Goal: Task Accomplishment & Management: Complete application form

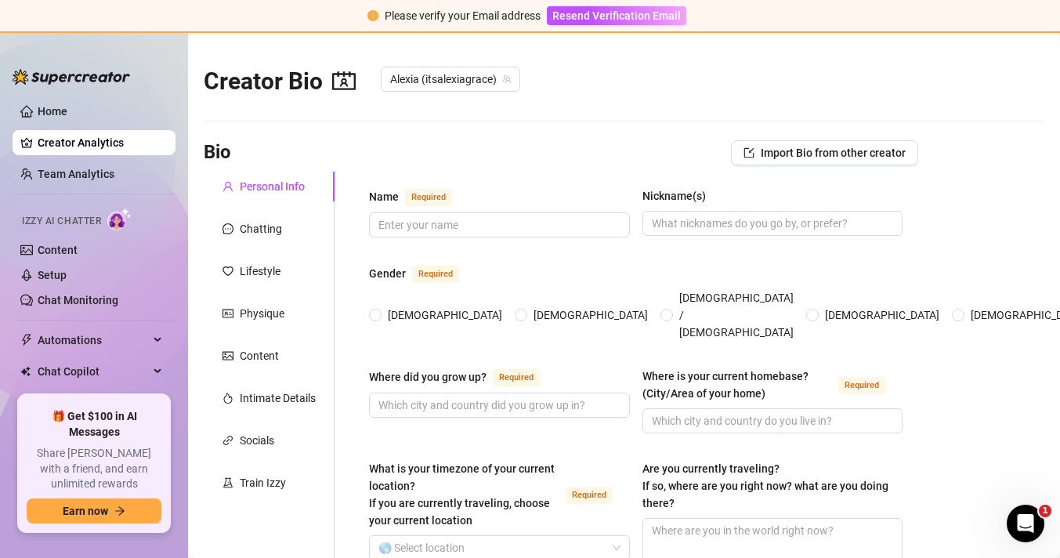
click at [78, 221] on span "Izzy AI Chatter" at bounding box center [61, 221] width 79 height 15
click at [73, 244] on link "Content" at bounding box center [58, 250] width 40 height 13
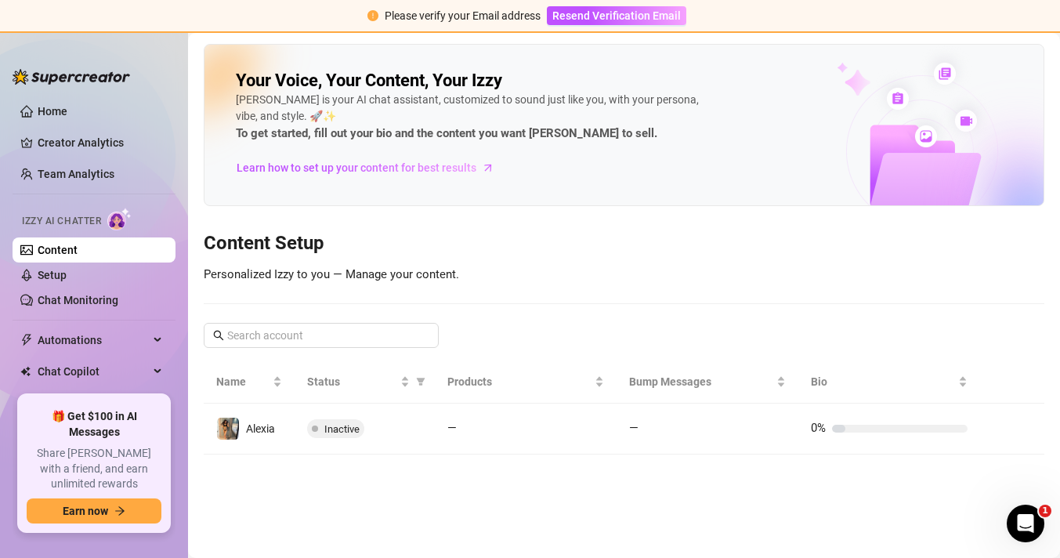
click at [101, 318] on ul "Home Creator Analytics Team Analytics Izzy AI Chatter Content Setup Chat Monito…" at bounding box center [94, 240] width 163 height 296
click at [103, 306] on link "Chat Monitoring" at bounding box center [78, 300] width 81 height 13
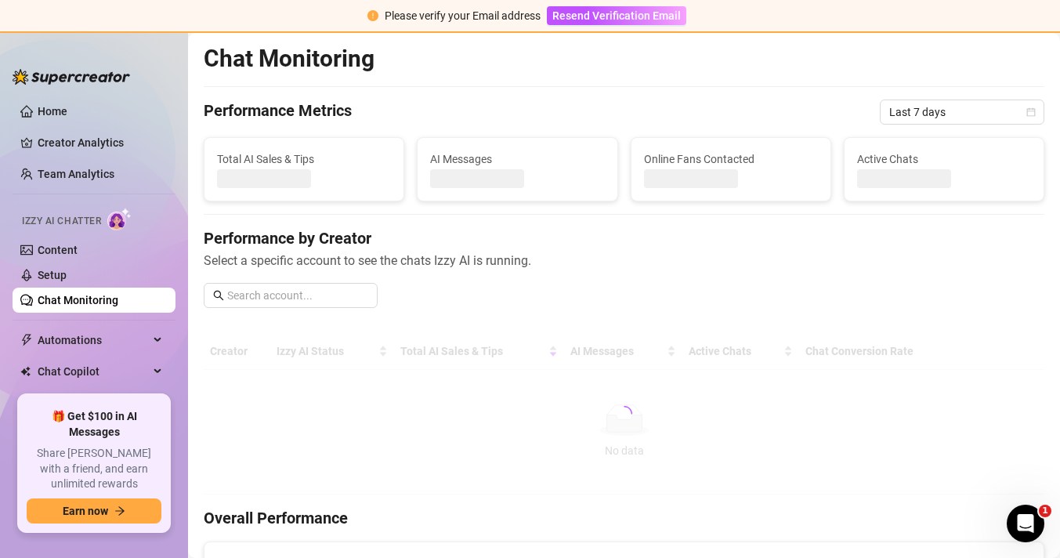
click at [114, 294] on link "Chat Monitoring" at bounding box center [78, 300] width 81 height 13
click at [67, 277] on link "Setup" at bounding box center [52, 275] width 29 height 13
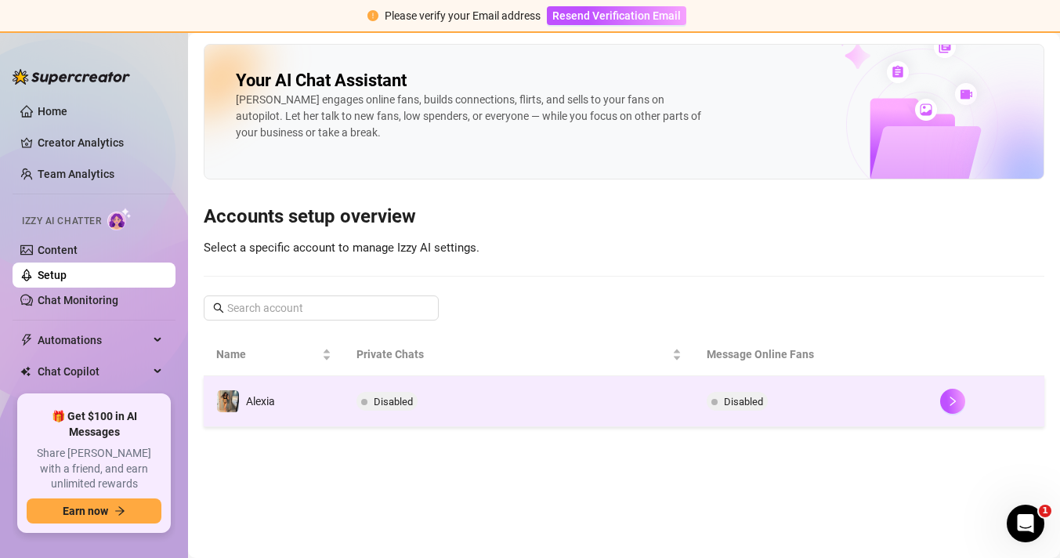
click at [396, 406] on span "Disabled" at bounding box center [393, 402] width 39 height 12
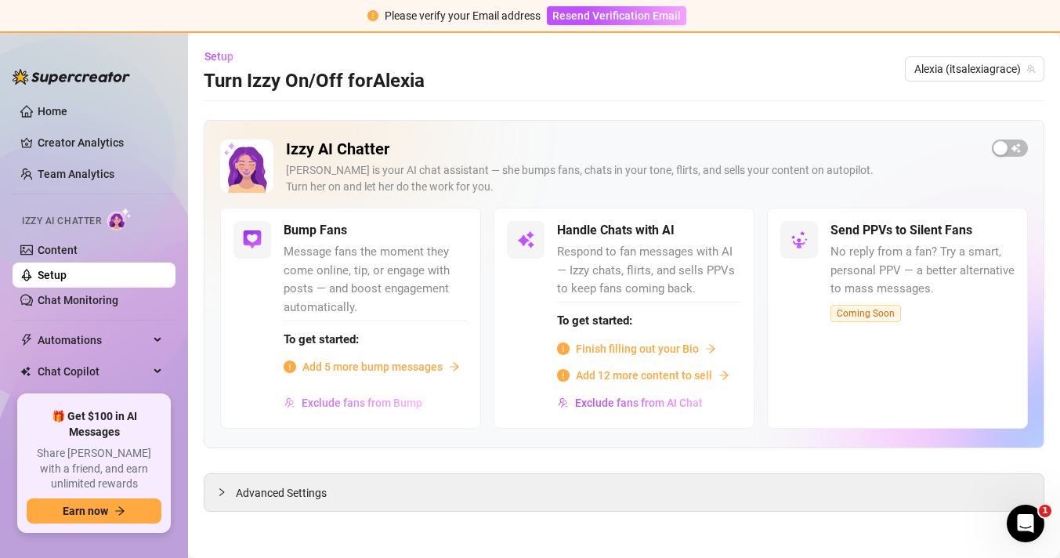
scroll to position [1, 0]
click at [437, 497] on div "Advanced Settings" at bounding box center [623, 491] width 839 height 37
click at [226, 489] on div at bounding box center [226, 491] width 19 height 17
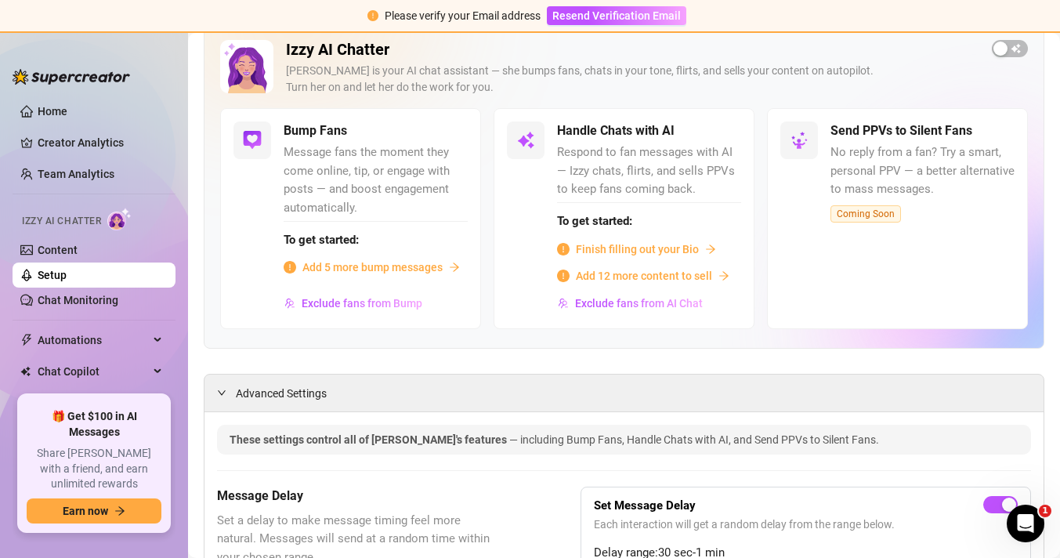
scroll to position [191, 0]
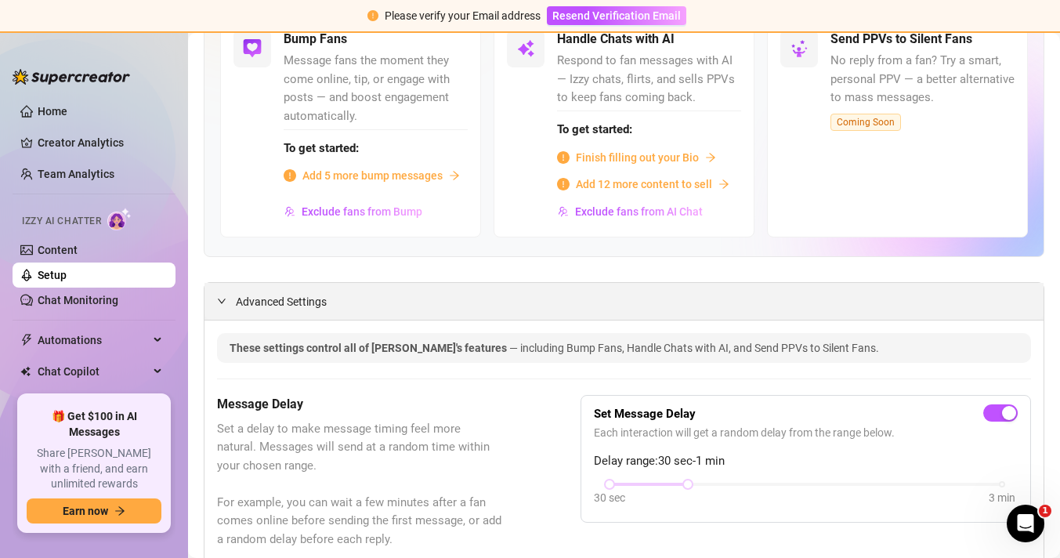
click at [282, 297] on span "Advanced Settings" at bounding box center [281, 301] width 91 height 17
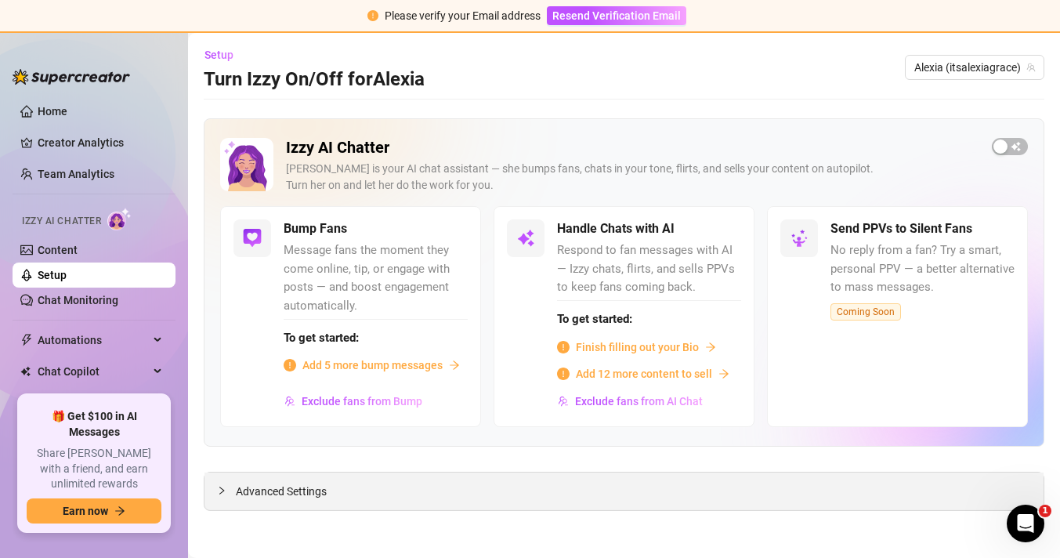
scroll to position [1, 0]
click at [670, 350] on span "Finish filling out your Bio" at bounding box center [637, 347] width 123 height 17
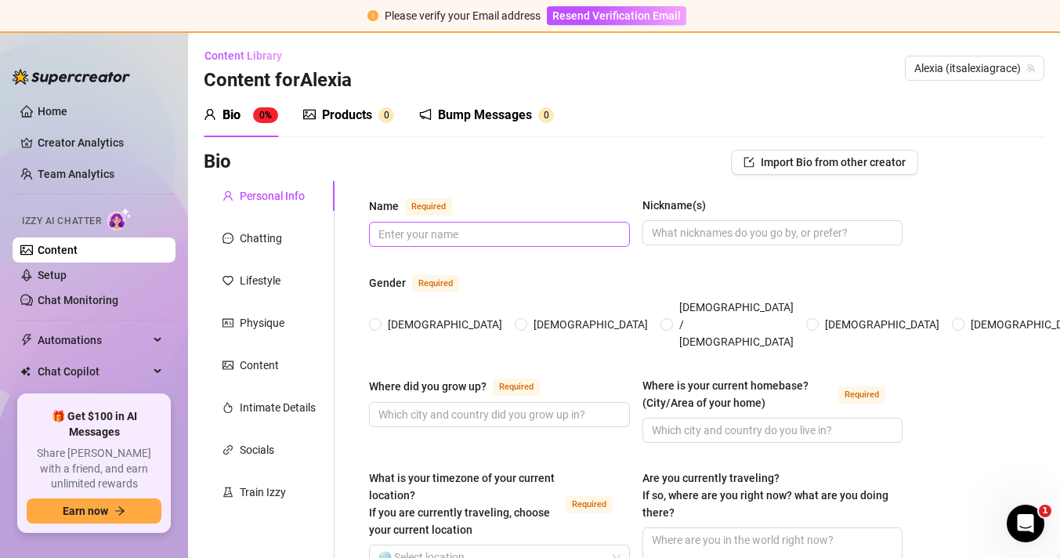
click at [484, 223] on span at bounding box center [499, 234] width 261 height 25
click at [680, 233] on input "Nickname(s)" at bounding box center [771, 232] width 239 height 17
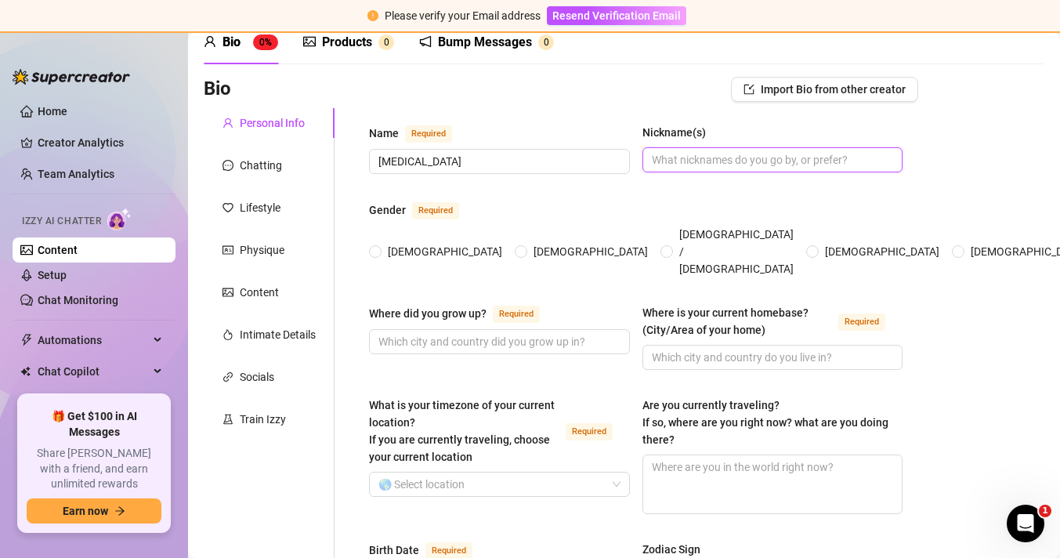
scroll to position [79, 0]
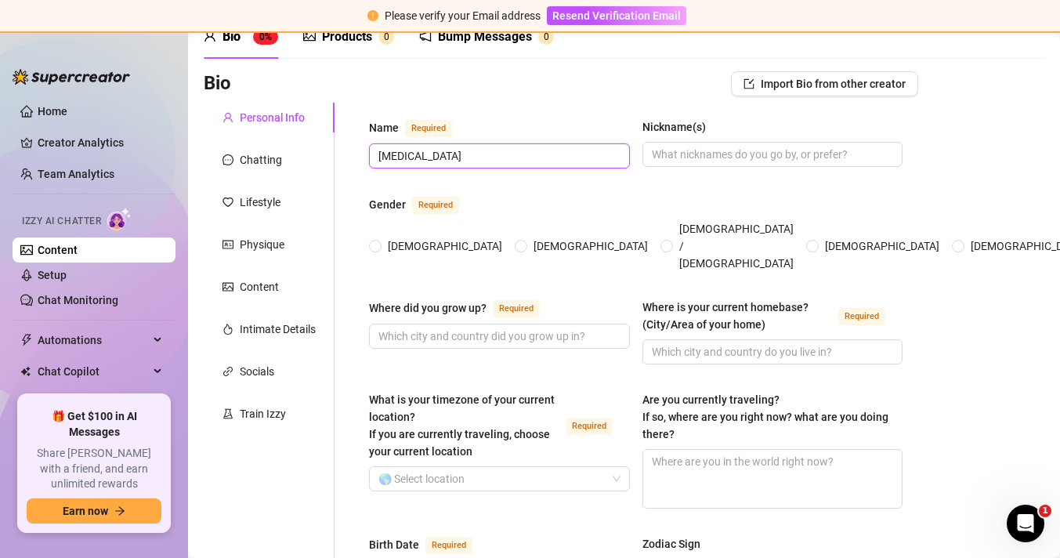
click at [381, 157] on input "[MEDICAL_DATA]" at bounding box center [497, 155] width 239 height 17
type input "Alexia"
click at [372, 240] on span at bounding box center [375, 246] width 13 height 13
click at [373, 242] on input "[DEMOGRAPHIC_DATA]" at bounding box center [376, 247] width 6 height 10
radio input "true"
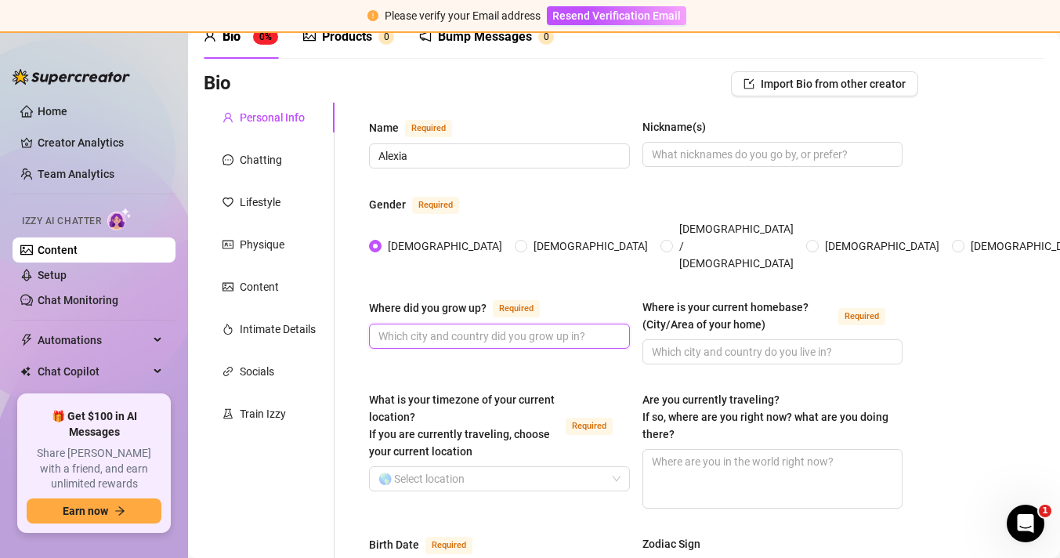
click at [445, 327] on input "Where did you grow up? Required" at bounding box center [497, 335] width 239 height 17
type input "[GEOGRAPHIC_DATA]"
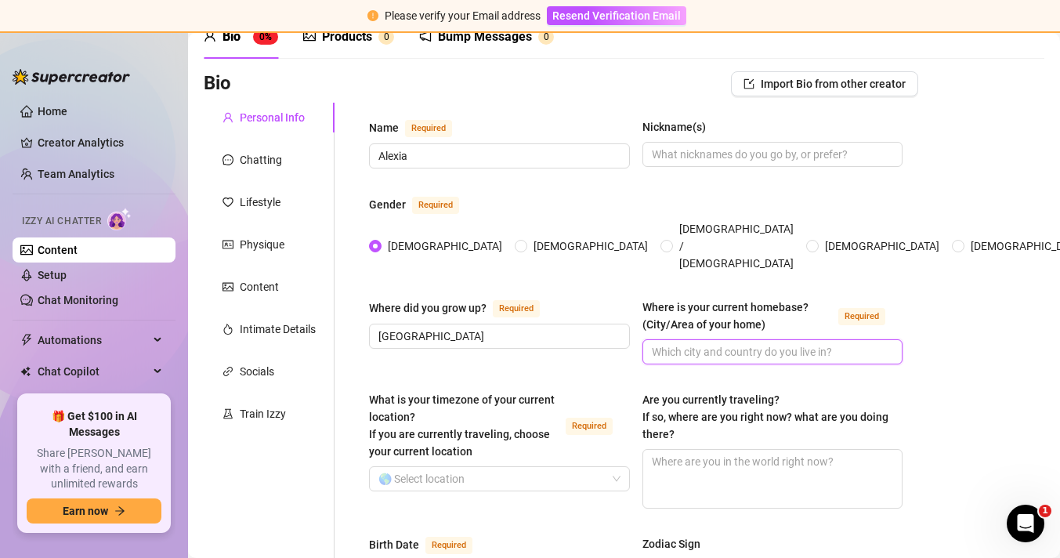
click at [698, 343] on input "Where is your current homebase? (City/Area of your home) Required" at bounding box center [771, 351] width 239 height 17
type input "d"
type input "[GEOGRAPHIC_DATA]"
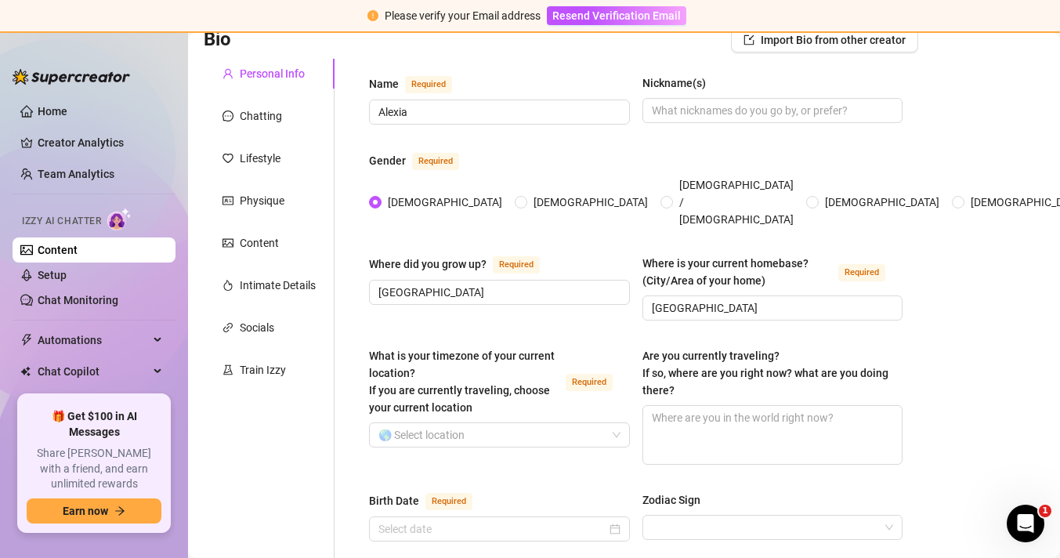
scroll to position [127, 0]
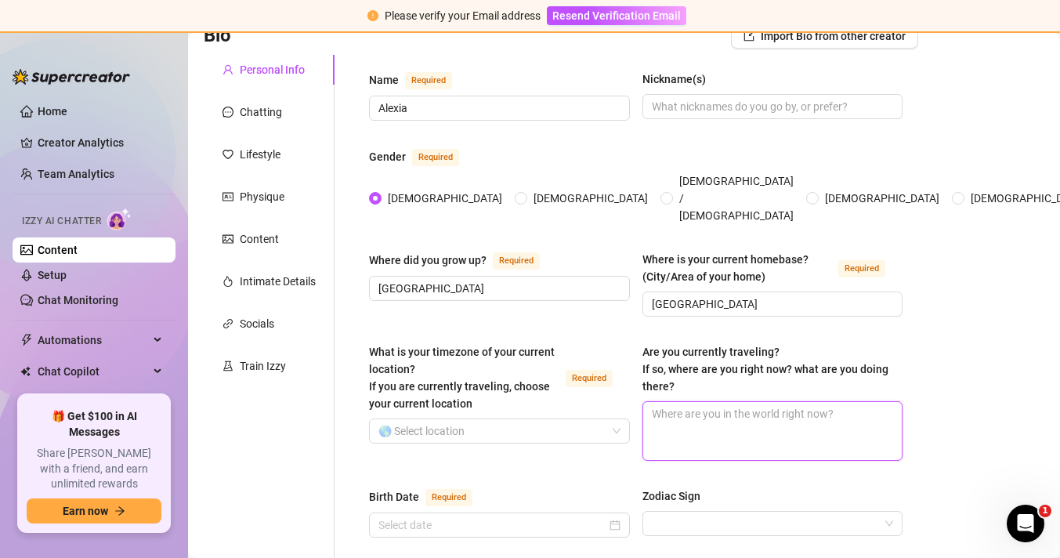
click at [691, 406] on textarea "Are you currently traveling? If so, where are you right now? what are you doing…" at bounding box center [772, 431] width 259 height 58
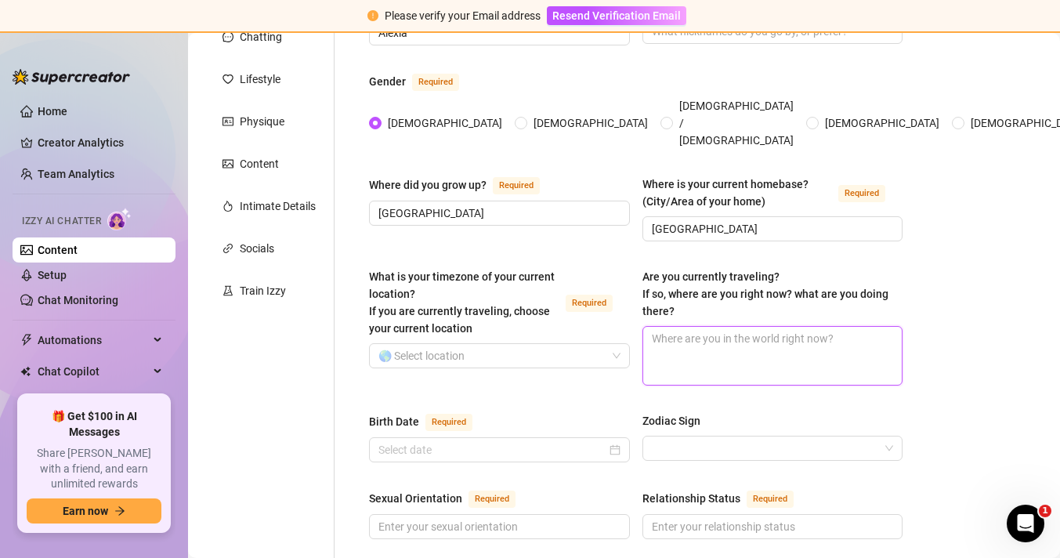
scroll to position [219, 0]
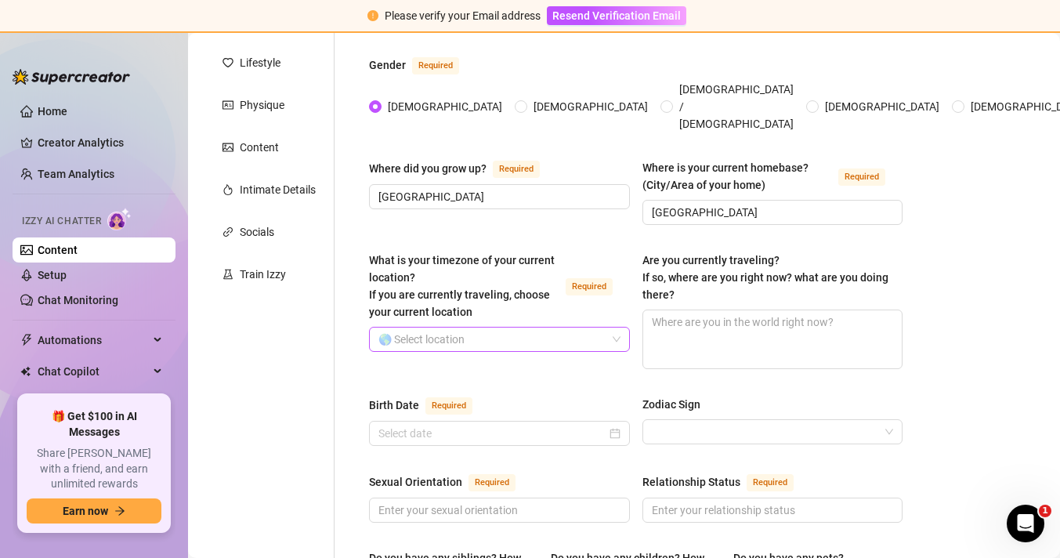
click at [518, 328] on input "What is your timezone of your current location? If you are currently traveling,…" at bounding box center [492, 339] width 228 height 24
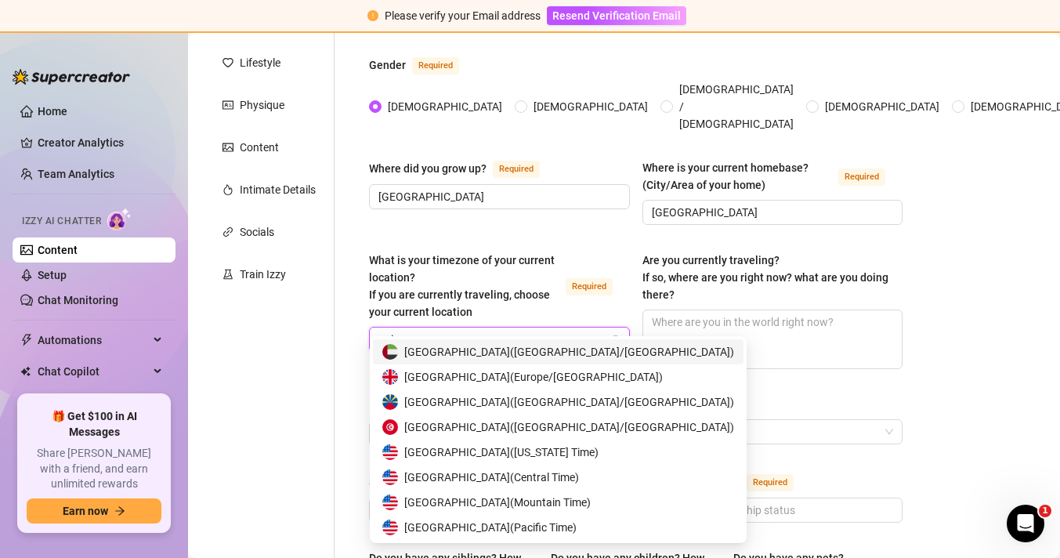
type input "unit"
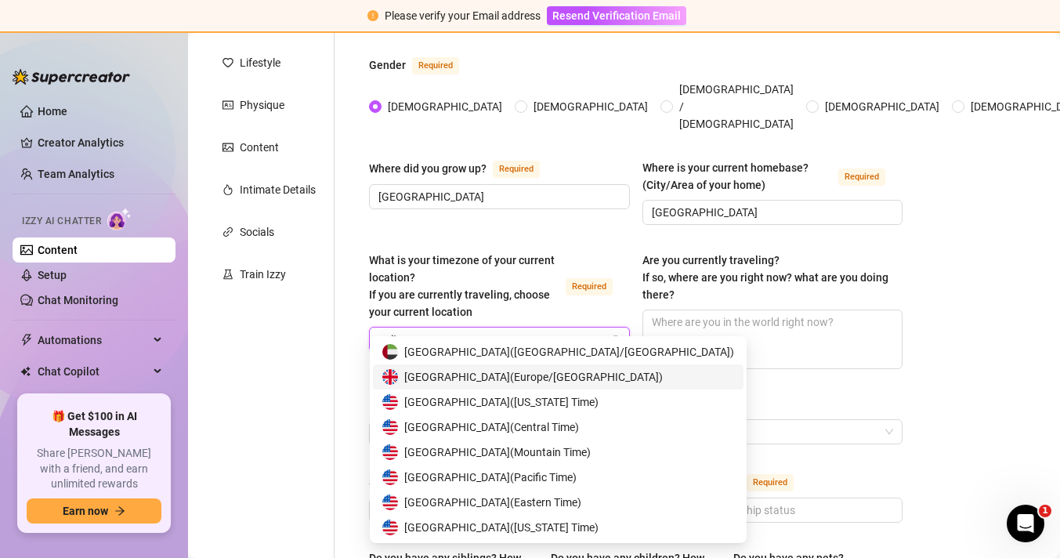
click at [520, 374] on span "[GEOGRAPHIC_DATA] ( [GEOGRAPHIC_DATA]/[GEOGRAPHIC_DATA] )" at bounding box center [533, 376] width 259 height 17
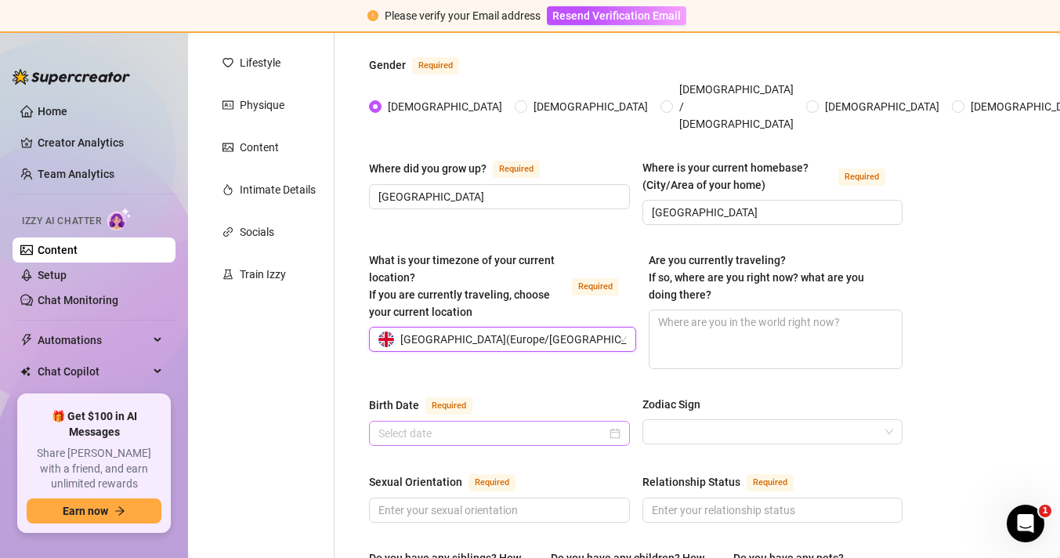
scroll to position [273, 0]
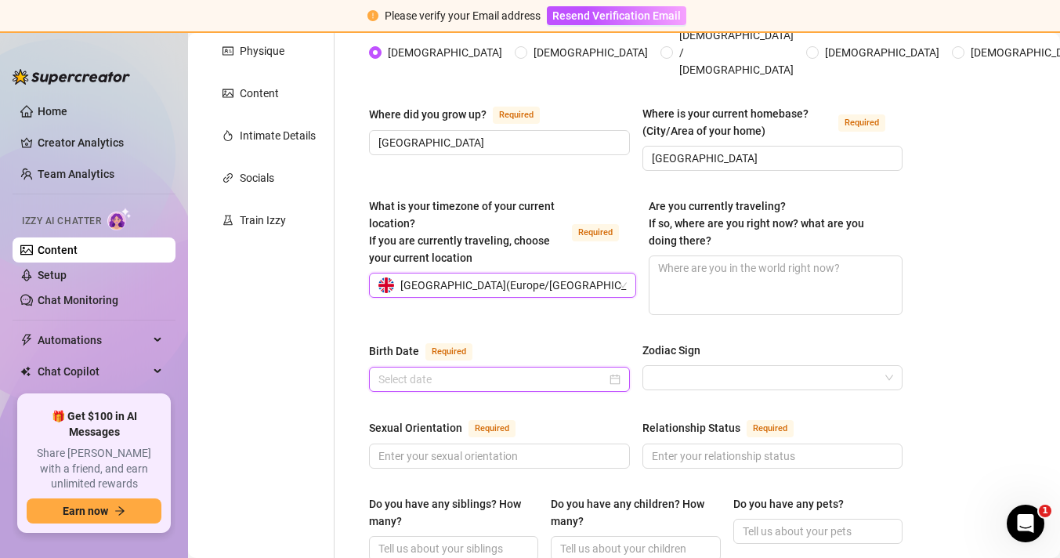
click at [576, 371] on input "Birth Date Required" at bounding box center [492, 379] width 228 height 17
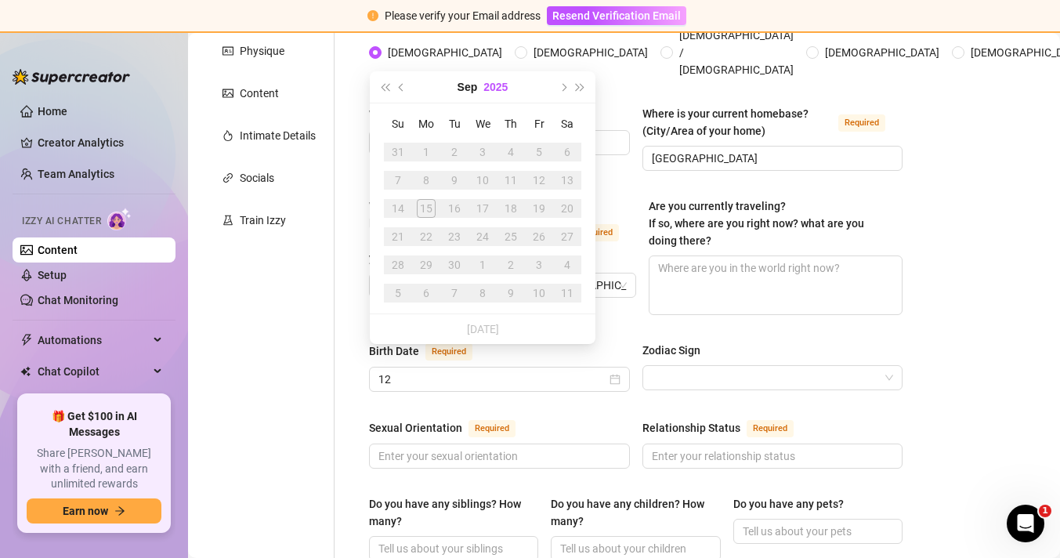
click at [494, 86] on button "2025" at bounding box center [495, 86] width 24 height 31
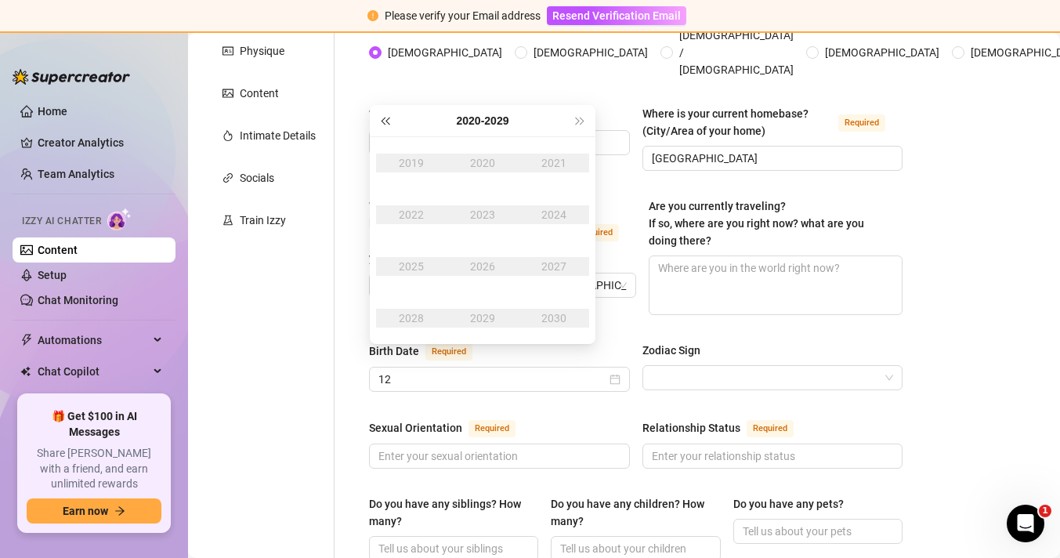
click at [391, 113] on button "Last year (Control + left)" at bounding box center [384, 120] width 17 height 31
type input "[DATE]"
click at [409, 157] on div "1999" at bounding box center [411, 163] width 47 height 19
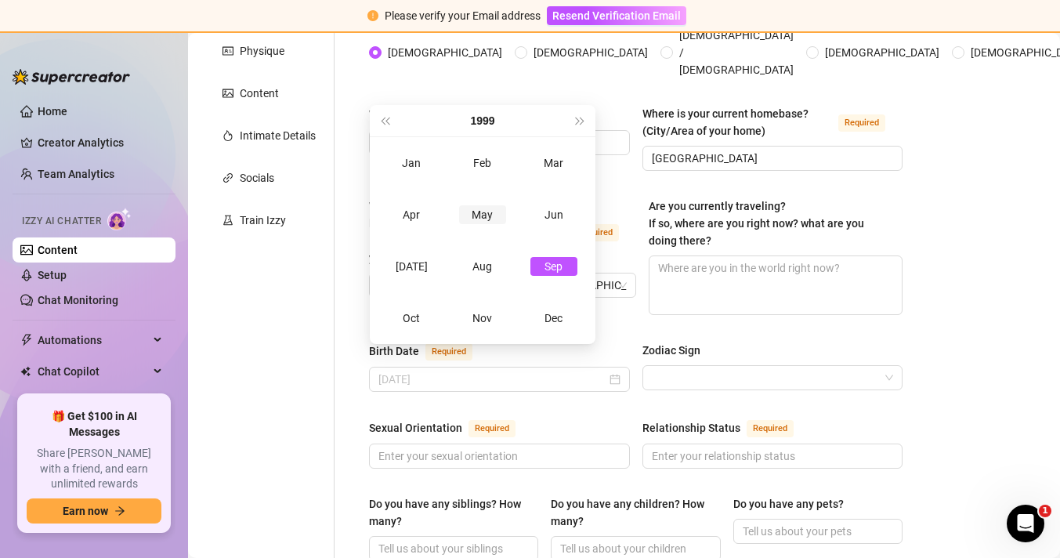
click at [492, 219] on div "May" at bounding box center [482, 214] width 47 height 19
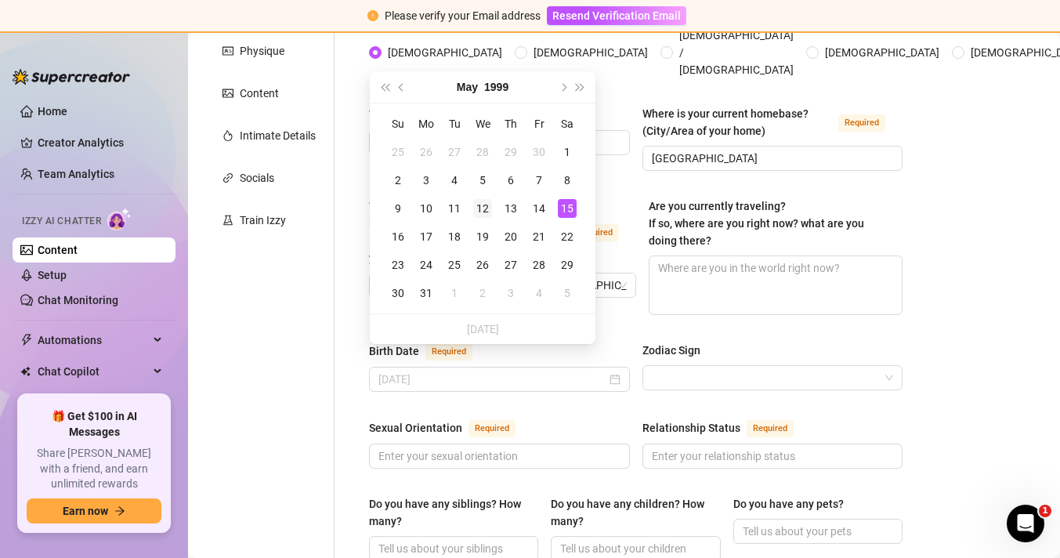
type input "[DATE]"
click at [483, 213] on div "12" at bounding box center [482, 208] width 19 height 19
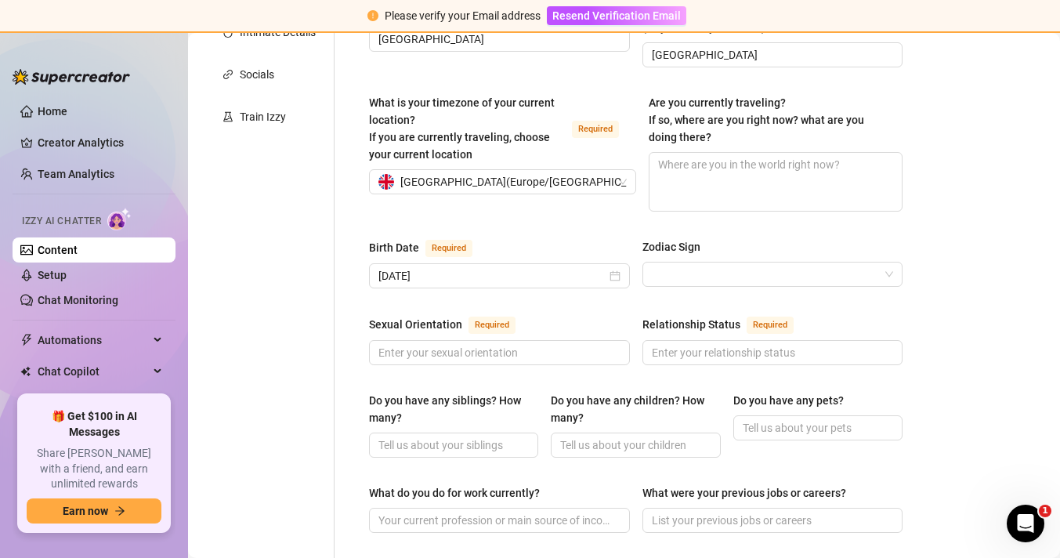
scroll to position [385, 0]
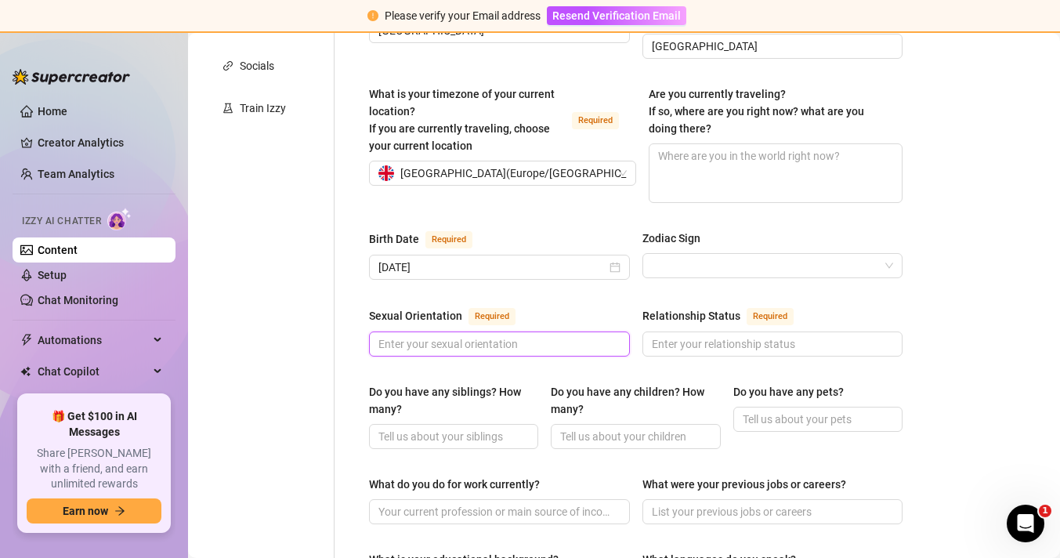
click at [546, 335] on input "Sexual Orientation Required" at bounding box center [497, 343] width 239 height 17
type input "[DEMOGRAPHIC_DATA]"
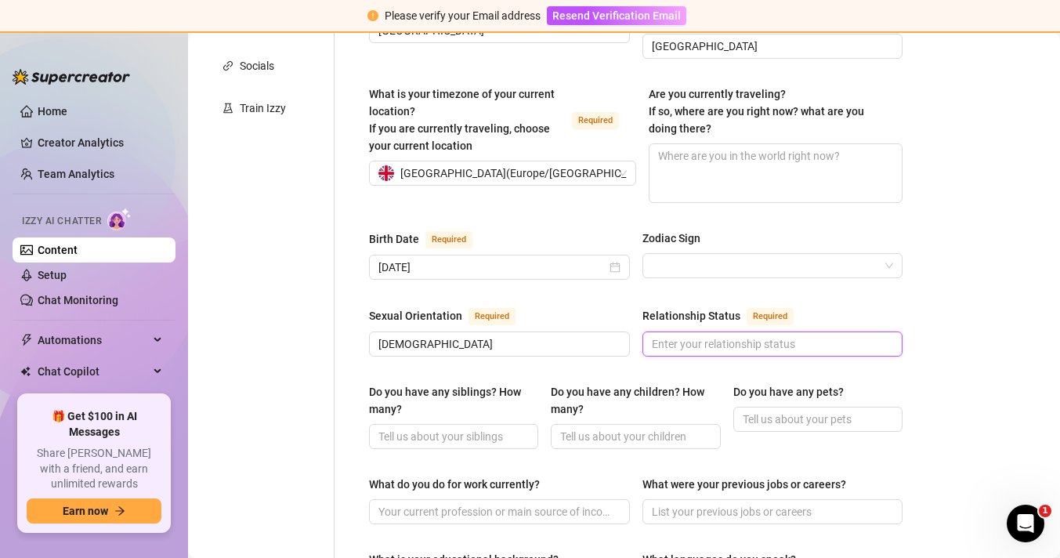
click at [712, 335] on input "Relationship Status Required" at bounding box center [771, 343] width 239 height 17
type input "single"
click at [443, 428] on input "Do you have any siblings? How many?" at bounding box center [451, 436] width 147 height 17
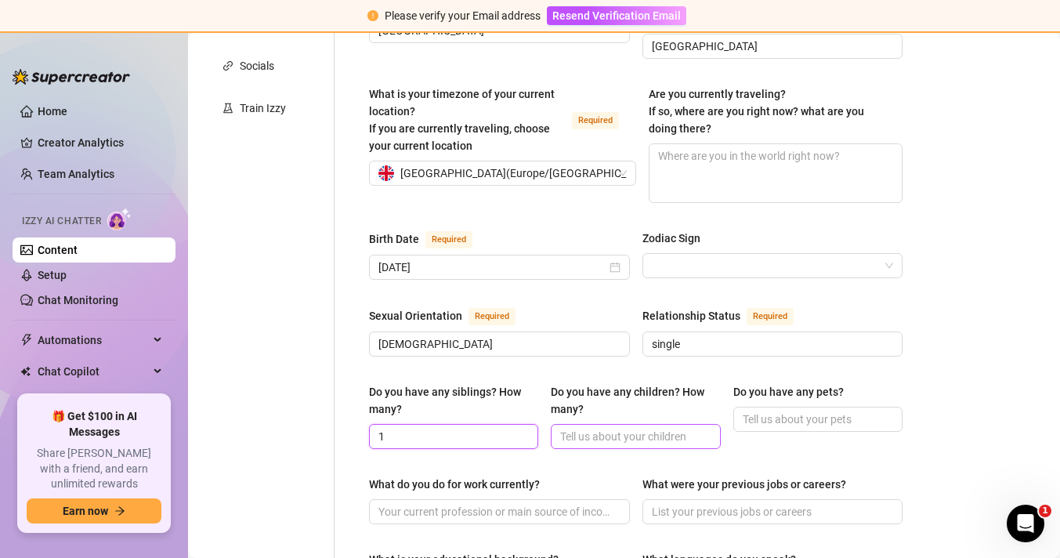
type input "1"
click at [616, 428] on input "Do you have any children? How many?" at bounding box center [633, 436] width 147 height 17
type input "0"
click at [814, 410] on input "Do you have any pets?" at bounding box center [816, 418] width 147 height 17
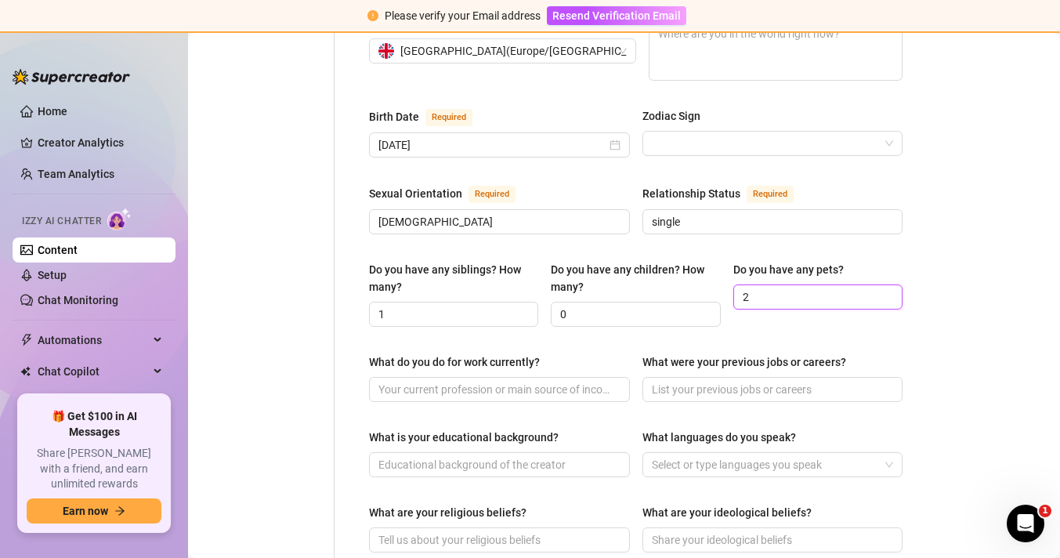
scroll to position [509, 0]
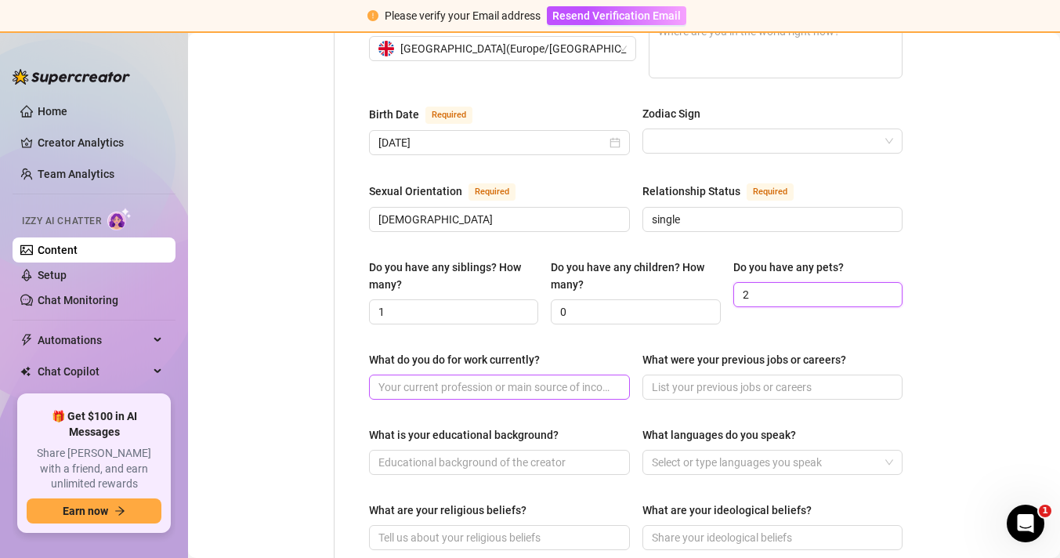
type input "2"
click at [537, 378] on input "What do you do for work currently?" at bounding box center [497, 386] width 239 height 17
type input "S"
type input "content creator"
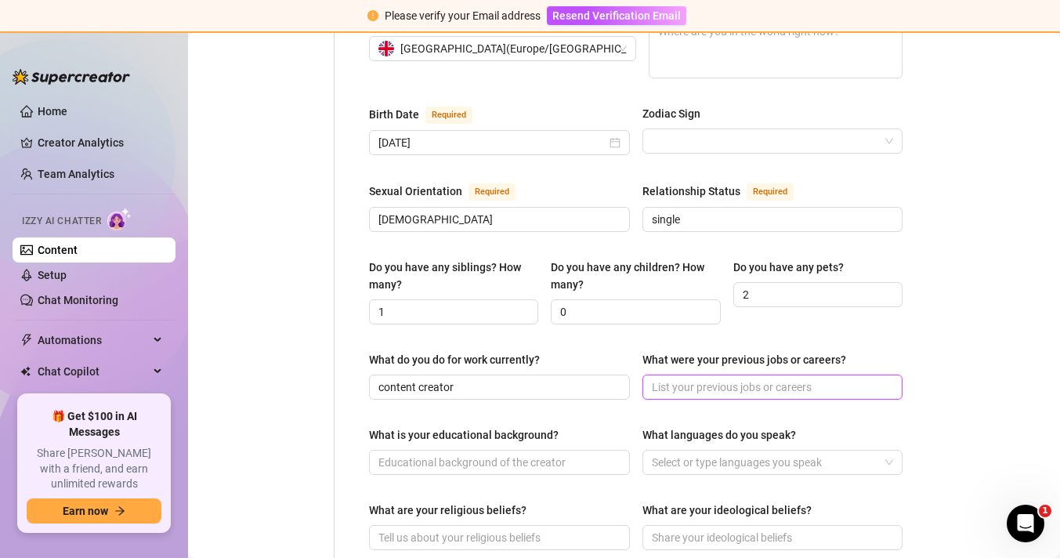
click at [709, 378] on input "What were your previous jobs or careers?" at bounding box center [771, 386] width 239 height 17
type input "cabin crew"
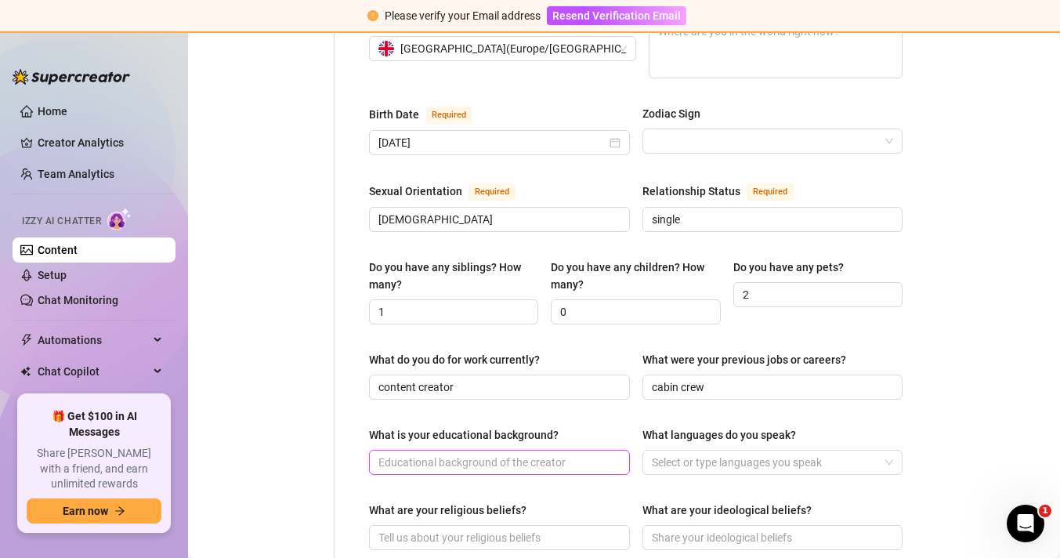
click at [540, 454] on input "What is your educational background?" at bounding box center [497, 462] width 239 height 17
click at [702, 451] on div at bounding box center [765, 462] width 238 height 22
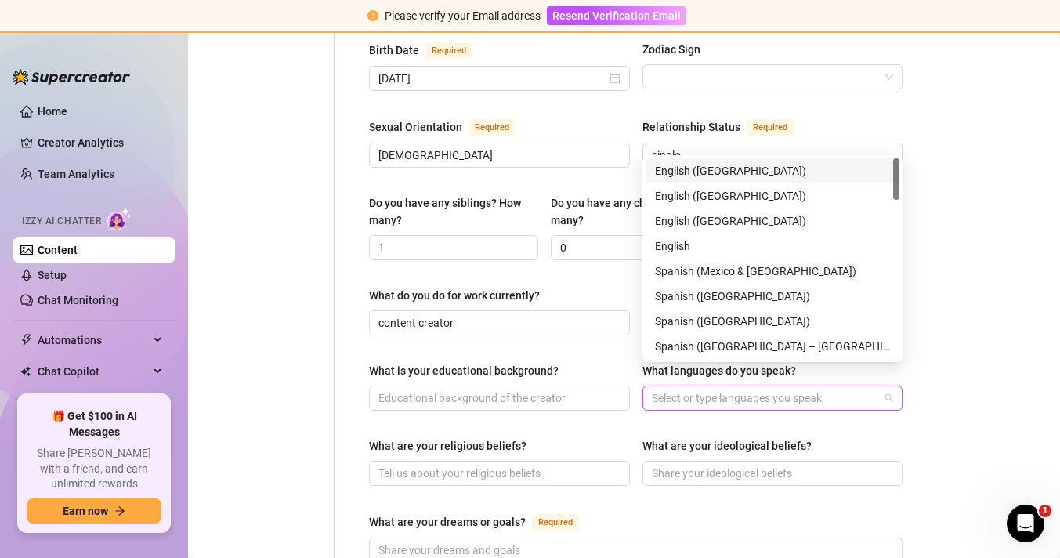
scroll to position [611, 0]
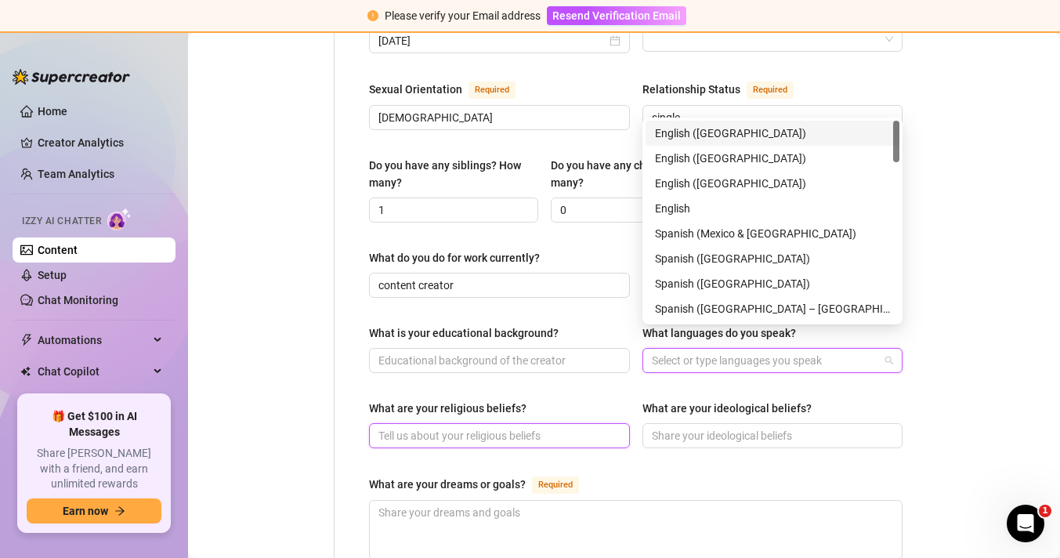
click at [481, 427] on input "What are your religious beliefs?" at bounding box center [497, 435] width 239 height 17
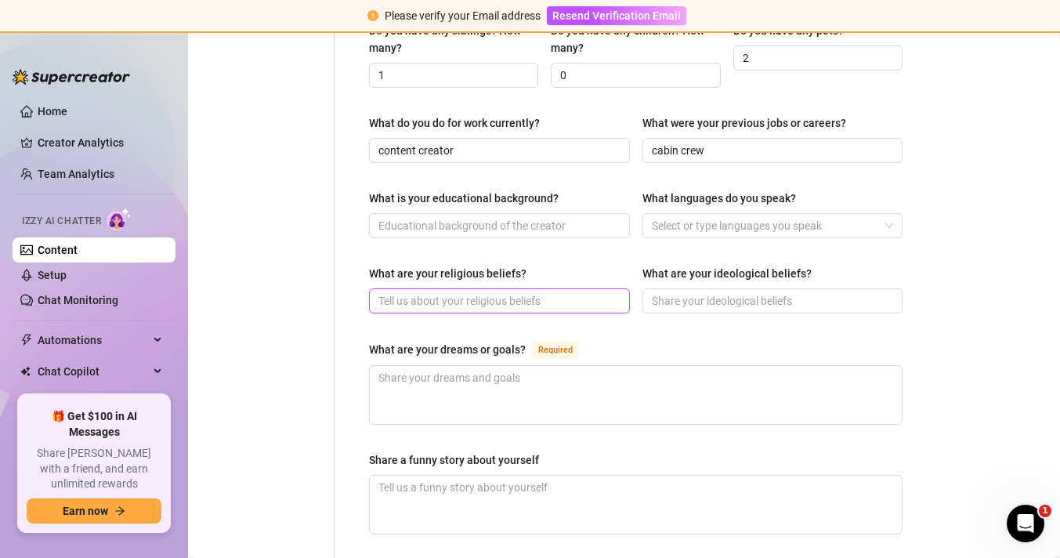
scroll to position [750, 0]
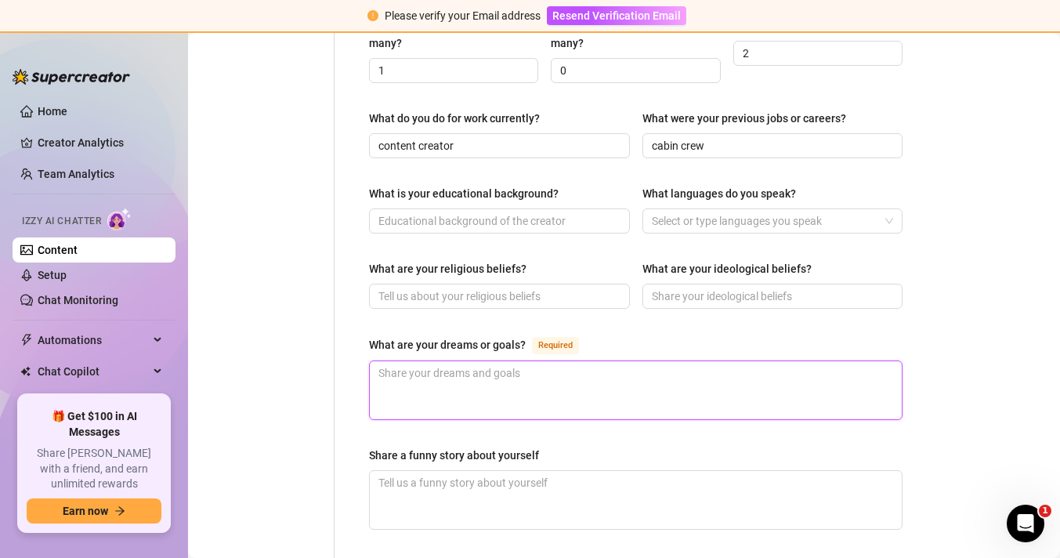
click at [588, 371] on textarea "What are your dreams or goals? Required" at bounding box center [636, 390] width 532 height 58
type textarea "i"
type textarea "i a"
type textarea "i am"
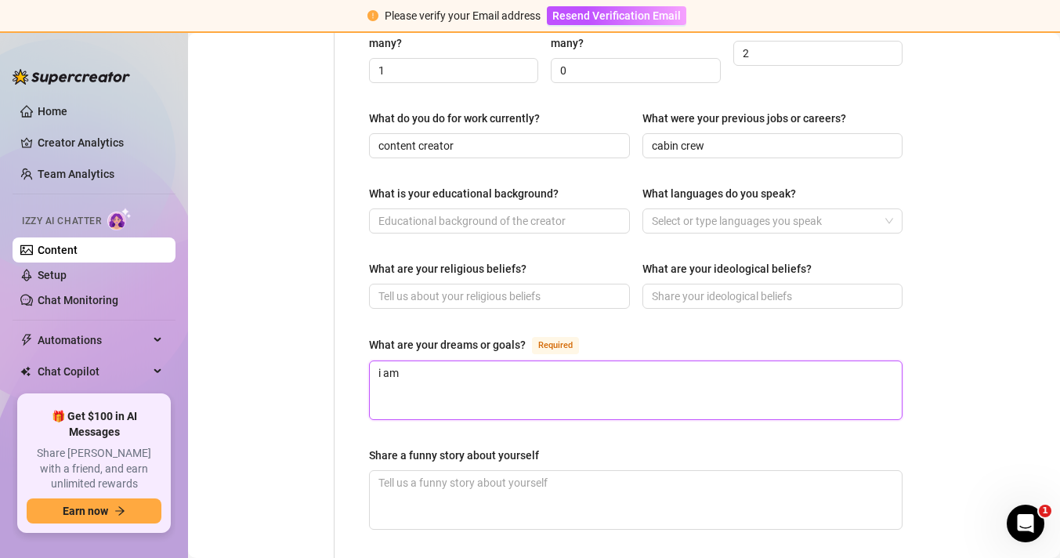
type textarea "i am"
type textarea "i am s"
type textarea "i am sav"
type textarea "i am savi"
type textarea "i am savin"
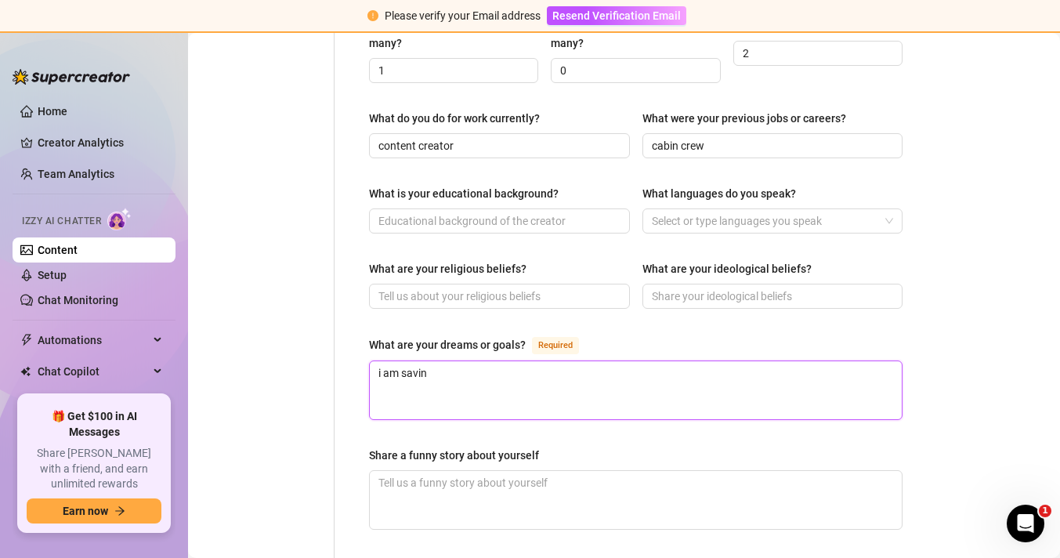
type textarea "i am saving"
type textarea "i am saving r"
type textarea "i am saving re"
type textarea "i am saving real"
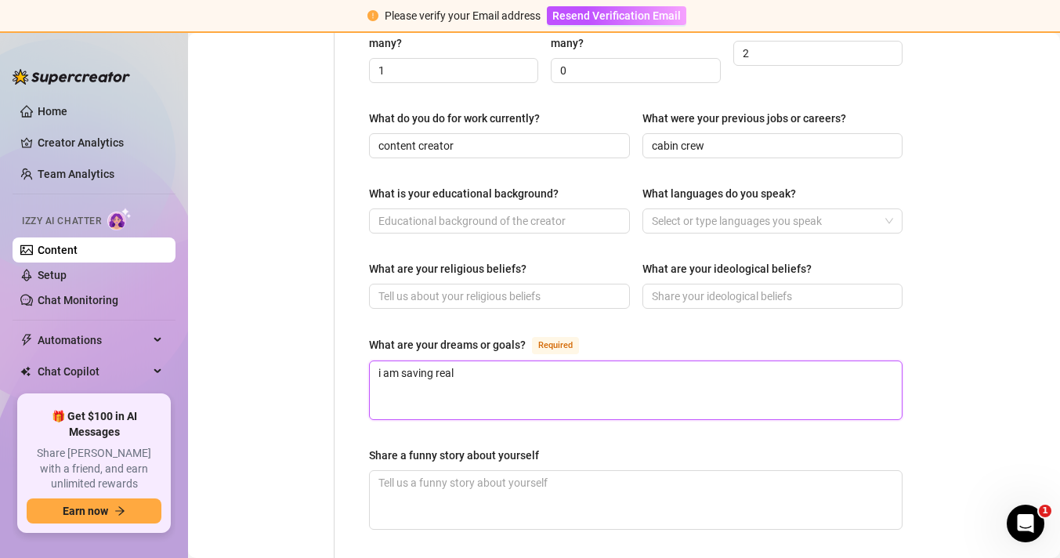
type textarea "i am saving reall"
type textarea "i am saving really"
type textarea "i am saving really h"
type textarea "i am saving really ha"
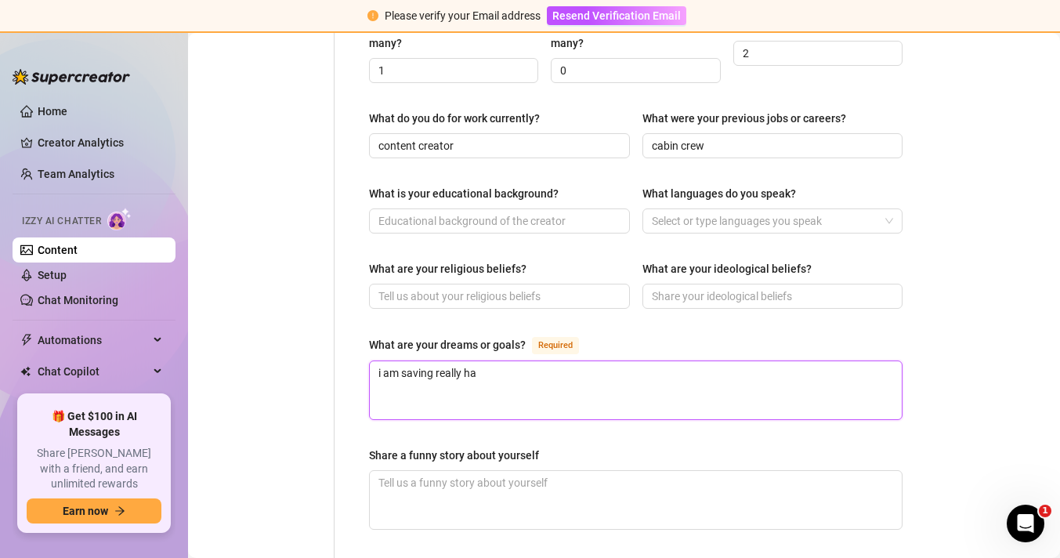
type textarea "i am saving really har"
type textarea "i am saving really hard"
type textarea "i am saving really hard t"
type textarea "i am saving really hard to"
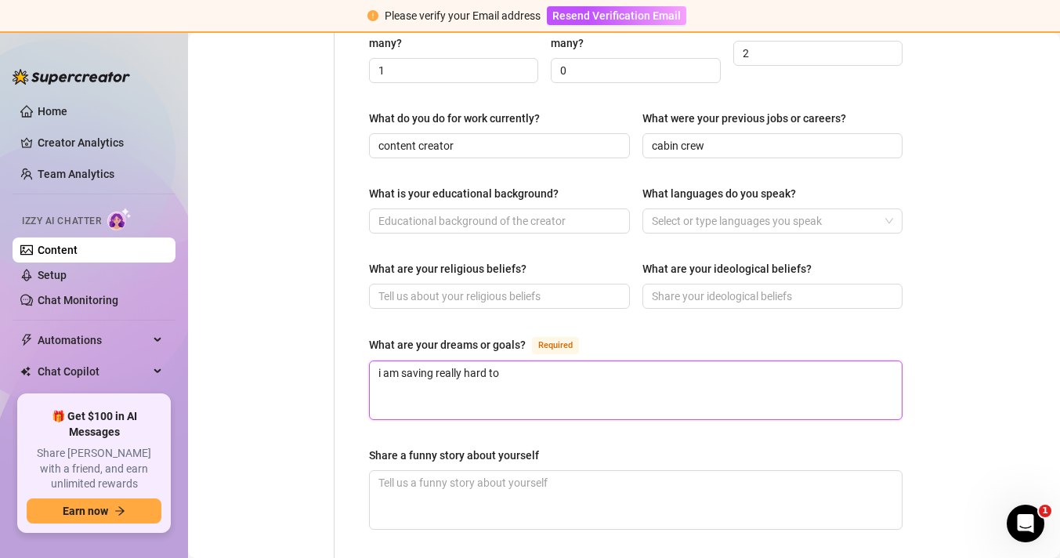
type textarea "i am saving really hard to"
type textarea "i am saving really hard to g"
type textarea "i am saving really hard to get"
type textarea "i am saving really hard to get a"
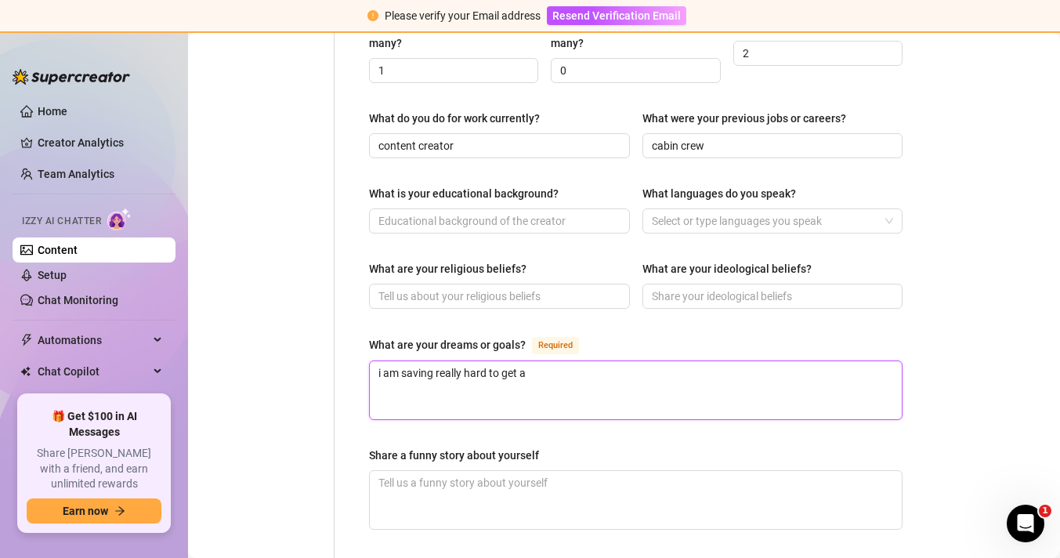
type textarea "i am saving really hard to get a"
type textarea "i am saving really hard to get a h"
type textarea "i am saving really hard to get a ho"
type textarea "i am saving really hard to get a hou"
type textarea "i am saving really hard to get a hous"
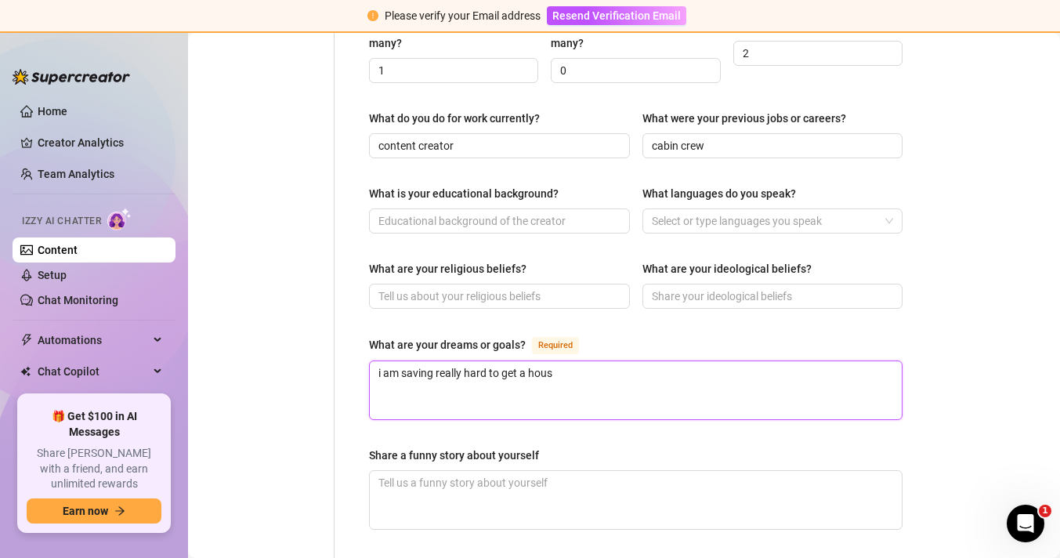
type textarea "i am saving really hard to get a house"
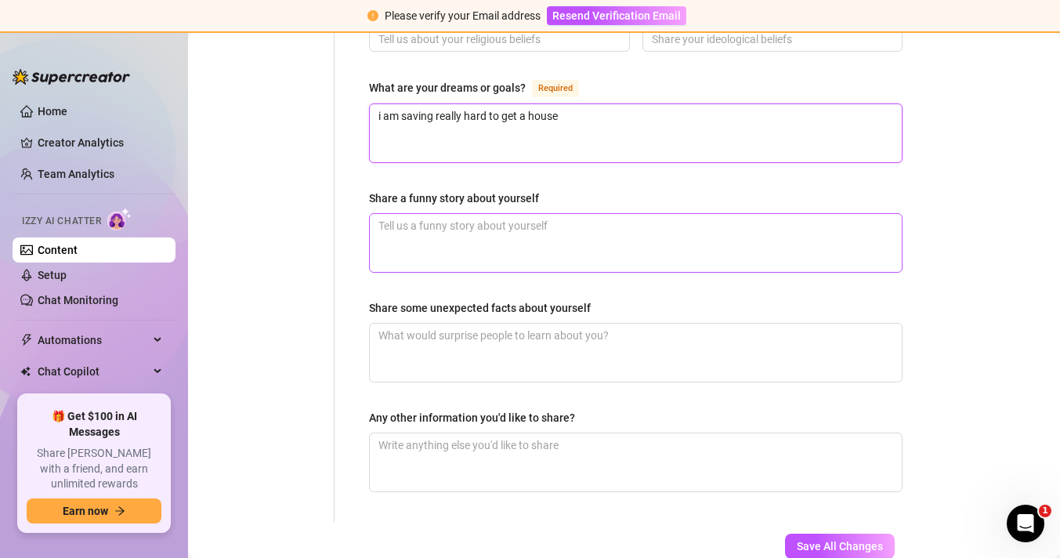
scroll to position [1010, 0]
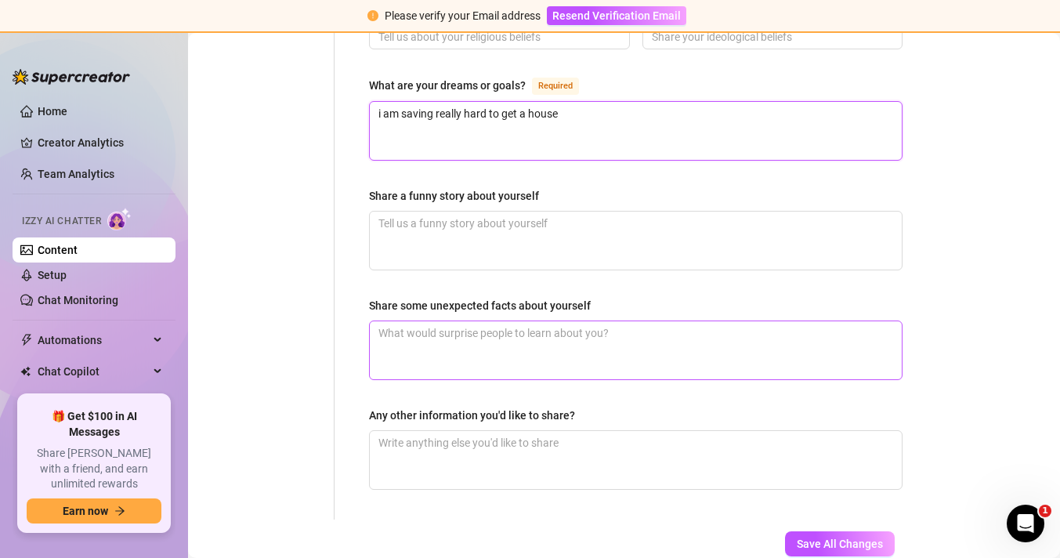
type textarea "i am saving really hard to get a house"
click at [585, 321] on textarea "Share some unexpected facts about yourself" at bounding box center [636, 350] width 532 height 58
type textarea "i"
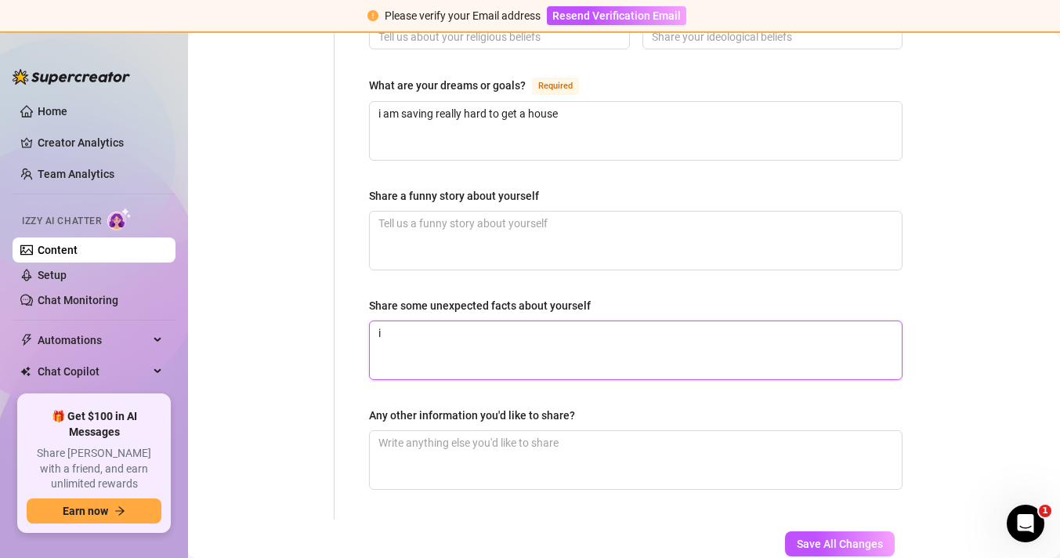
type textarea "i"
type textarea "i h"
type textarea "i ha"
type textarea "i hav"
type textarea "i have"
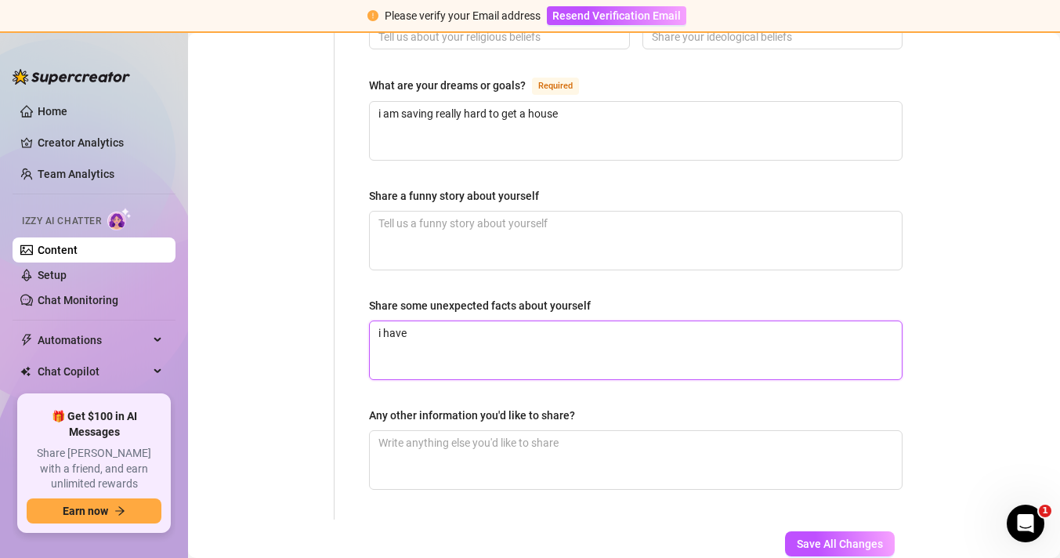
type textarea "i have"
type textarea "i have 2"
type textarea "i have 2 d"
type textarea "i have 2 do"
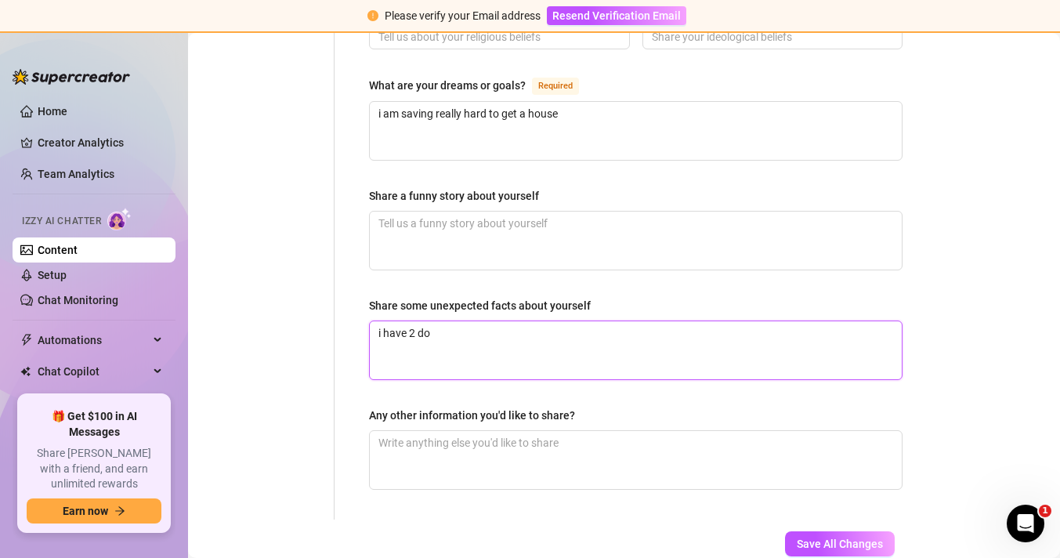
type textarea "i have 2 dob"
type textarea "i have 2 dobe"
type textarea "i have 2 [PERSON_NAME]"
type textarea "i have 2 doberm"
type textarea "i have 2 doberman"
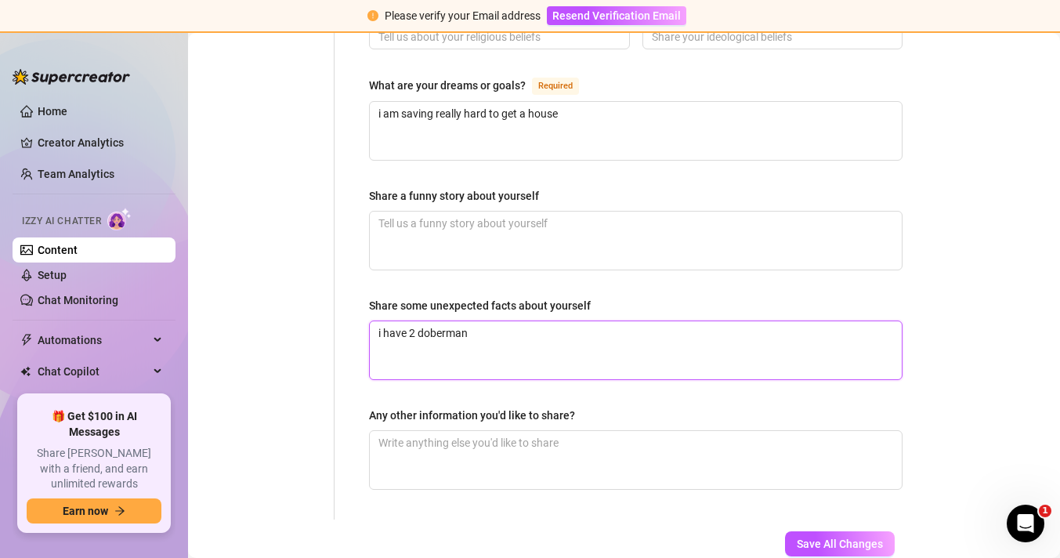
type textarea "i have 2 dobermans"
type textarea "i have 2 dobermans c"
type textarea "i have 2 dobermans ca"
type textarea "i have 2 dobermans cal"
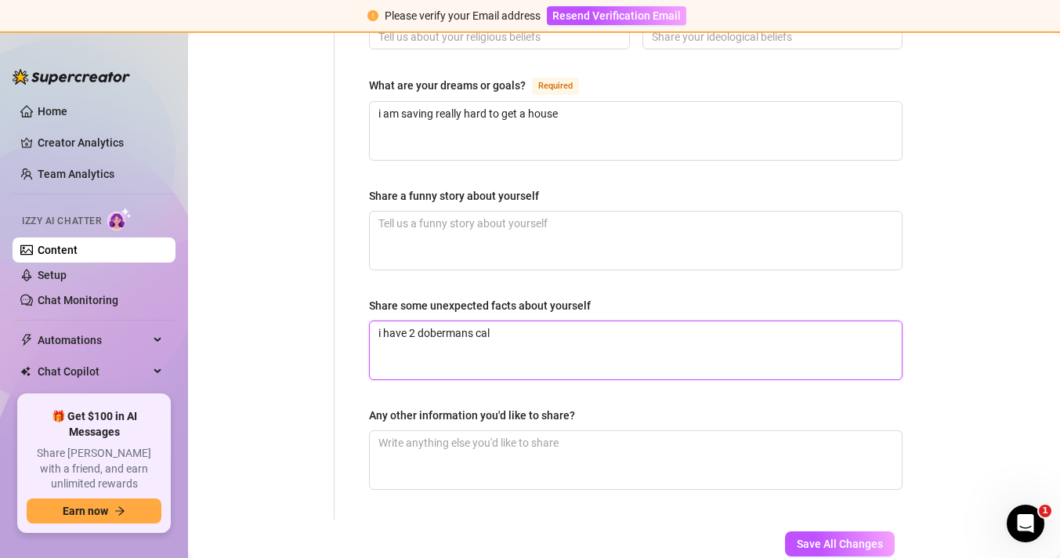
type textarea "i have 2 dobermans call"
type textarea "i have 2 dobermans calle"
type textarea "i have 2 dobermans called"
type textarea "i have 2 dobermans called l"
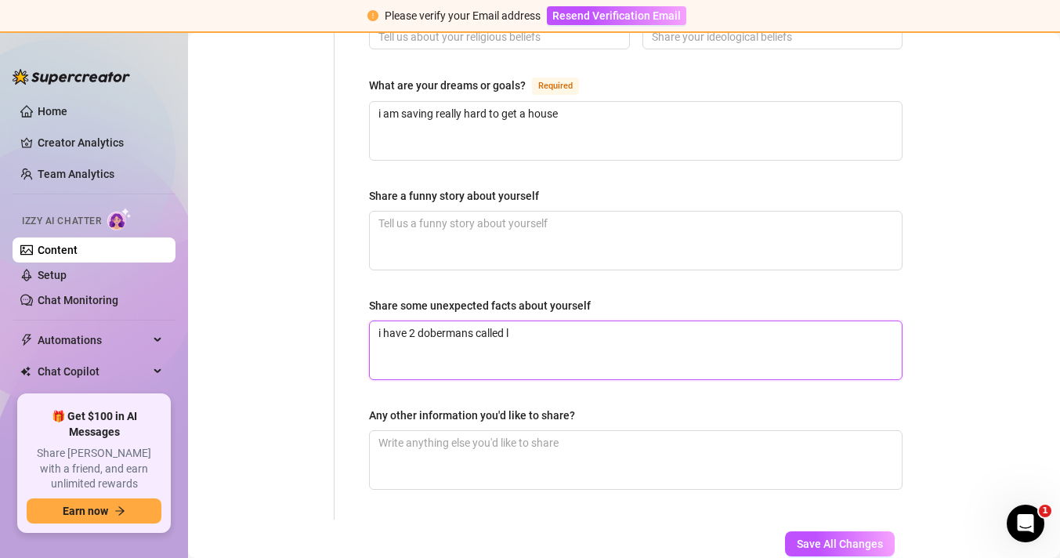
type textarea "i have 2 dobermans called lu"
type textarea "i have 2 dobermans called lun"
type textarea "i have 2 dobermans called [PERSON_NAME]"
type textarea "i have 2 dobermans called [PERSON_NAME] an"
type textarea "i have 2 dobermans called [PERSON_NAME] and"
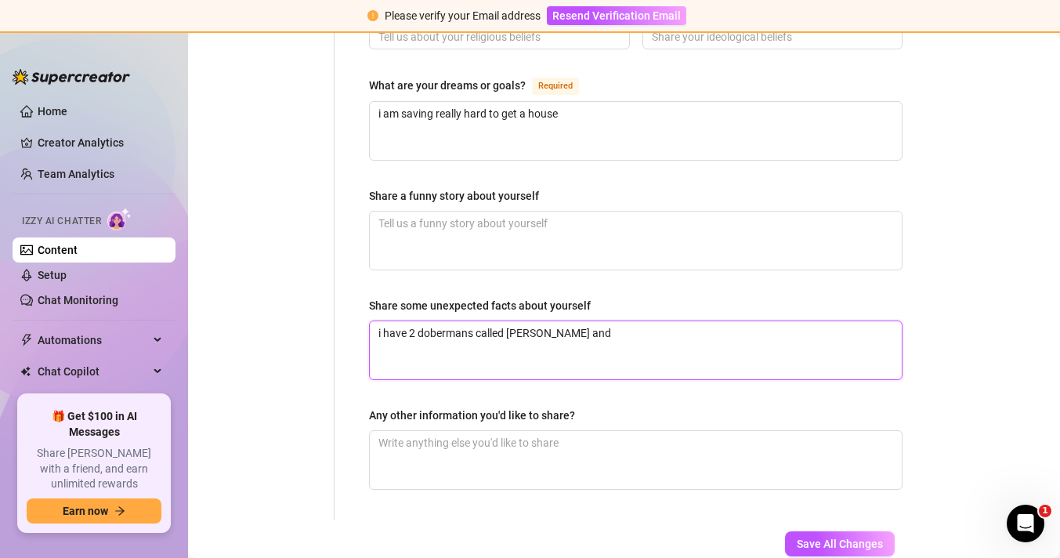
type textarea "i have 2 dobermans called [PERSON_NAME] and"
type textarea "i have 2 dobermans called [PERSON_NAME] and a"
type textarea "i have 2 dobermans called [PERSON_NAME] and ar"
type textarea "i have 2 dobermans called [PERSON_NAME] and arl"
type textarea "i have 2 dobermans called [PERSON_NAME] and [PERSON_NAME]"
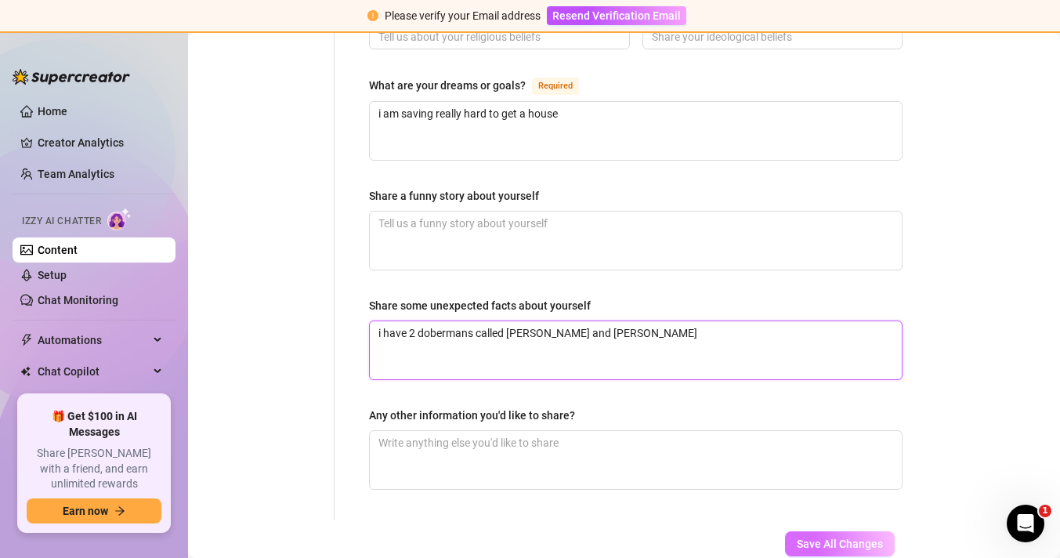
type textarea "i have 2 dobermans called [PERSON_NAME] and [PERSON_NAME]"
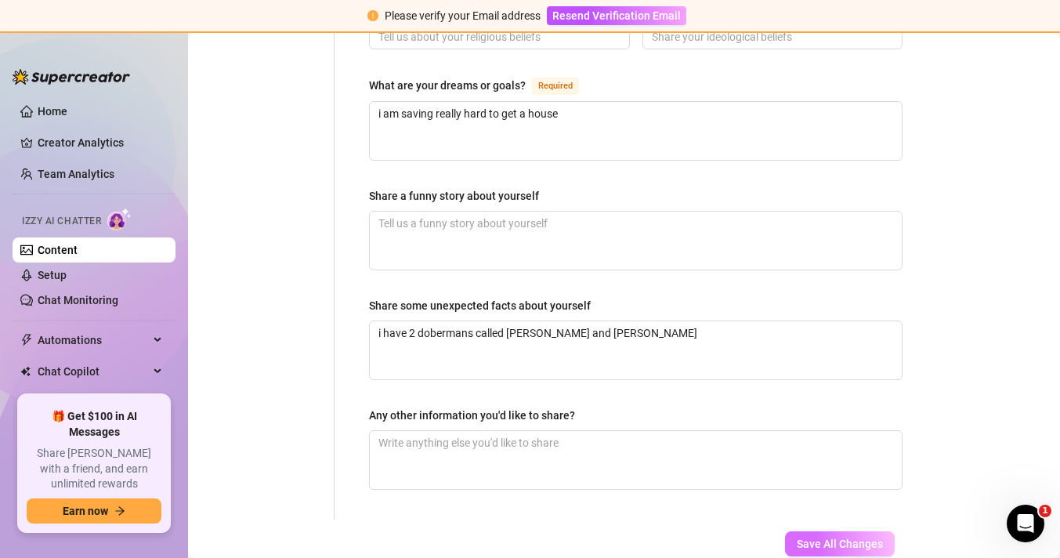
click at [853, 537] on span "Save All Changes" at bounding box center [840, 543] width 86 height 13
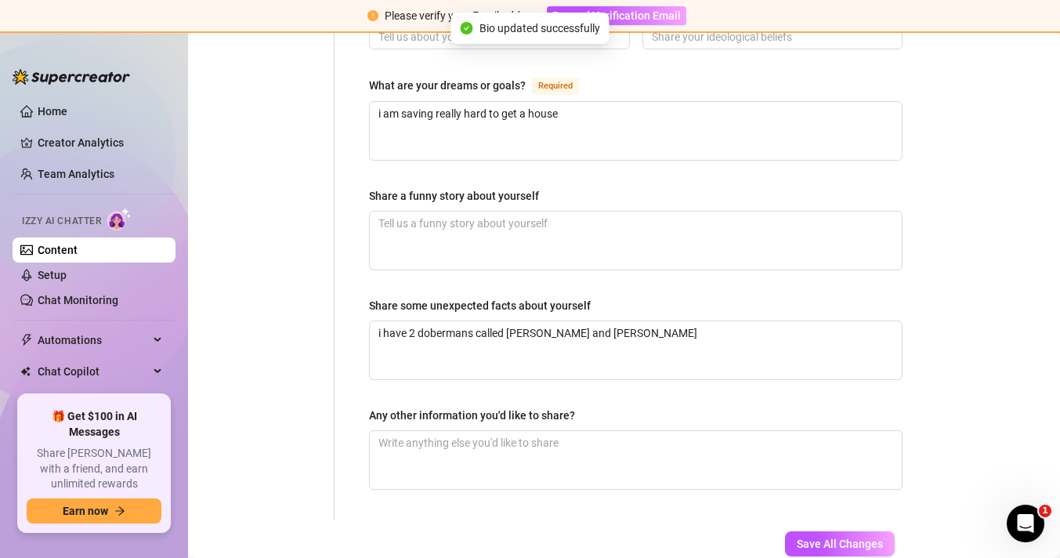
type input "Alexia"
type input "[GEOGRAPHIC_DATA]"
type input "content creator"
type textarea "i am saving really hard to get a house"
type textarea "i have 2 dobermans called [PERSON_NAME] and [PERSON_NAME]"
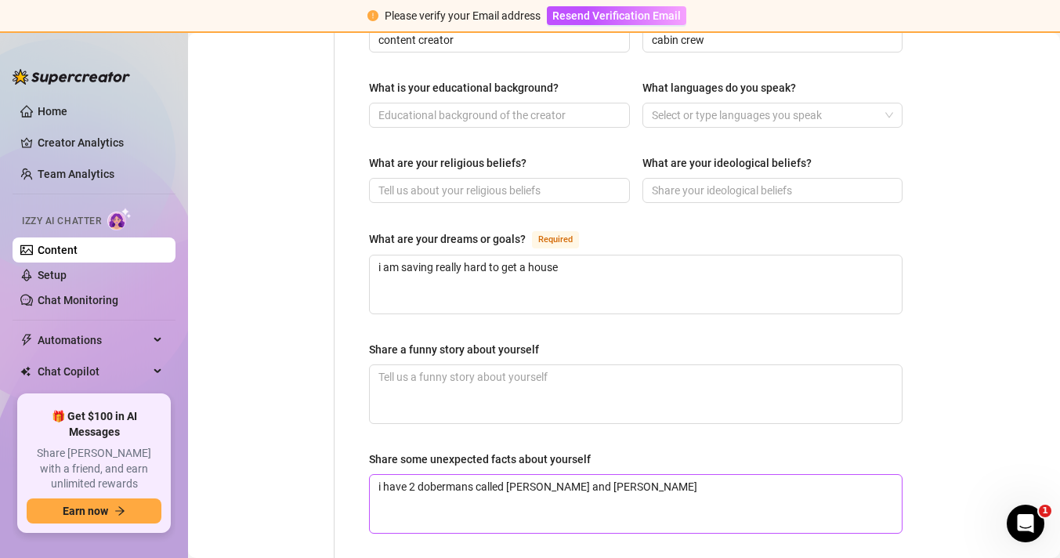
scroll to position [1087, 0]
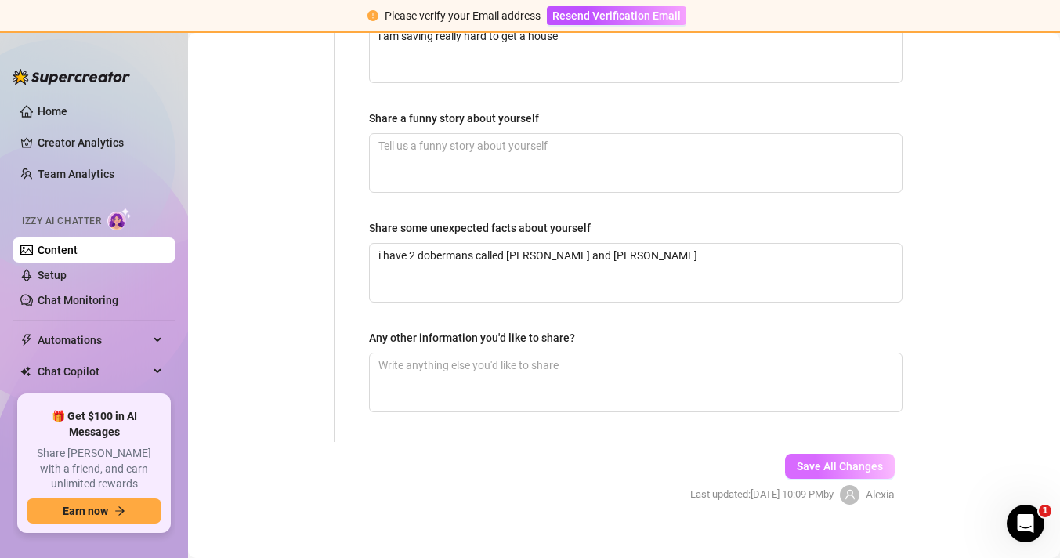
click at [859, 457] on button "Save All Changes" at bounding box center [840, 466] width 110 height 25
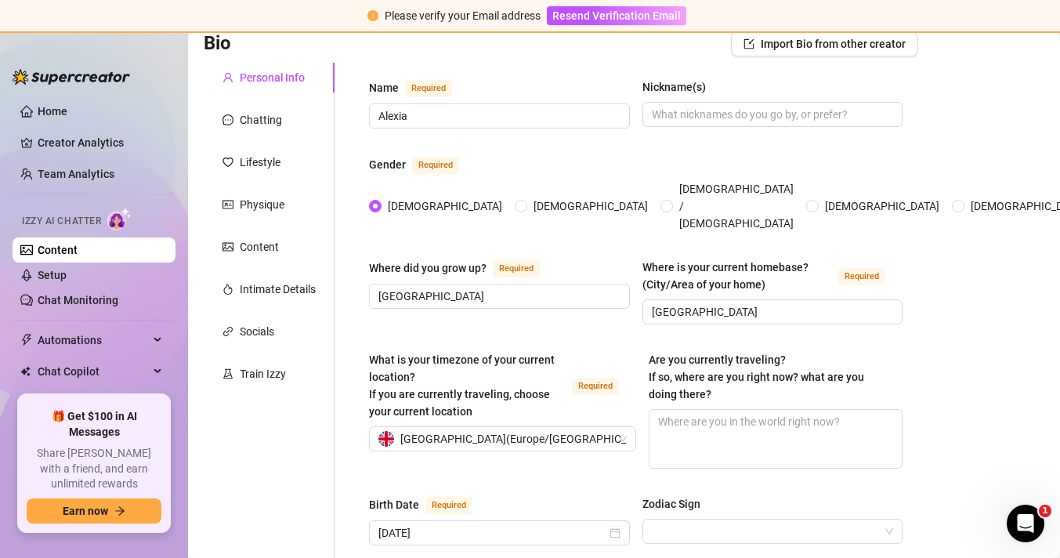
scroll to position [0, 0]
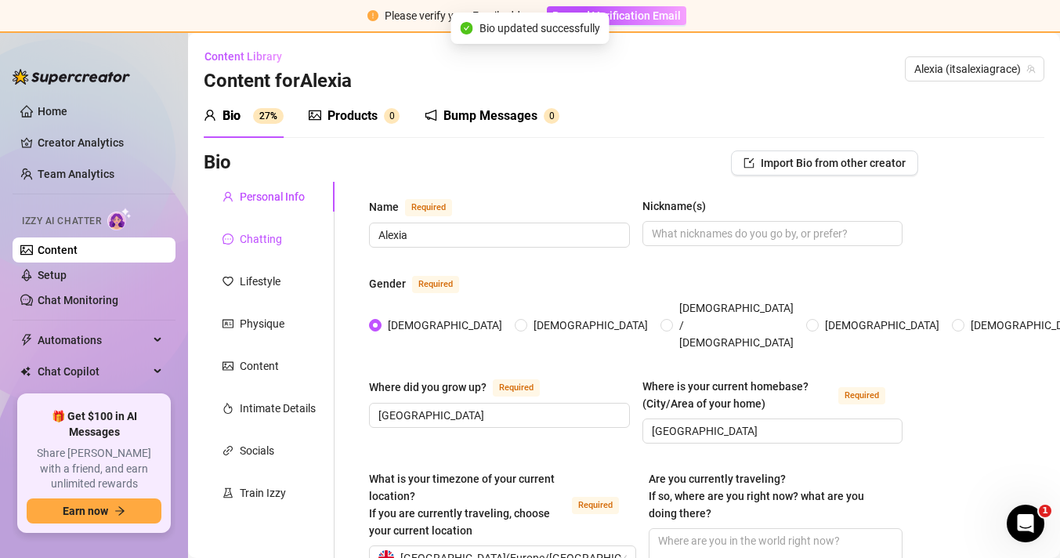
click at [273, 238] on div "Chatting" at bounding box center [261, 238] width 42 height 17
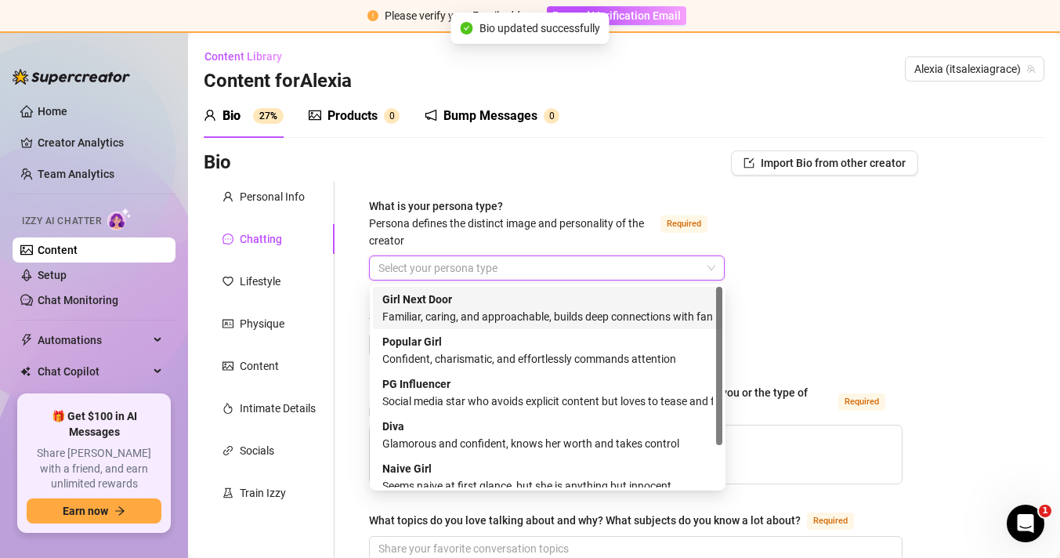
click at [528, 273] on input "What is your persona type? [PERSON_NAME] defines the distinct image and persona…" at bounding box center [539, 268] width 323 height 24
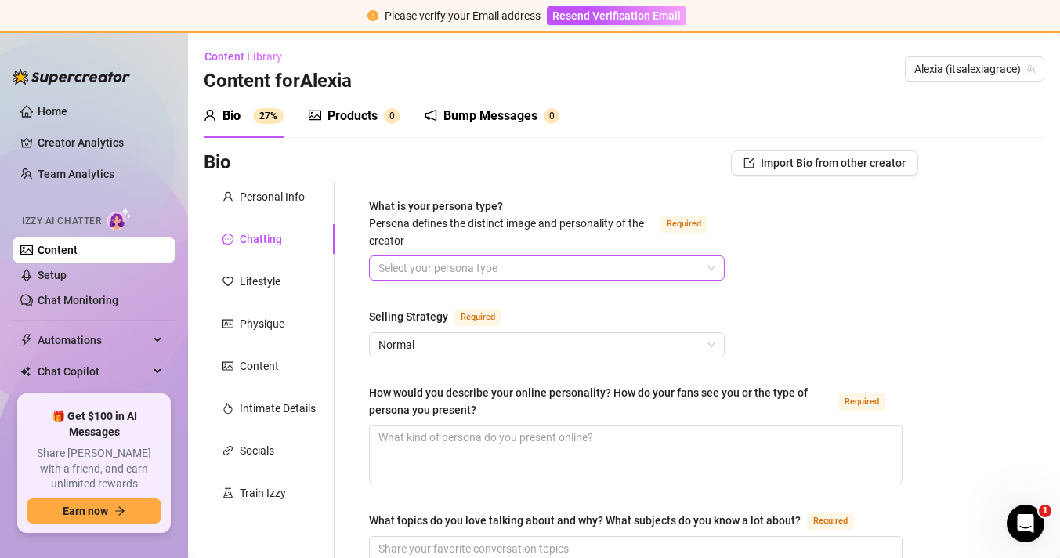
click at [488, 272] on input "What is your persona type? [PERSON_NAME] defines the distinct image and persona…" at bounding box center [539, 268] width 323 height 24
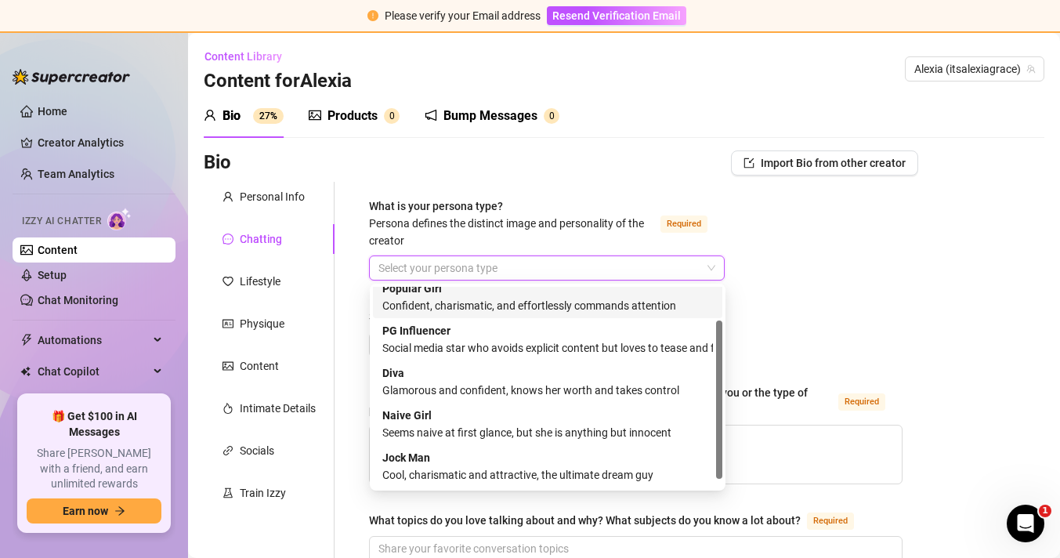
scroll to position [38, 0]
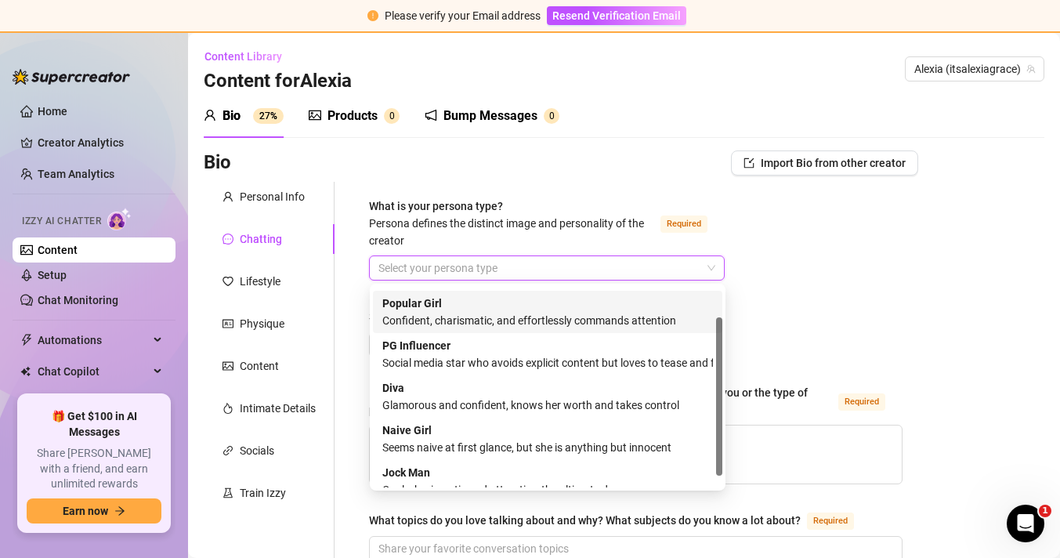
click at [489, 317] on div "Confident, charismatic, and effortlessly commands attention" at bounding box center [547, 320] width 331 height 17
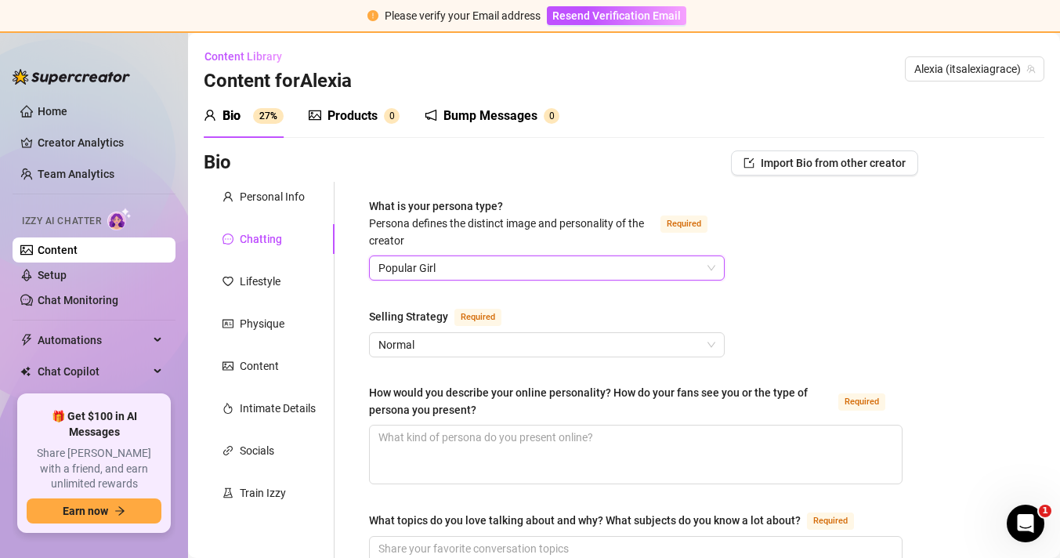
click at [496, 263] on span "Popular Girl" at bounding box center [546, 268] width 337 height 24
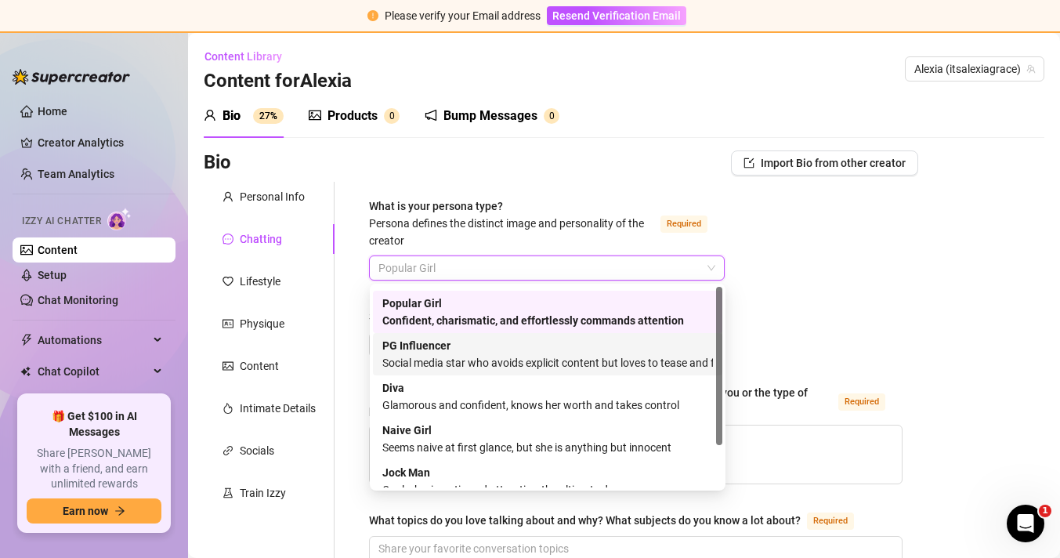
scroll to position [0, 0]
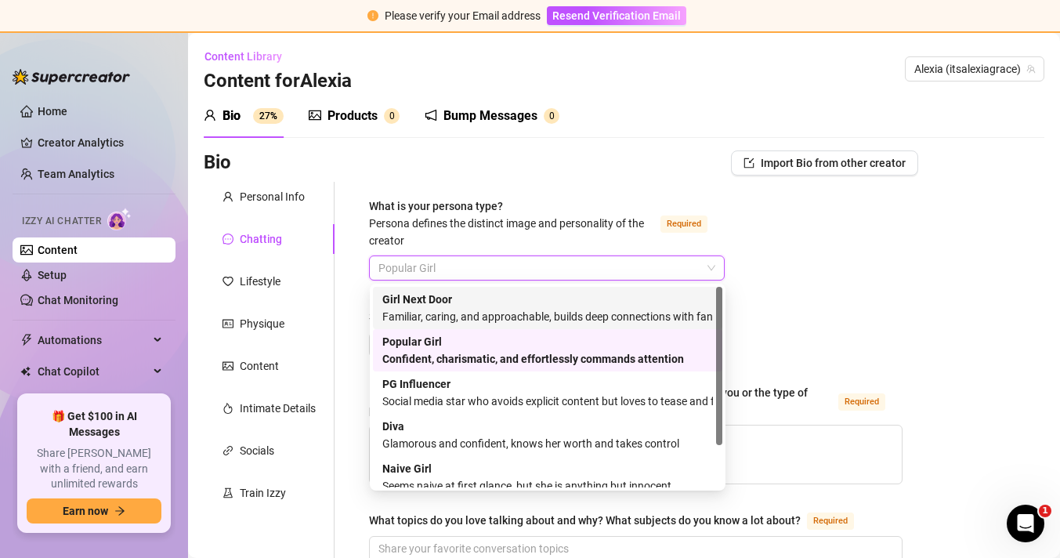
click at [486, 311] on div "Familiar, caring, and approachable, builds deep connections with fans" at bounding box center [547, 316] width 331 height 17
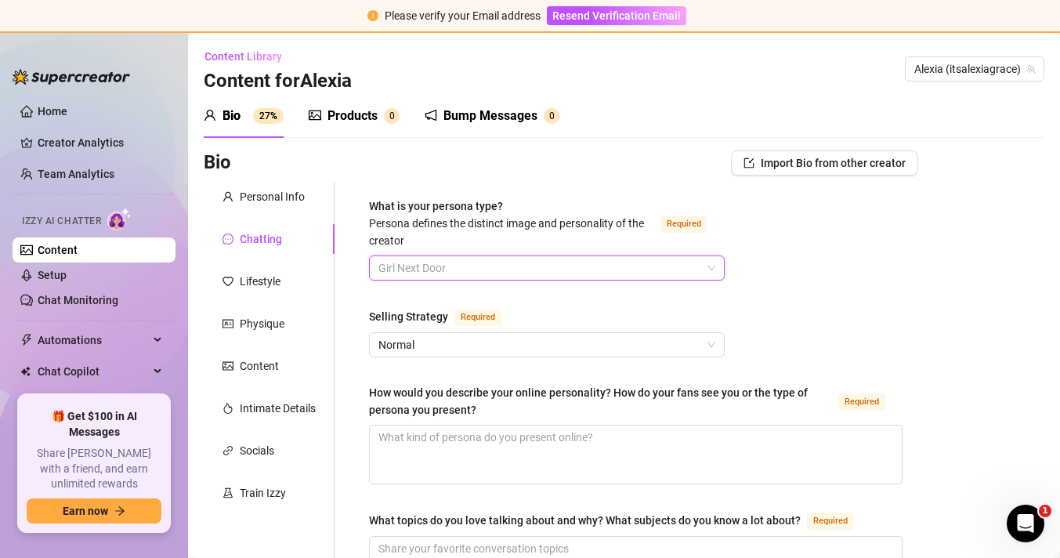
click at [485, 274] on span "Girl Next Door" at bounding box center [546, 268] width 337 height 24
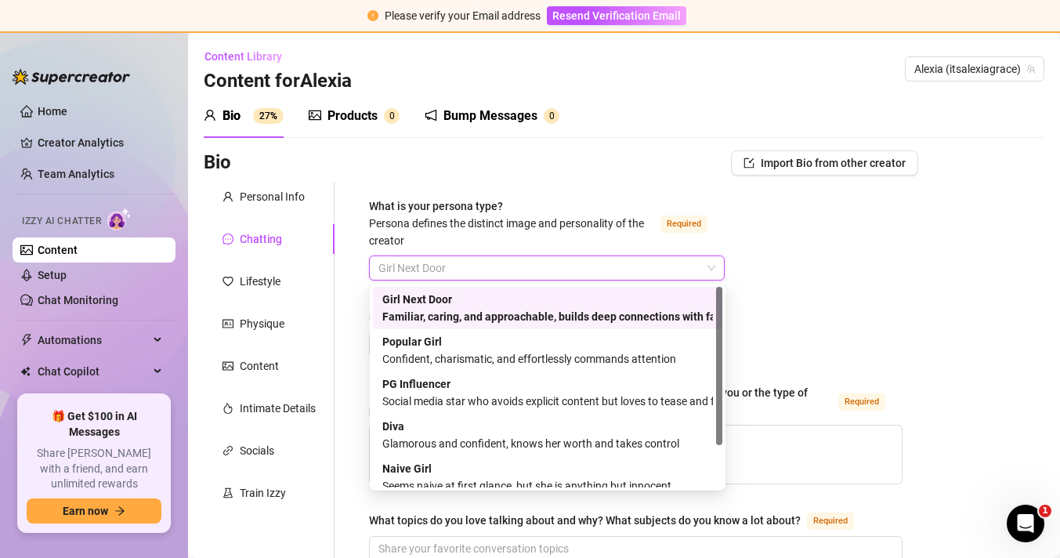
click at [668, 311] on div "Familiar, caring, and approachable, builds deep connections with fans" at bounding box center [547, 316] width 331 height 17
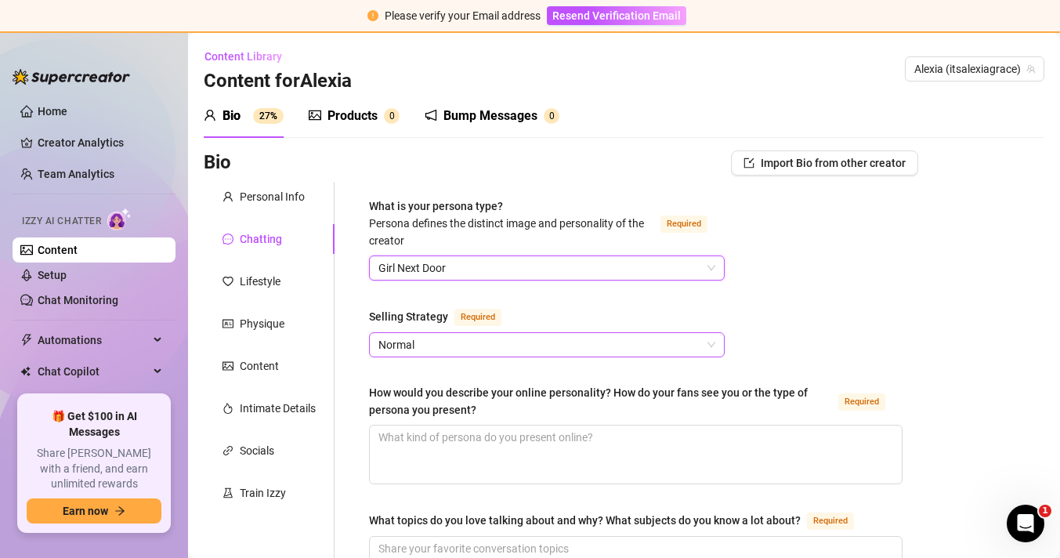
click at [483, 343] on span "Normal" at bounding box center [546, 345] width 337 height 24
click at [487, 349] on span "Normal" at bounding box center [546, 345] width 337 height 24
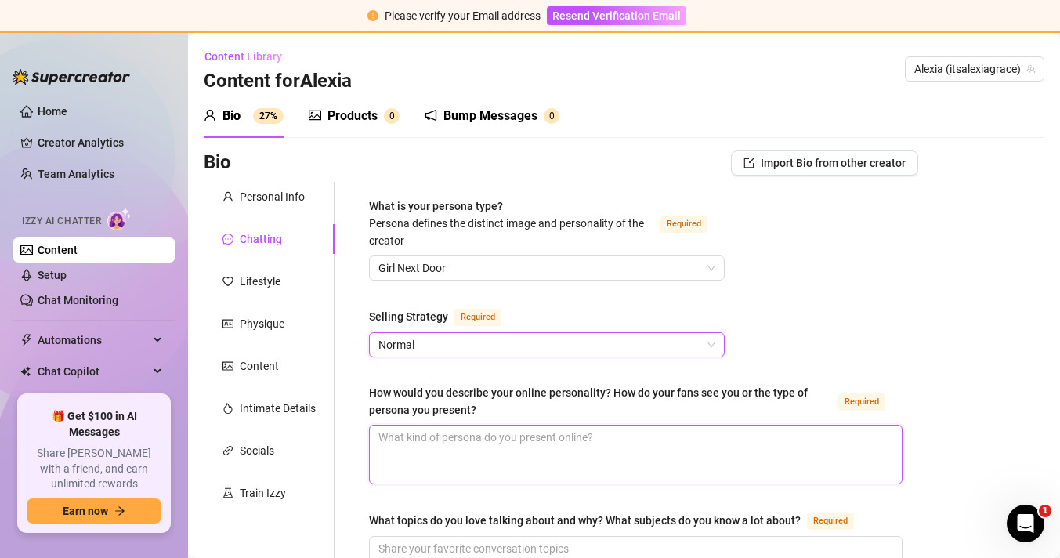
click at [510, 458] on textarea "How would you describe your online personality? How do your fans see you or the…" at bounding box center [636, 454] width 532 height 58
type textarea "i"
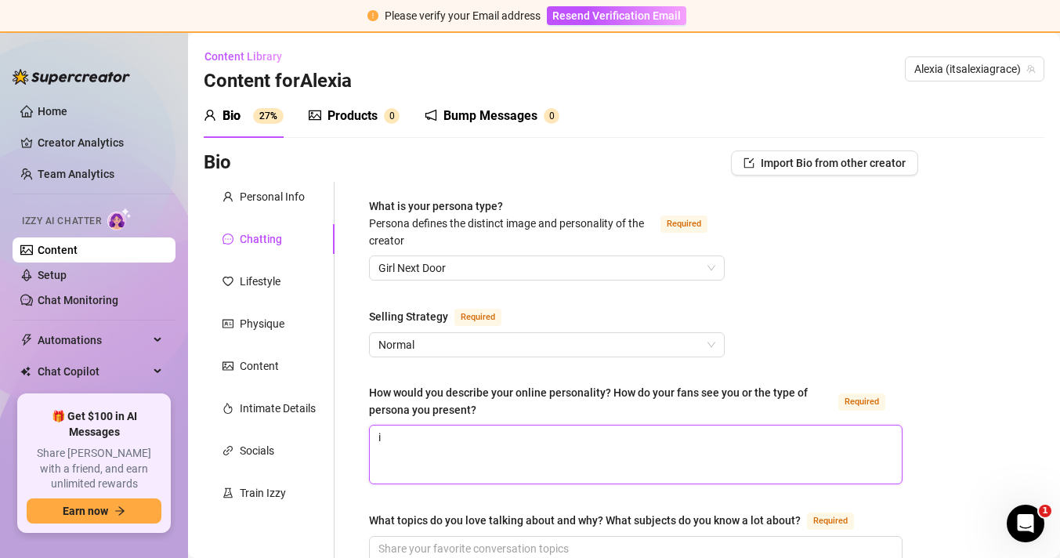
type textarea "i"
type textarea "i am"
type textarea "i am v"
type textarea "i am ve"
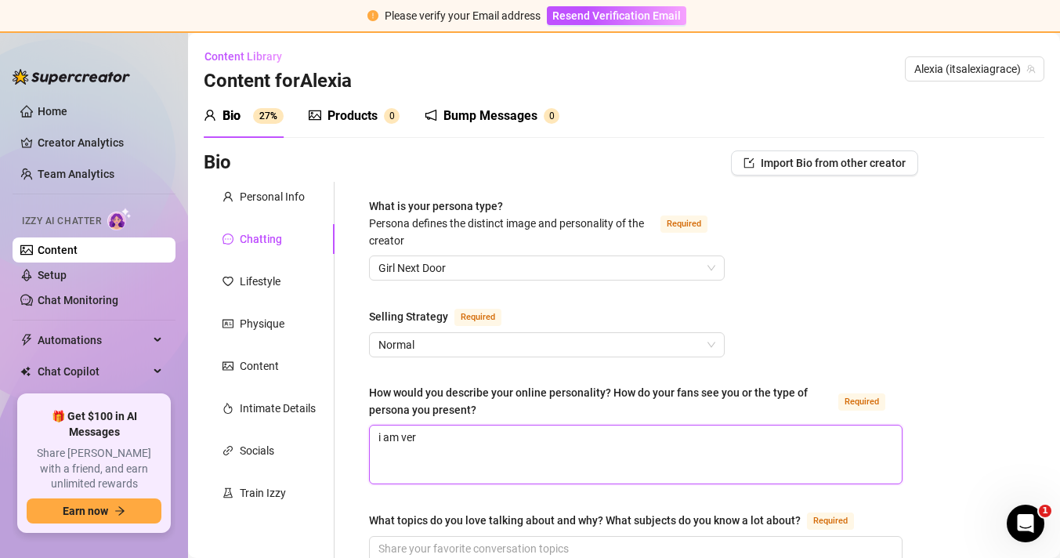
type textarea "i am very"
type textarea "i am very g"
type textarea "i am very gi"
type textarea "i am very girl"
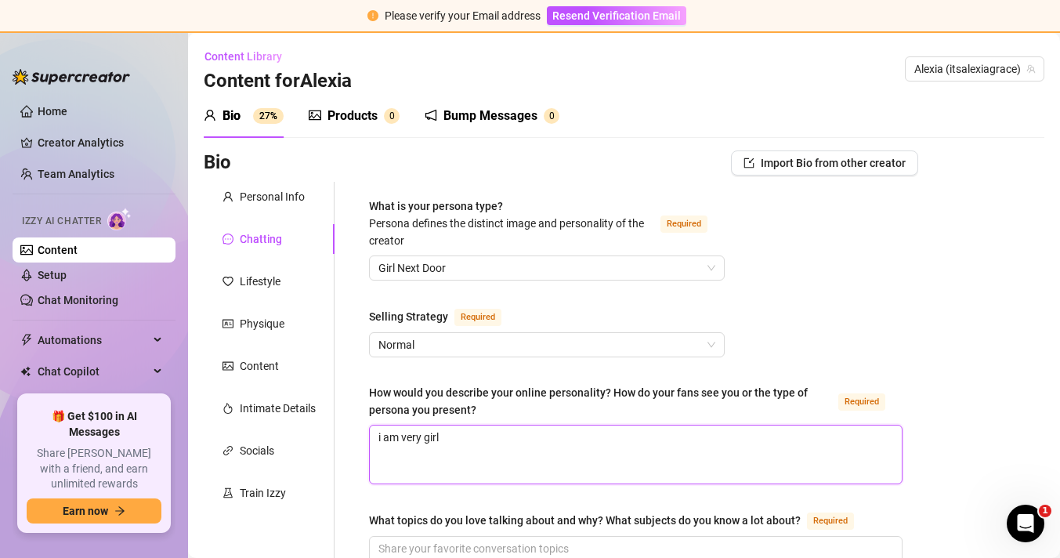
type textarea "i am very girly"
type textarea "i am very girlyl"
type textarea "i am very girly"
click at [456, 437] on textarea "i am very girly, i chat a lot and i like the fans to really believe its me that…" at bounding box center [636, 454] width 532 height 58
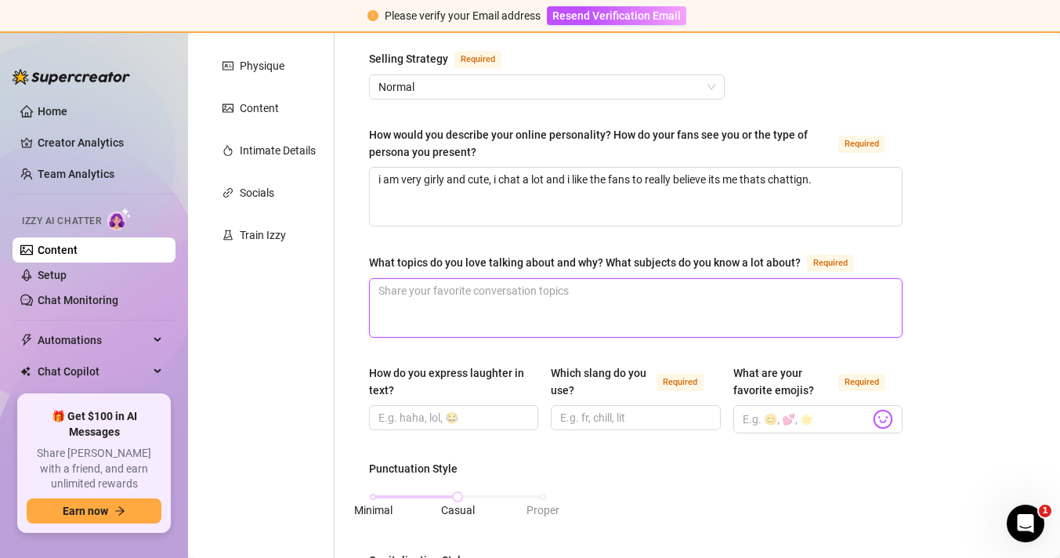
click at [512, 324] on textarea "What topics do you love talking about and why? What subjects do you know a lot …" at bounding box center [636, 308] width 532 height 58
click at [548, 296] on textarea "What topics do you love talking about and why? What subjects do you know a lot …" at bounding box center [636, 308] width 532 height 58
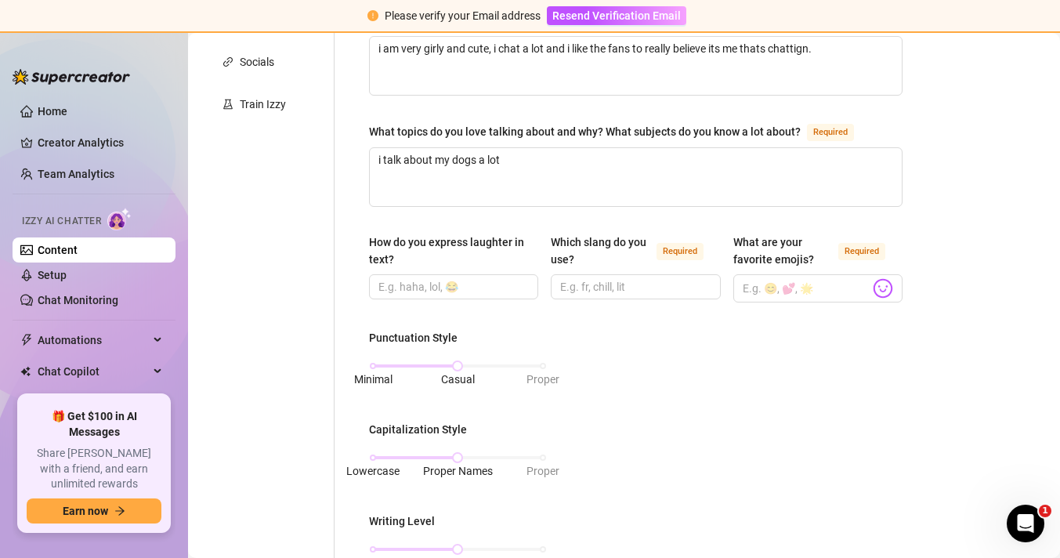
scroll to position [363, 0]
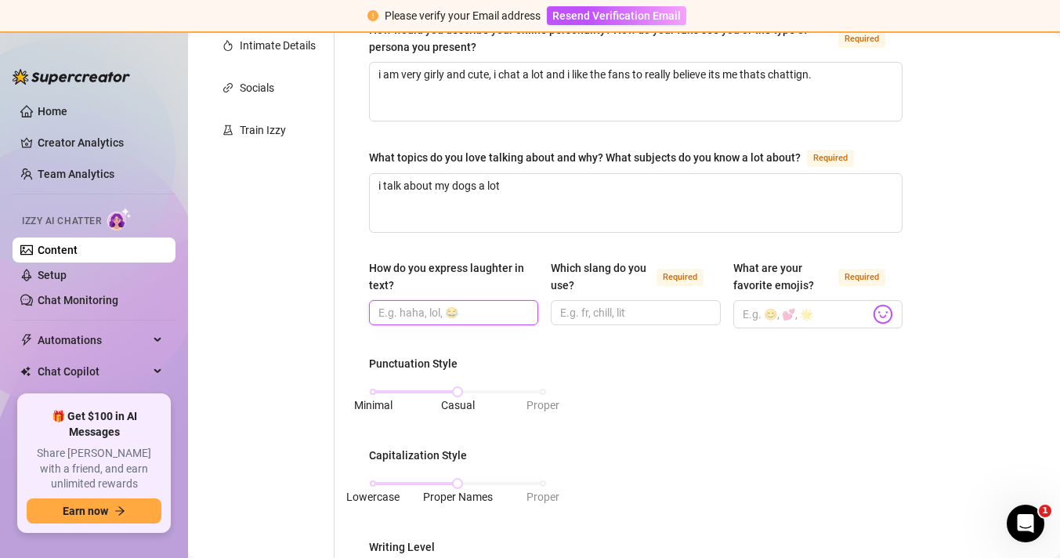
click at [511, 313] on input "How do you express laughter in text?" at bounding box center [451, 312] width 147 height 17
click at [435, 305] on input "haha" at bounding box center [451, 312] width 147 height 17
click at [443, 309] on input "haha" at bounding box center [451, 312] width 147 height 17
click at [595, 306] on input "Which slang do you use? Required" at bounding box center [633, 312] width 147 height 17
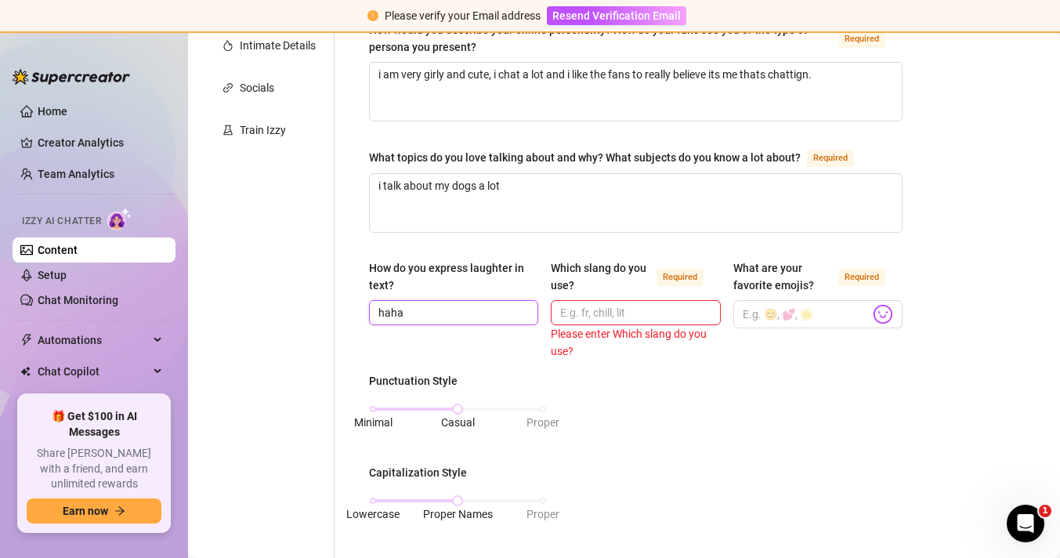
click at [458, 316] on input "haha" at bounding box center [451, 312] width 147 height 17
click at [577, 315] on input "Which slang do you use? Required" at bounding box center [633, 312] width 147 height 17
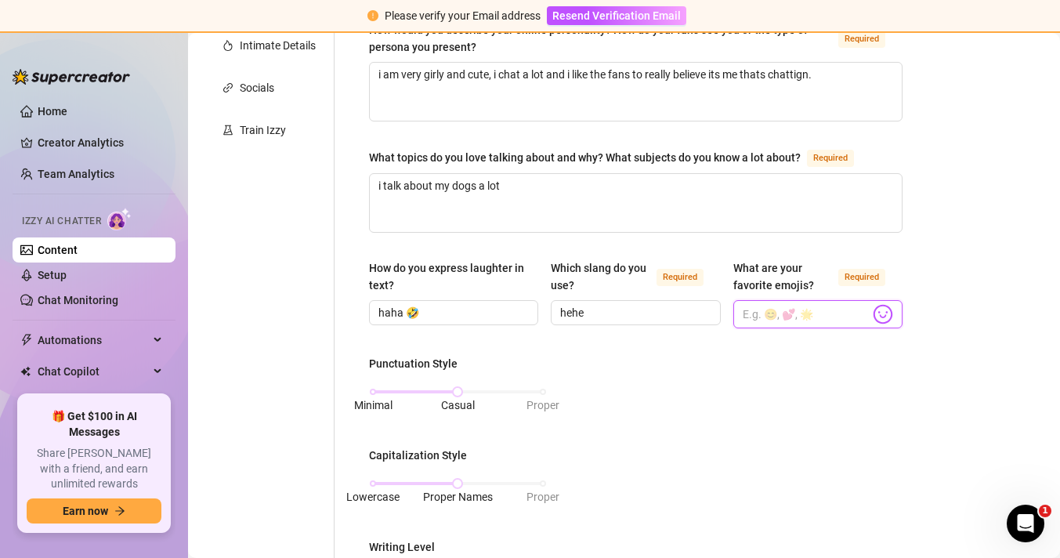
click at [795, 306] on input "What are your favorite emojis? Required" at bounding box center [806, 314] width 127 height 20
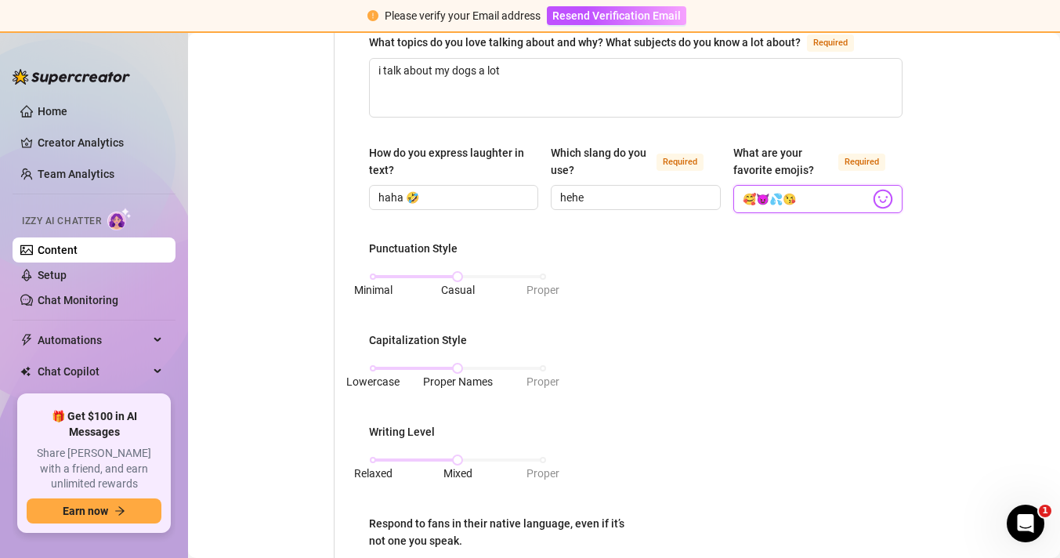
scroll to position [490, 0]
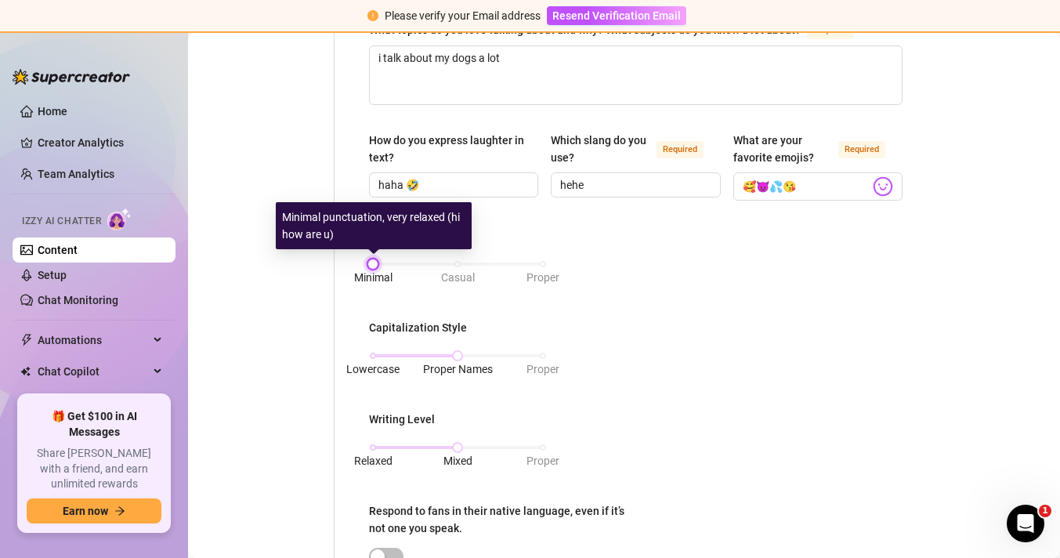
drag, startPoint x: 458, startPoint y: 266, endPoint x: 352, endPoint y: 266, distance: 106.5
click at [352, 266] on div "What is your persona type? [PERSON_NAME] defines the distinct image and persona…" at bounding box center [627, 326] width 584 height 1270
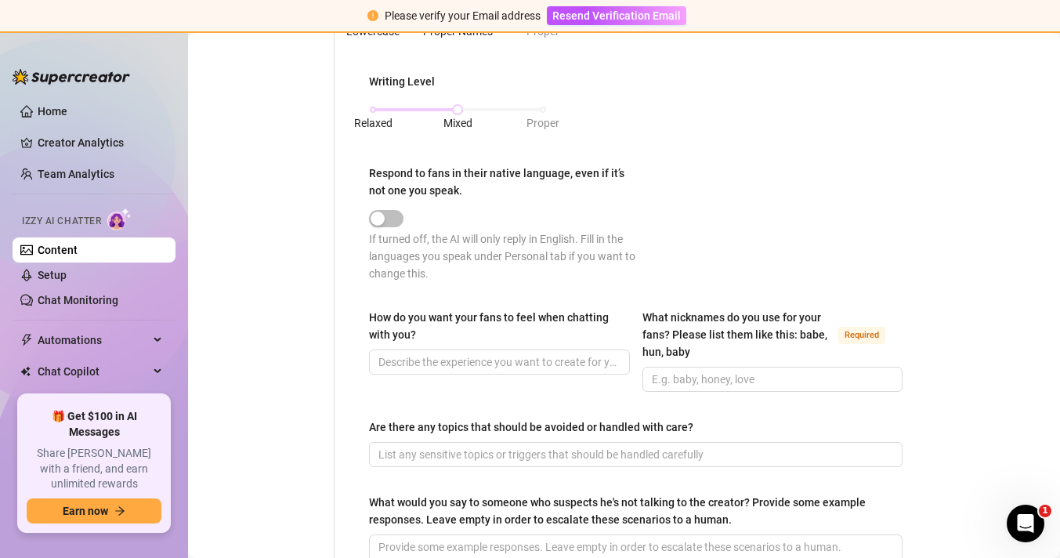
scroll to position [832, 0]
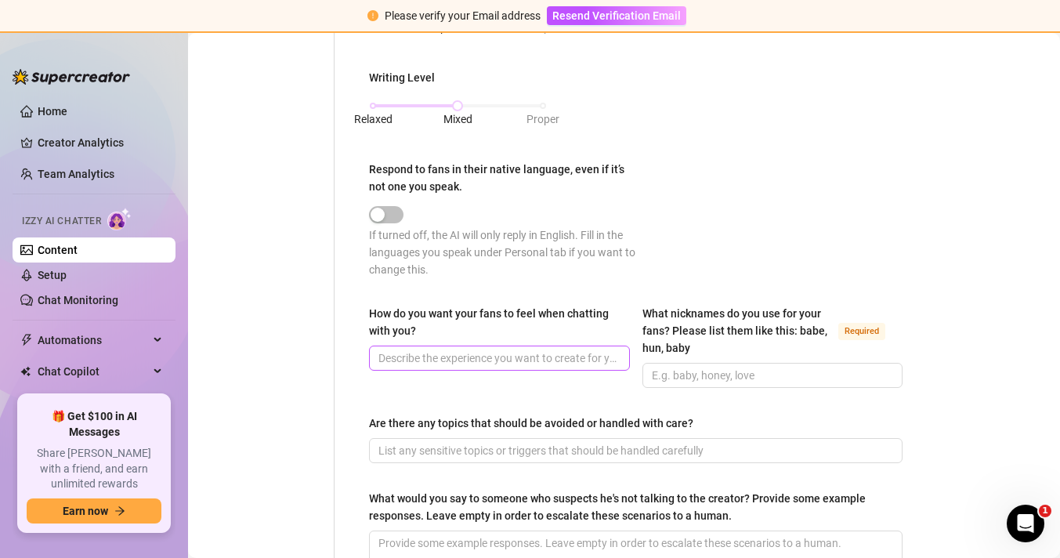
click at [514, 346] on span at bounding box center [499, 357] width 261 height 25
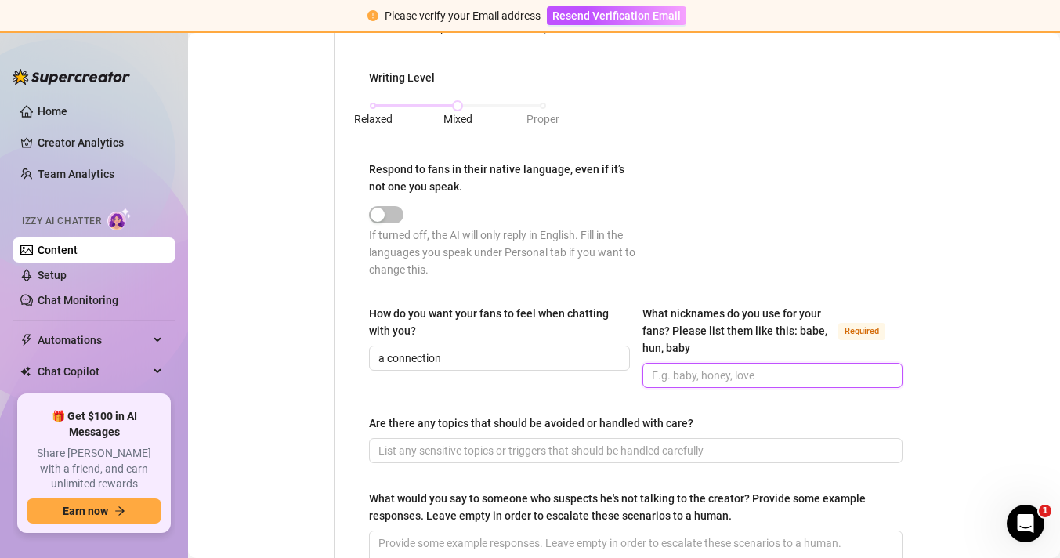
click at [673, 370] on input "What nicknames do you use for your fans? Please list them like this: babe, hun,…" at bounding box center [771, 375] width 239 height 17
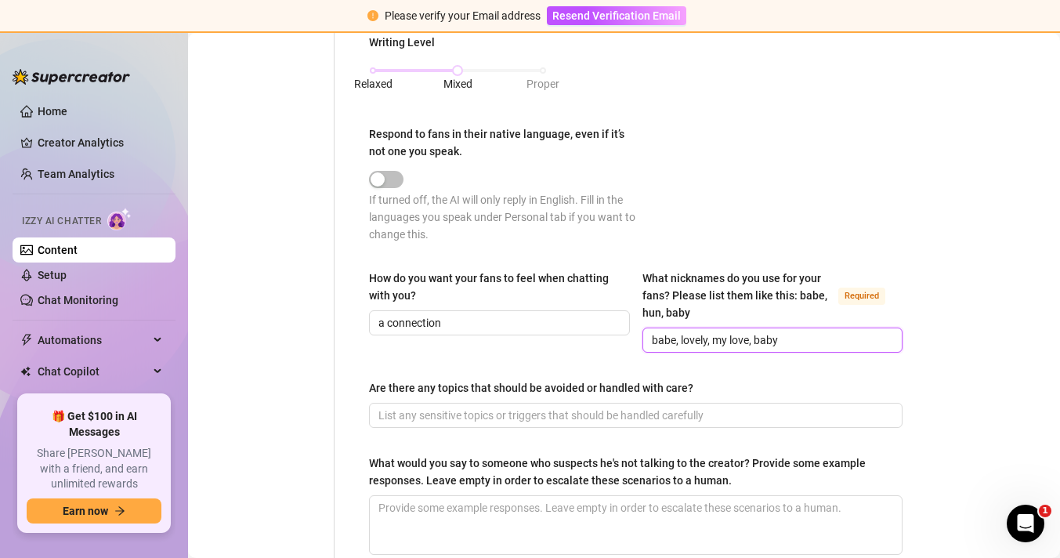
scroll to position [891, 0]
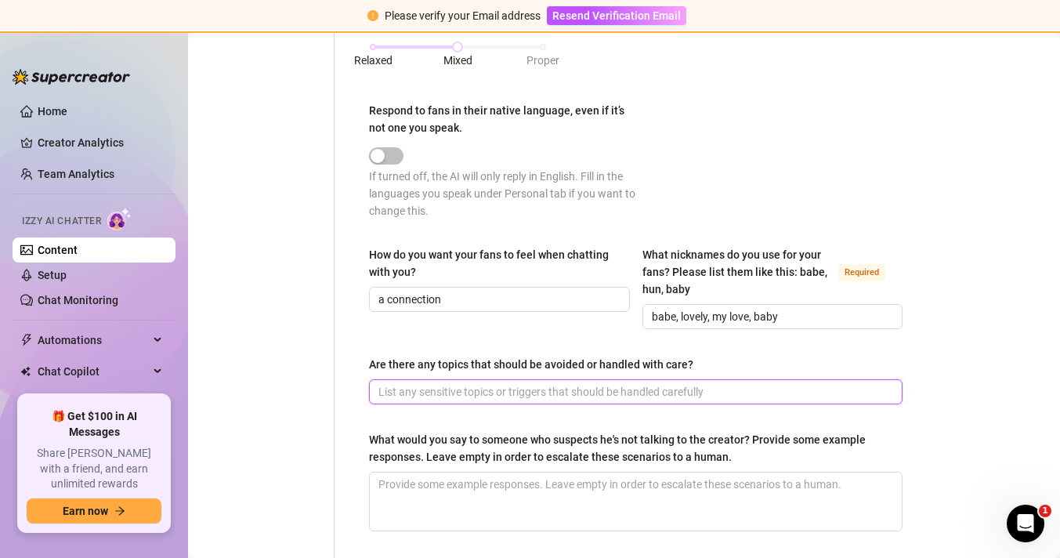
click at [631, 393] on input "Are there any topics that should be avoided or handled with care?" at bounding box center [634, 391] width 512 height 17
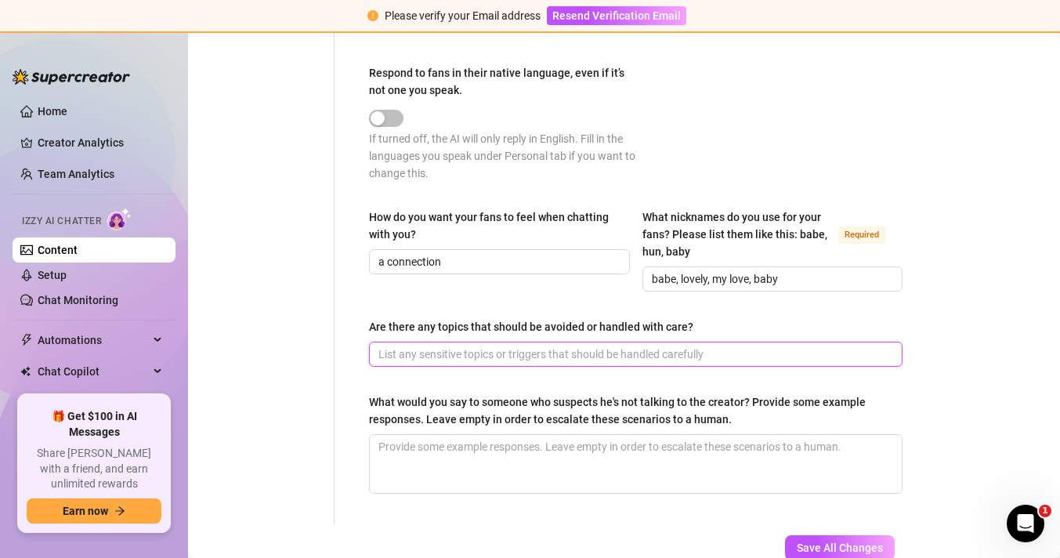
scroll to position [954, 0]
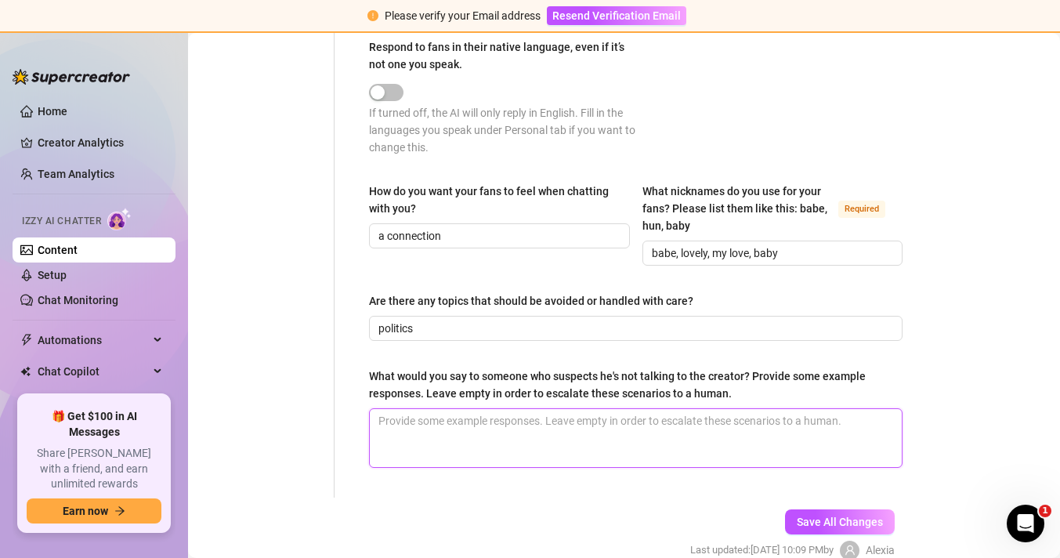
click at [619, 418] on textarea "What would you say to someone who suspects he's not talking to the creator? Pro…" at bounding box center [636, 438] width 532 height 58
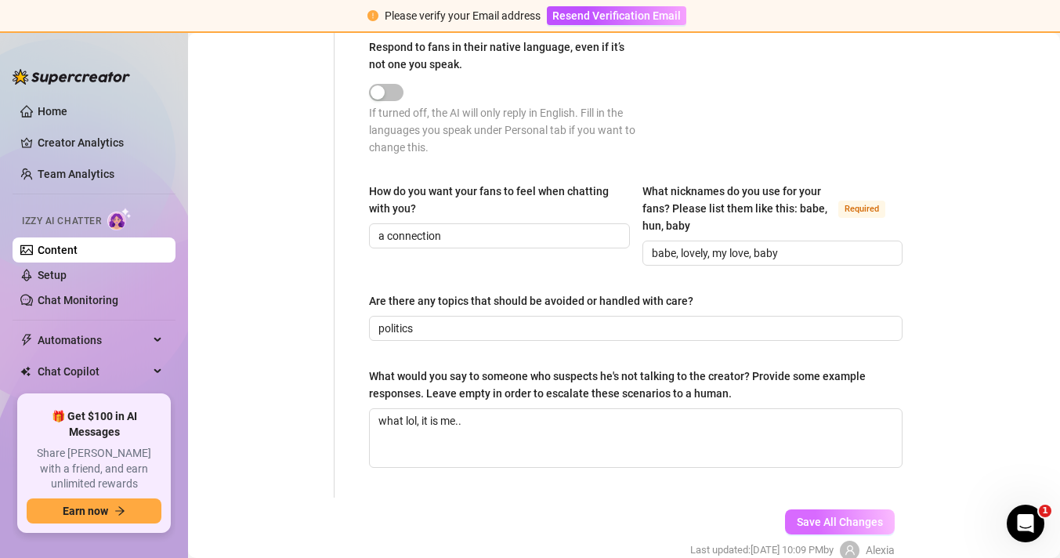
click at [841, 516] on span "Save All Changes" at bounding box center [840, 521] width 86 height 13
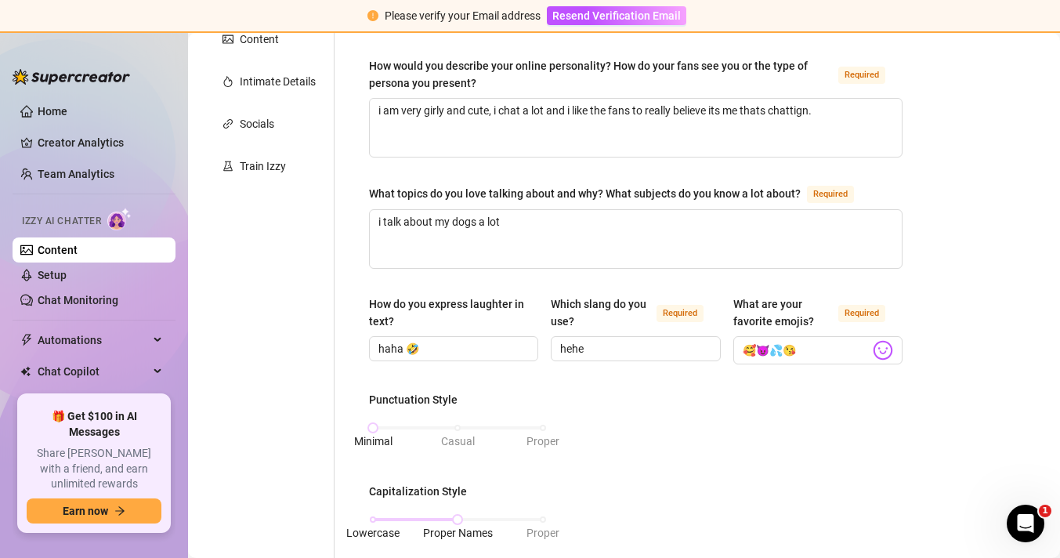
scroll to position [0, 0]
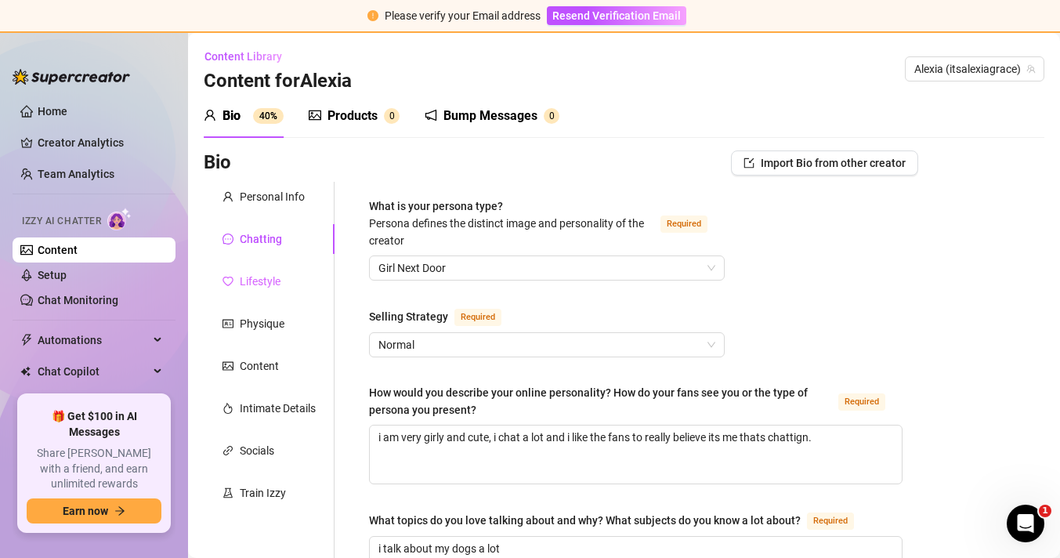
click at [277, 267] on div "Lifestyle" at bounding box center [269, 281] width 131 height 30
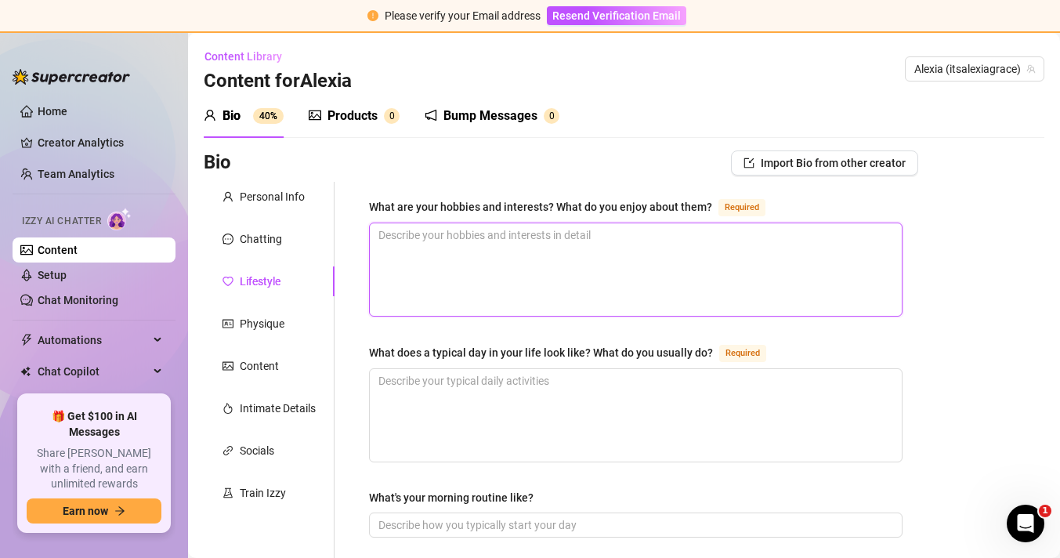
click at [457, 252] on textarea "What are your hobbies and interests? What do you enjoy about them? Required" at bounding box center [636, 269] width 532 height 92
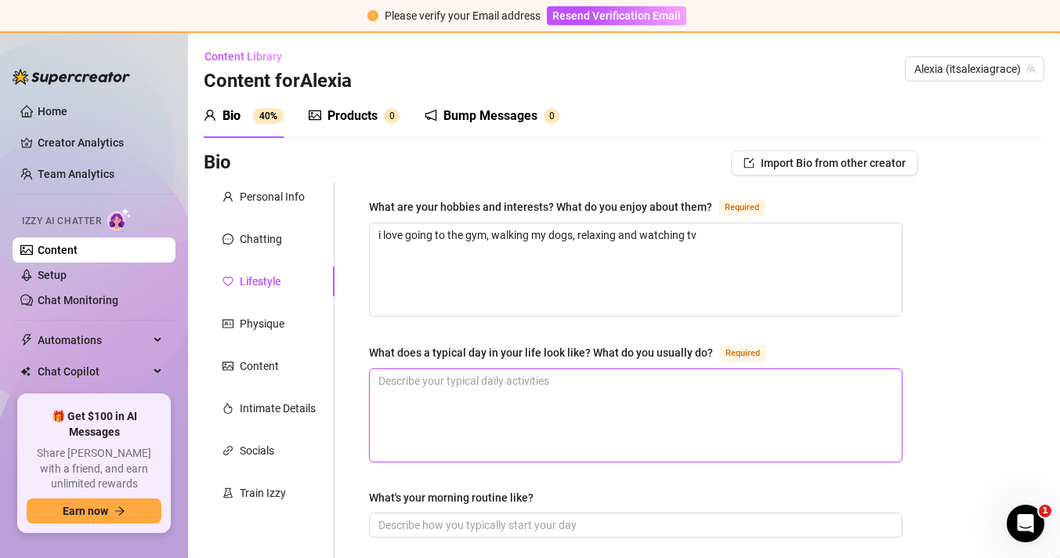
click at [458, 380] on textarea "What does a typical day in your life look like? What do you usually do? Required" at bounding box center [636, 415] width 532 height 92
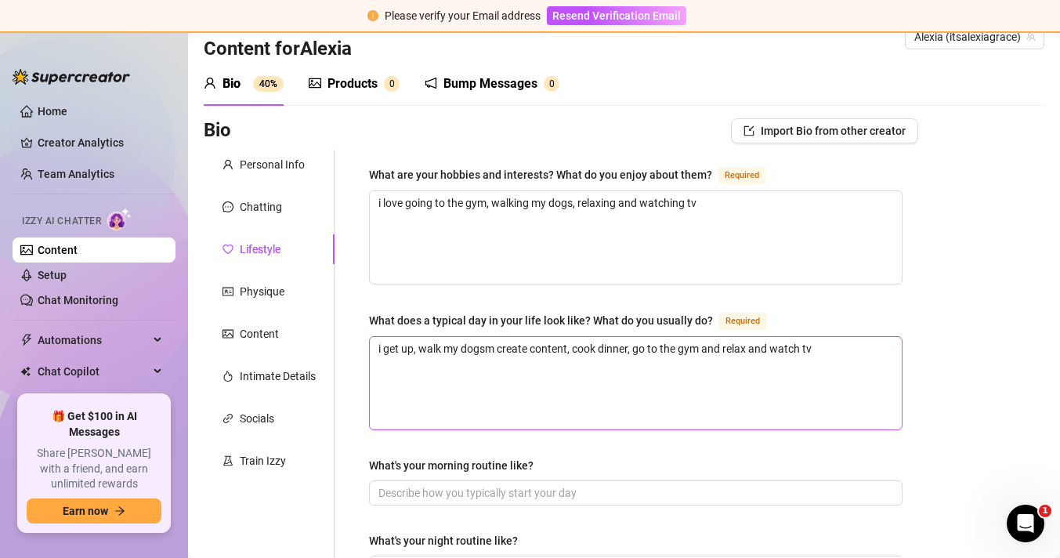
scroll to position [45, 0]
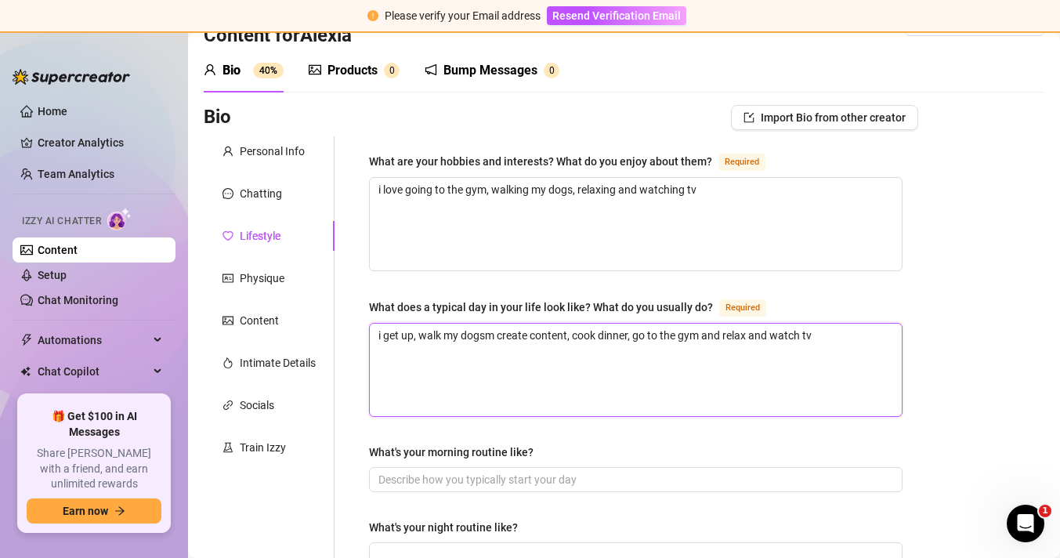
click at [500, 336] on textarea "i get up, walk my dogsm create content, cook dinner, go to the gym and relax an…" at bounding box center [636, 370] width 532 height 92
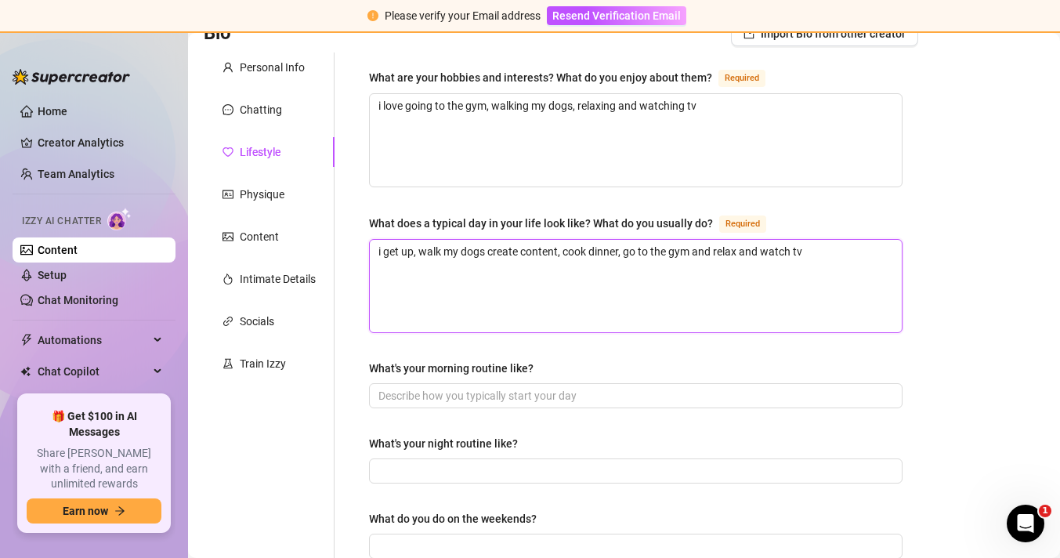
scroll to position [149, 0]
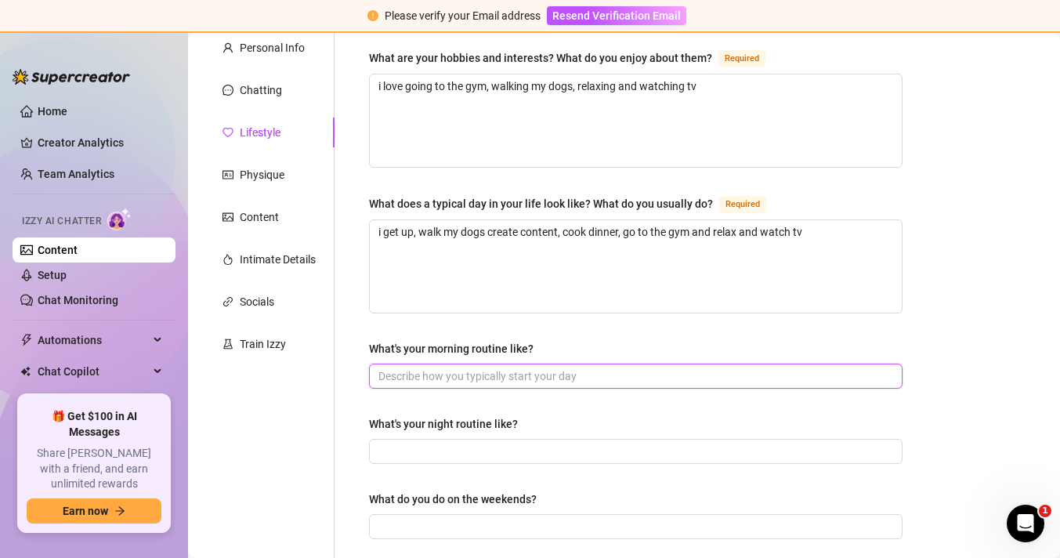
click at [500, 374] on input "What's your morning routine like?" at bounding box center [634, 375] width 512 height 17
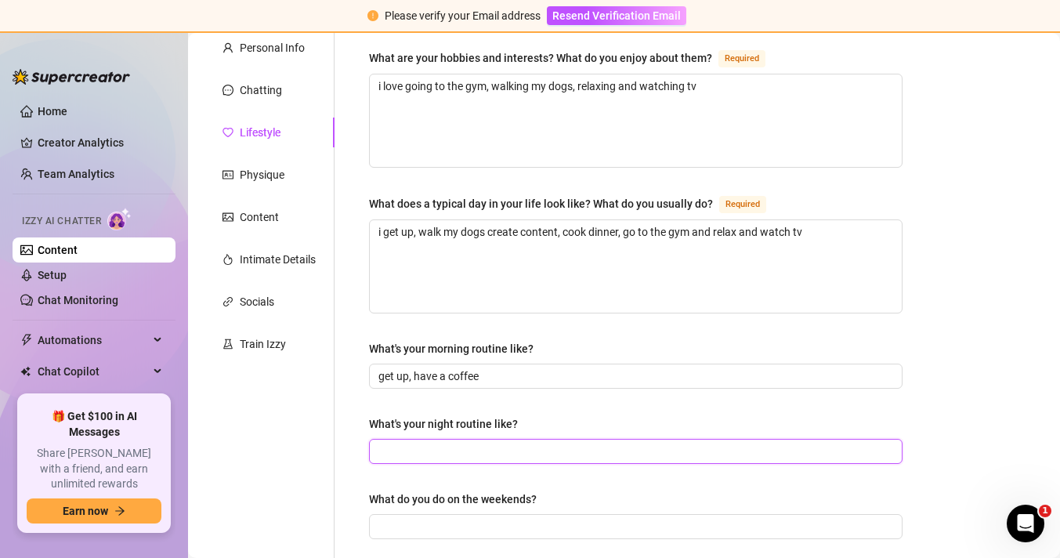
click at [574, 450] on input "What's your night routine like?" at bounding box center [634, 451] width 512 height 17
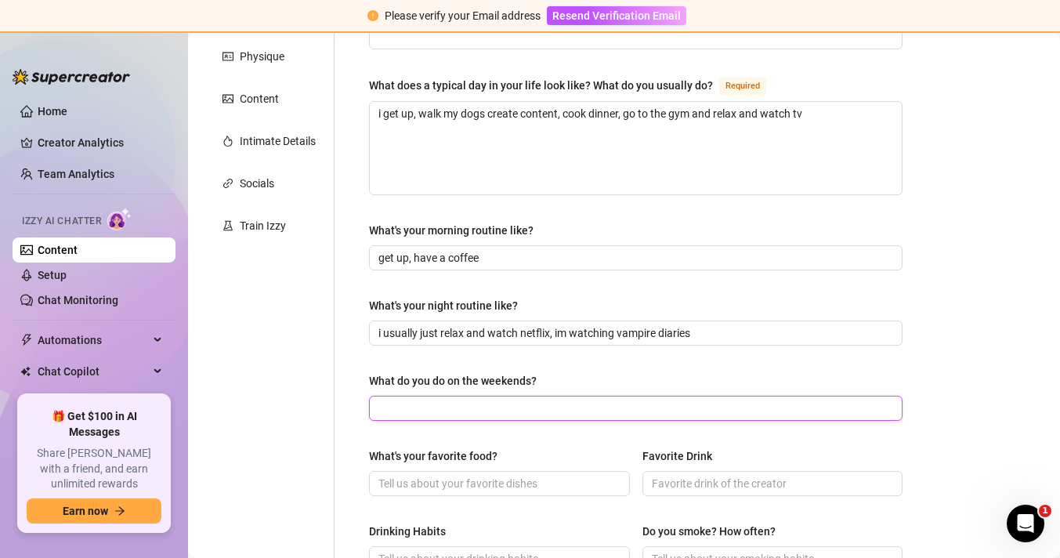
click at [518, 403] on input "What do you do on the weekends?" at bounding box center [634, 408] width 512 height 17
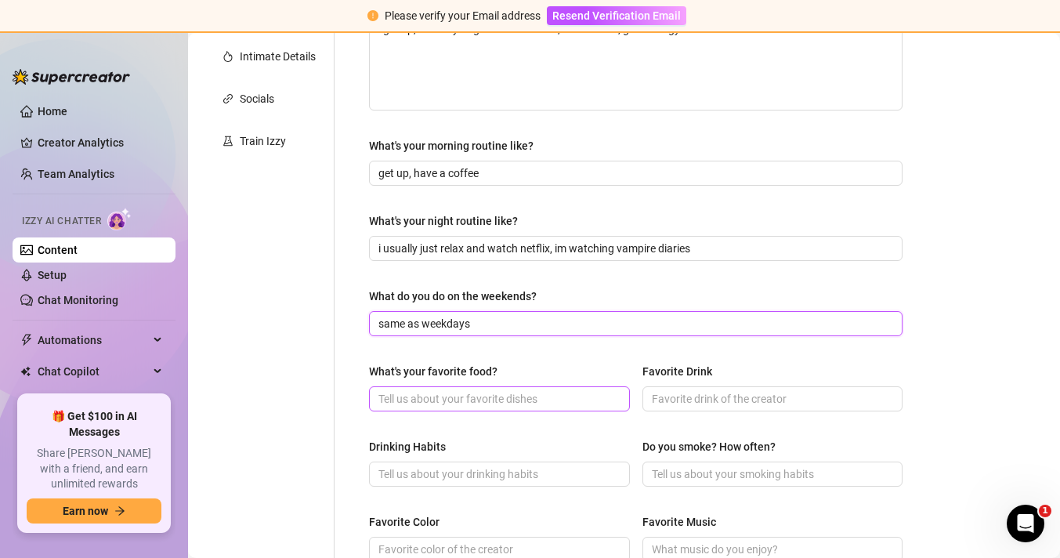
scroll to position [389, 0]
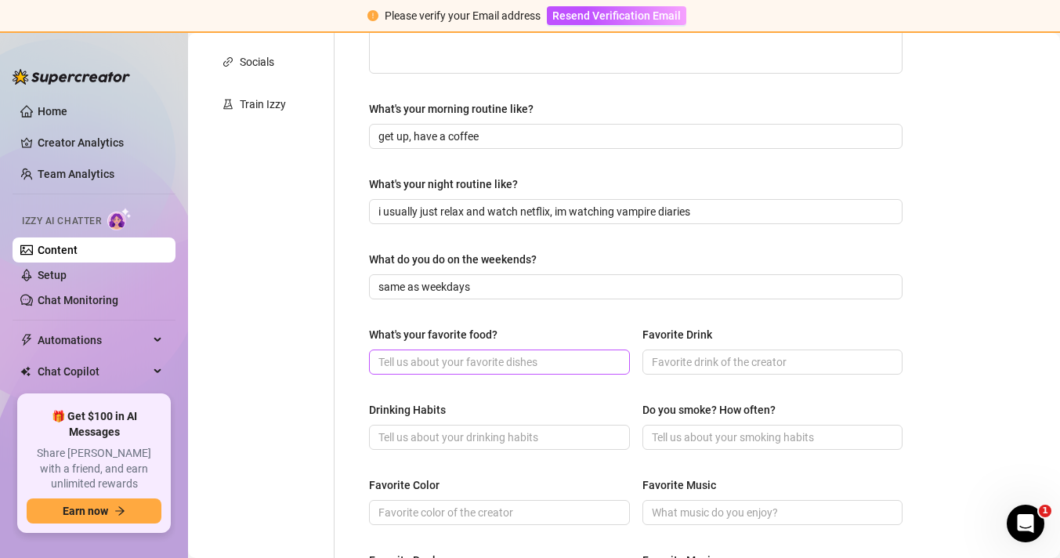
click at [555, 349] on span at bounding box center [499, 361] width 261 height 25
click at [717, 335] on label "Favorite Drink" at bounding box center [682, 334] width 81 height 17
click at [717, 353] on input "Favorite Drink" at bounding box center [771, 361] width 239 height 17
click at [713, 366] on input "Favorite Drink" at bounding box center [771, 361] width 239 height 17
click at [396, 429] on input "Drinking Habits" at bounding box center [497, 437] width 239 height 17
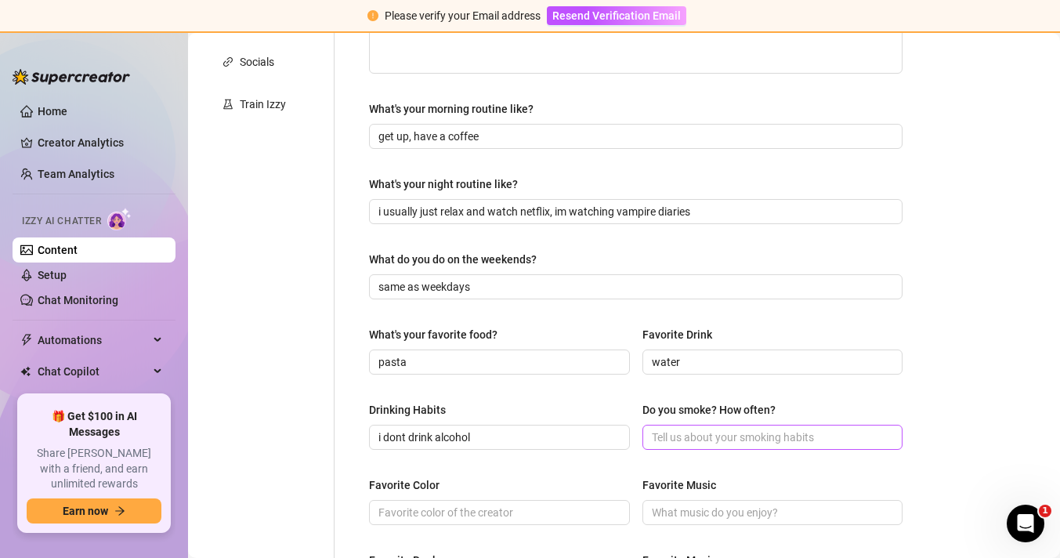
click at [649, 440] on span at bounding box center [772, 437] width 261 height 25
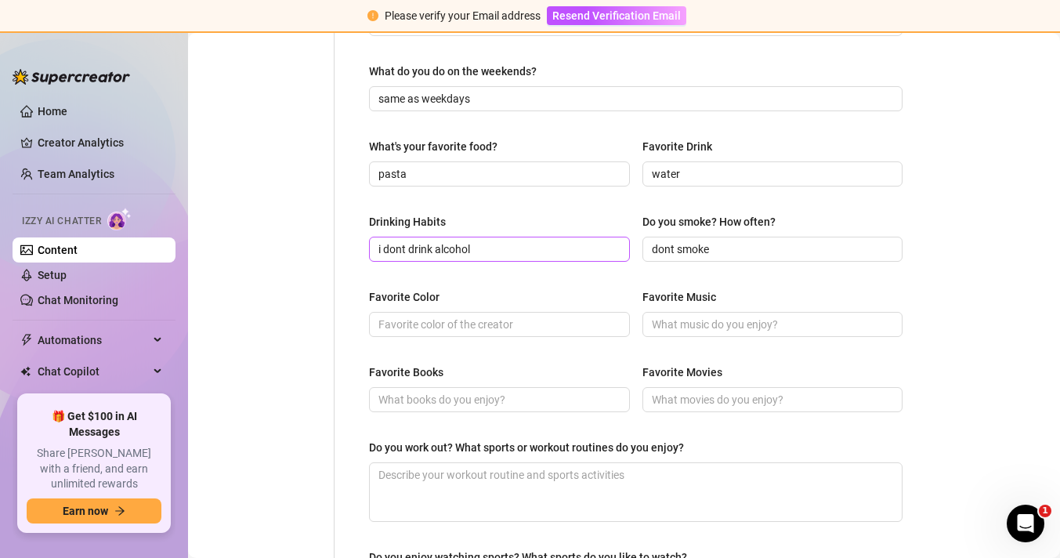
scroll to position [579, 0]
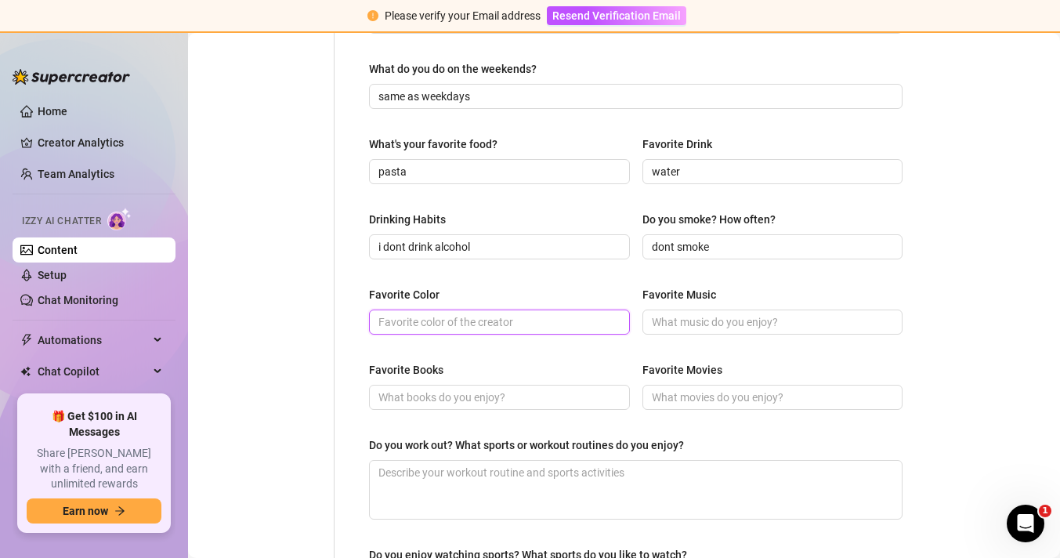
click at [527, 318] on input "Favorite Color" at bounding box center [497, 321] width 239 height 17
click at [748, 309] on span at bounding box center [772, 321] width 261 height 25
click at [418, 405] on span at bounding box center [499, 397] width 261 height 25
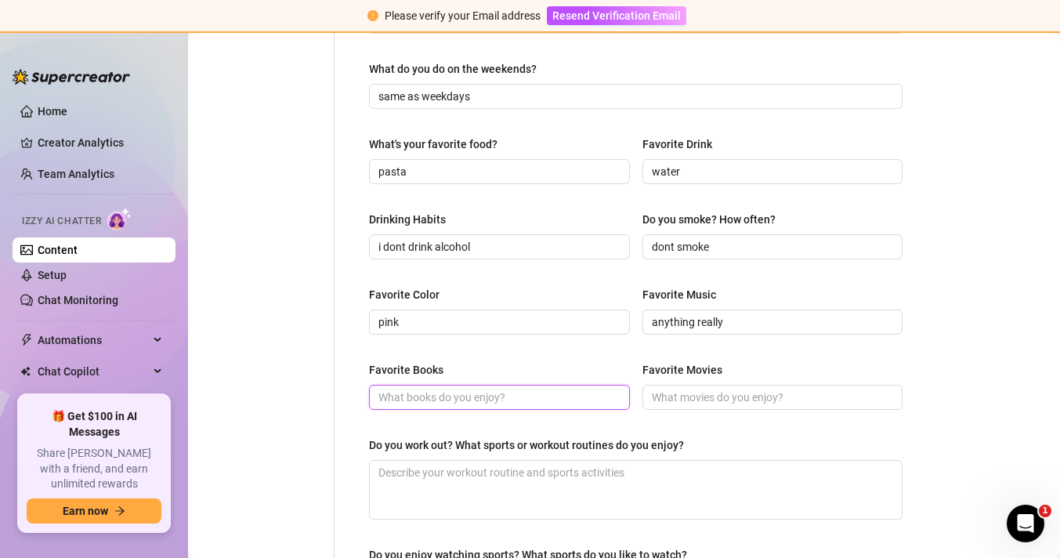
click at [424, 389] on input "Favorite Books" at bounding box center [497, 397] width 239 height 17
click at [692, 385] on span at bounding box center [772, 397] width 261 height 25
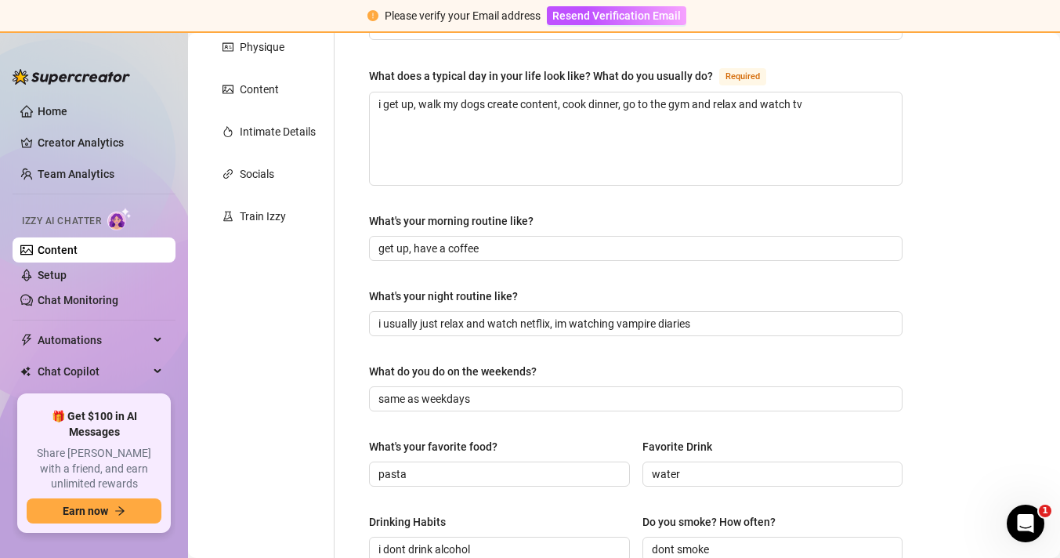
scroll to position [666, 0]
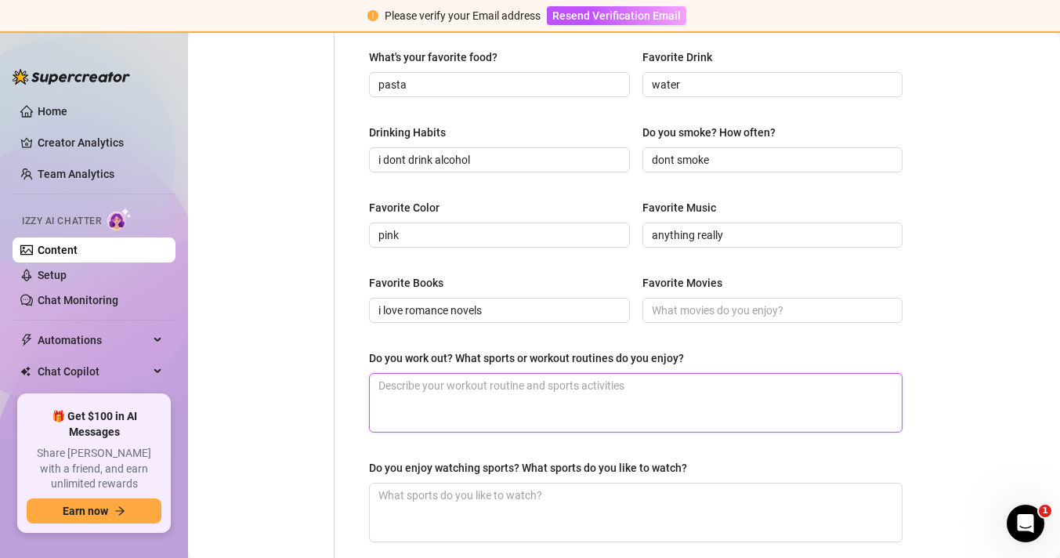
click at [544, 418] on textarea "Do you work out? What sports or workout routines do you enjoy?" at bounding box center [636, 403] width 532 height 58
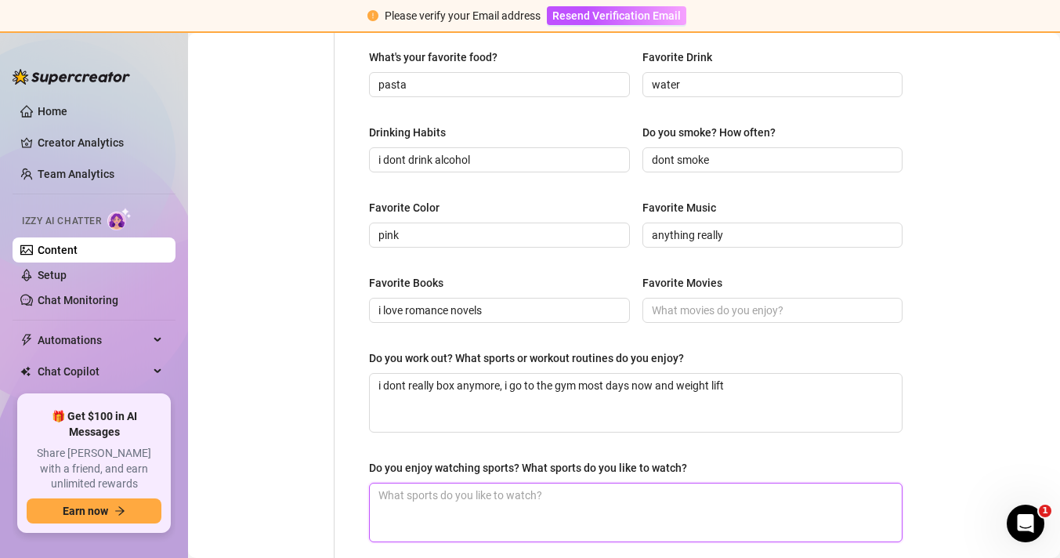
click at [472, 496] on textarea "Do you enjoy watching sports? What sports do you like to watch?" at bounding box center [636, 512] width 532 height 58
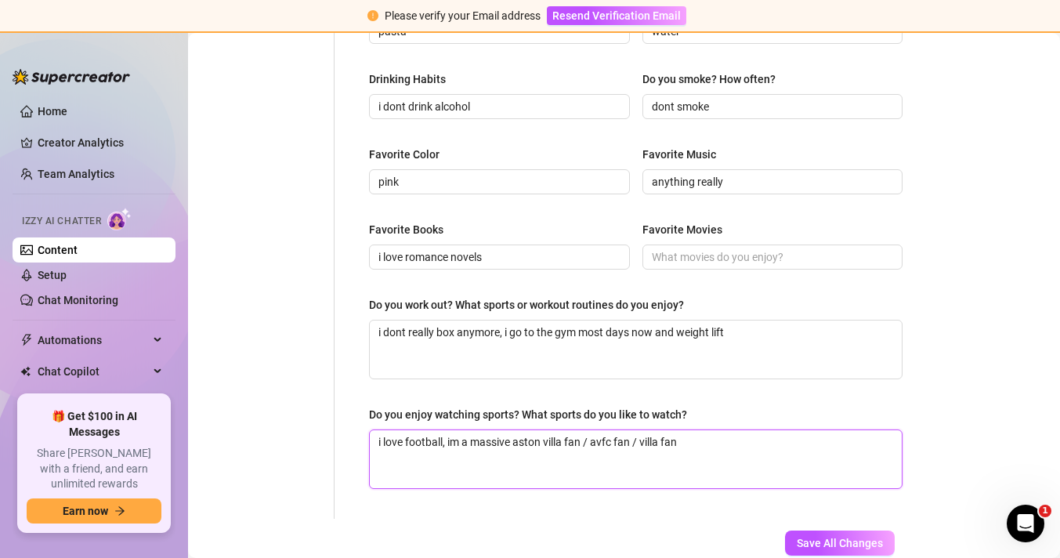
scroll to position [815, 0]
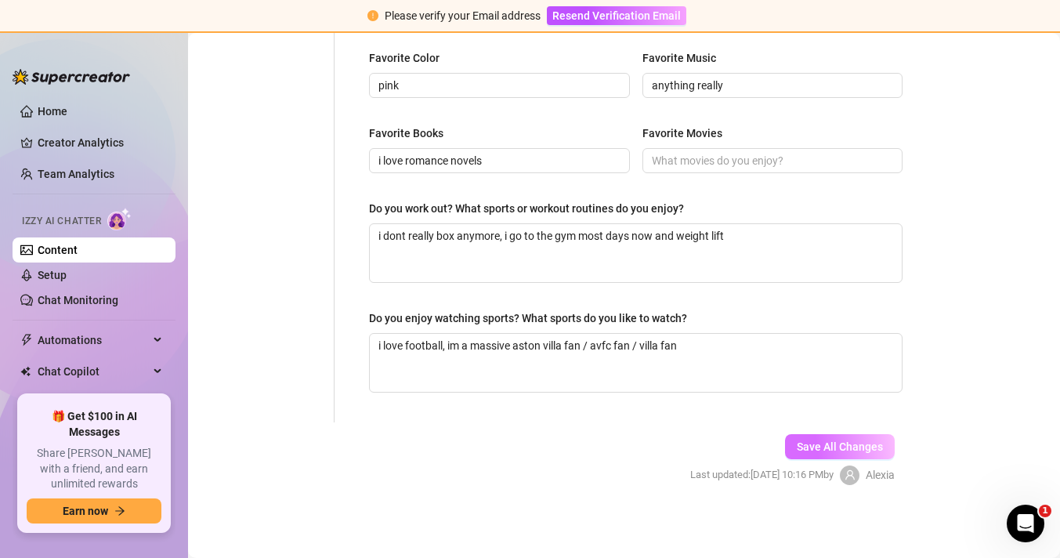
click at [839, 440] on span "Save All Changes" at bounding box center [840, 446] width 86 height 13
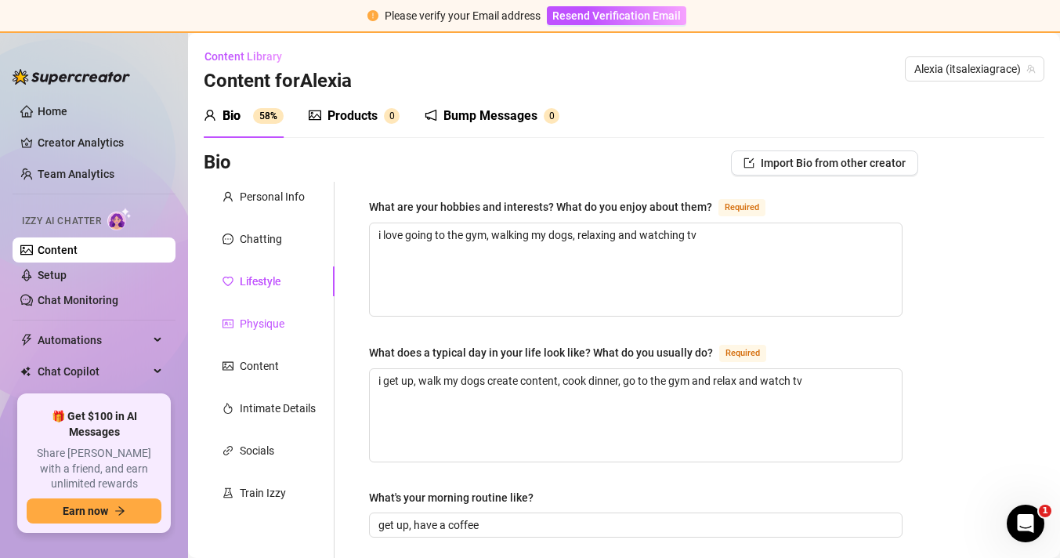
click at [262, 323] on div "Physique" at bounding box center [262, 323] width 45 height 17
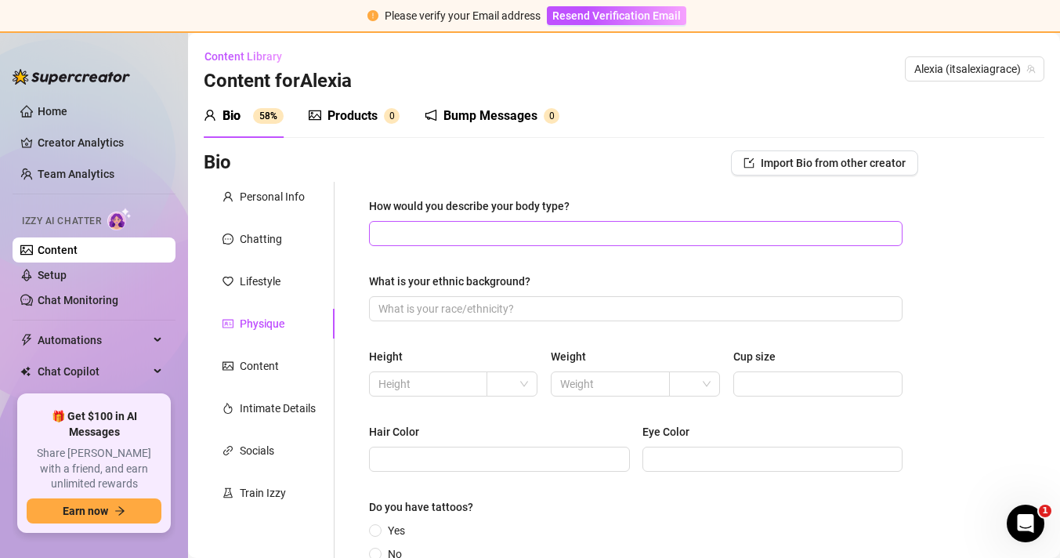
click at [558, 221] on span at bounding box center [635, 233] width 533 height 25
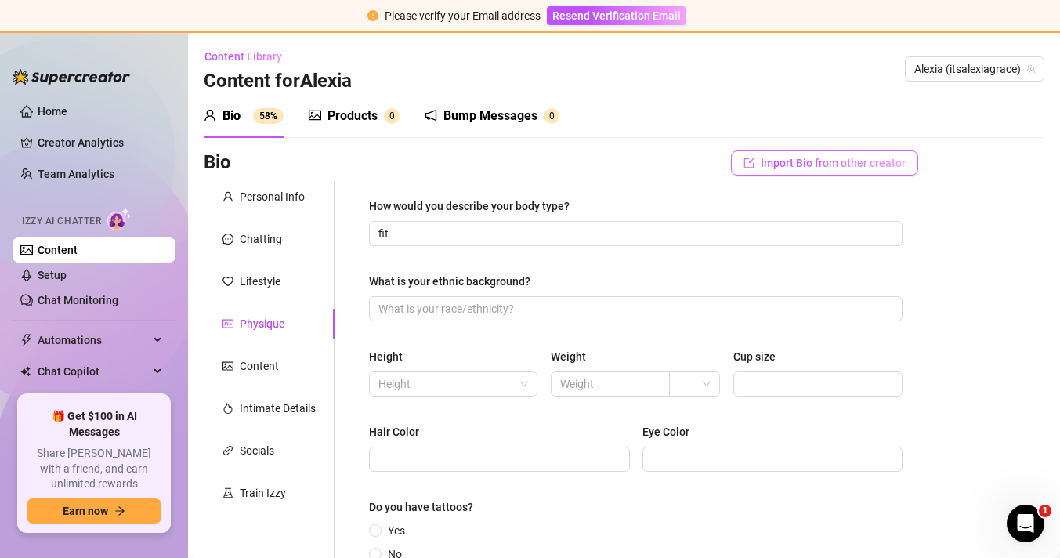
click at [787, 168] on span "Import Bio from other creator" at bounding box center [833, 163] width 145 height 13
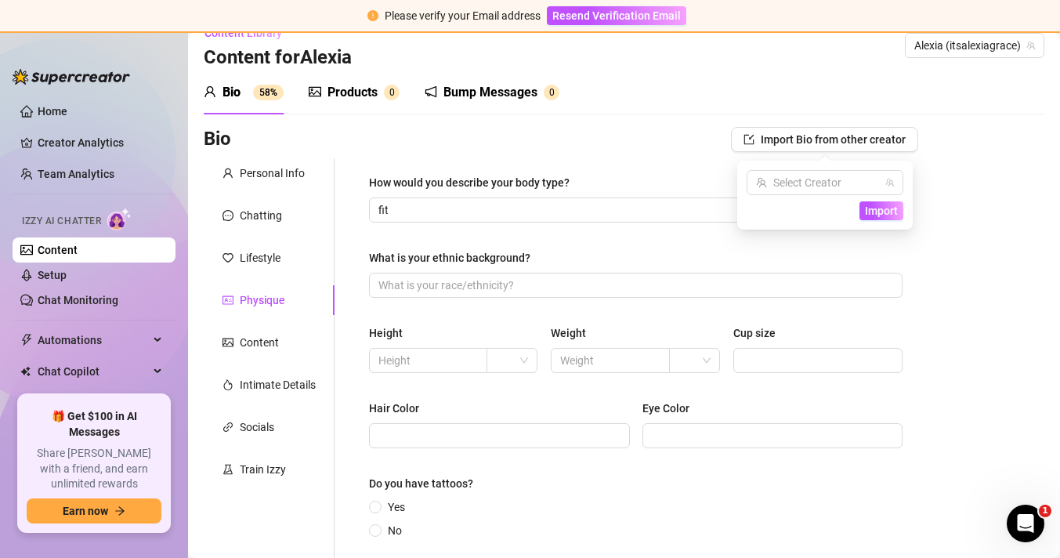
scroll to position [25, 0]
click at [642, 201] on input "fit" at bounding box center [634, 208] width 512 height 17
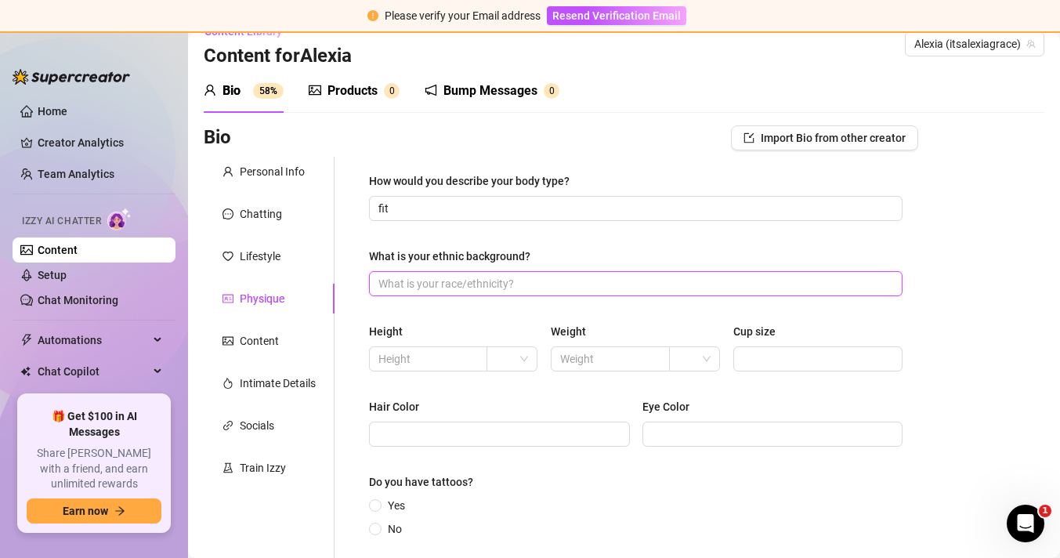
click at [511, 282] on input "What is your ethnic background?" at bounding box center [634, 283] width 512 height 17
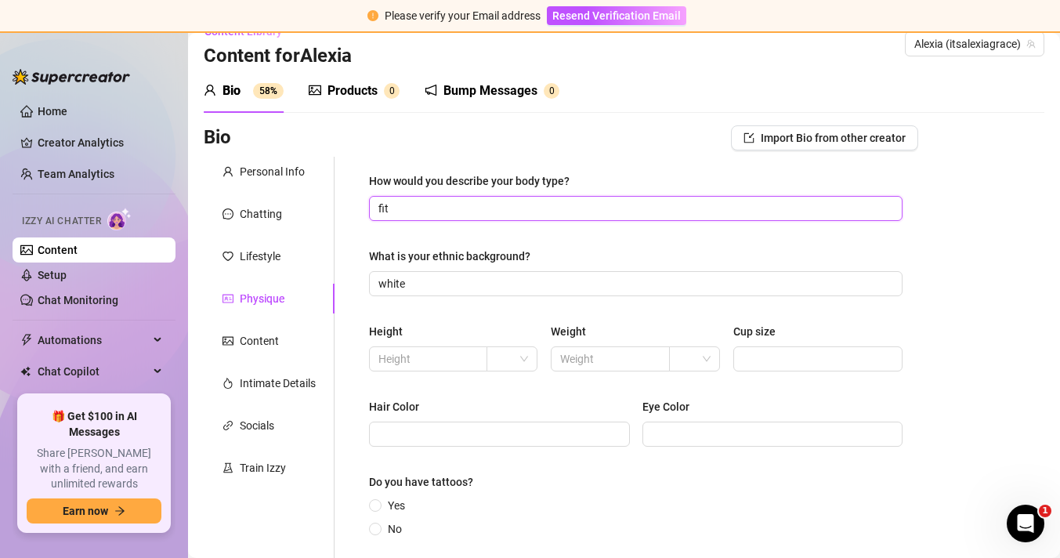
click at [471, 206] on input "fit" at bounding box center [634, 208] width 512 height 17
click at [421, 357] on input "text" at bounding box center [426, 358] width 96 height 17
click at [533, 360] on div at bounding box center [511, 358] width 51 height 25
click at [435, 360] on input "text" at bounding box center [426, 358] width 96 height 17
click at [572, 358] on input "text" at bounding box center [608, 358] width 96 height 17
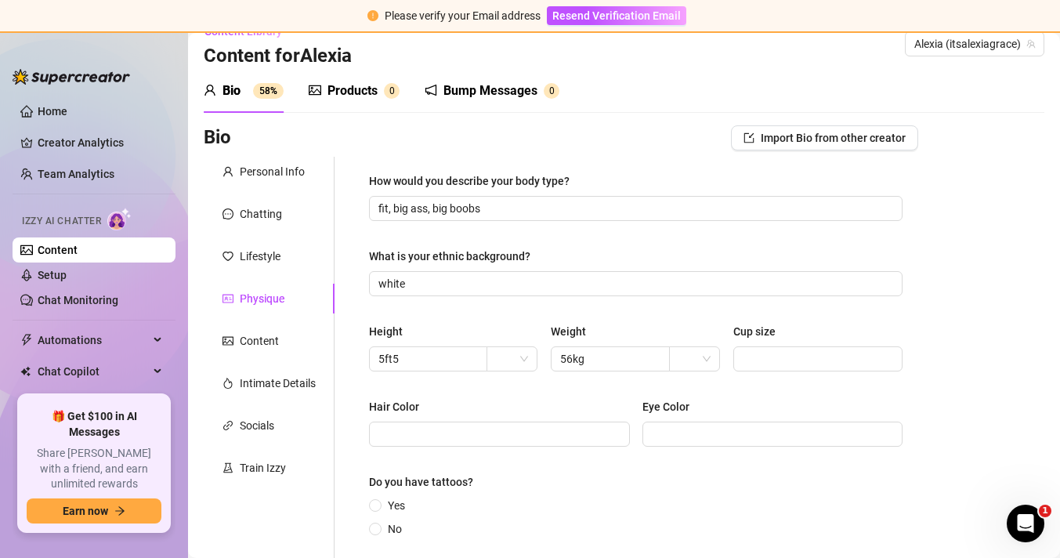
click at [825, 341] on div "Cup size" at bounding box center [817, 335] width 169 height 24
click at [799, 364] on input "Cup size" at bounding box center [816, 358] width 147 height 17
click at [561, 443] on span at bounding box center [499, 433] width 261 height 25
click at [678, 435] on input "Eye Color" at bounding box center [771, 433] width 239 height 17
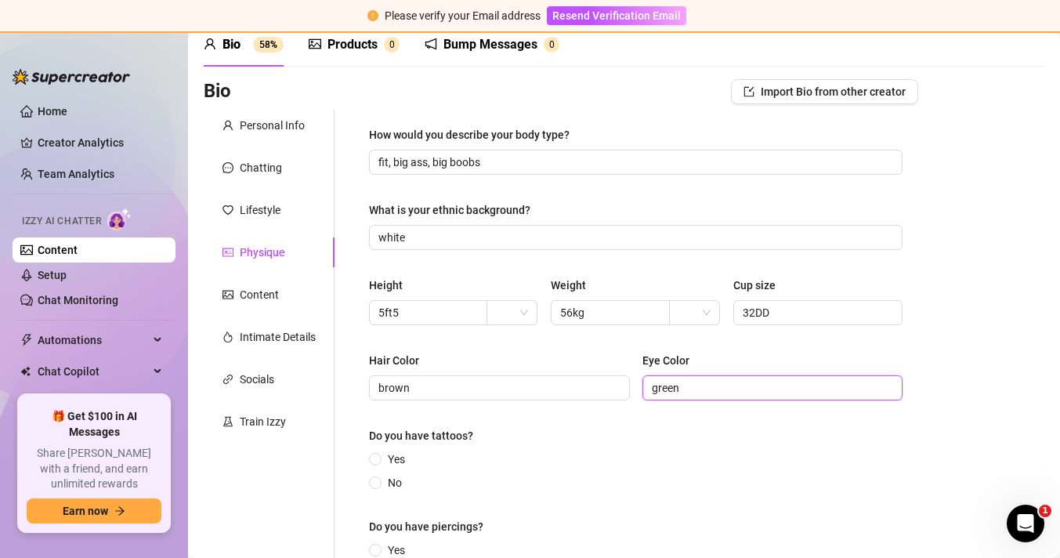
scroll to position [108, 0]
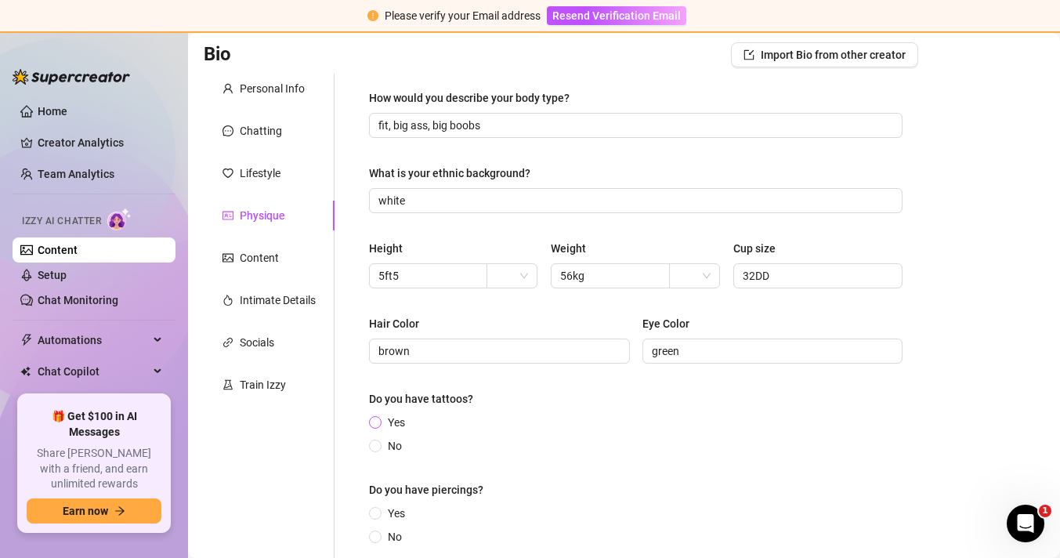
click at [378, 418] on span at bounding box center [375, 422] width 13 height 13
click at [378, 418] on input "Yes" at bounding box center [376, 423] width 6 height 10
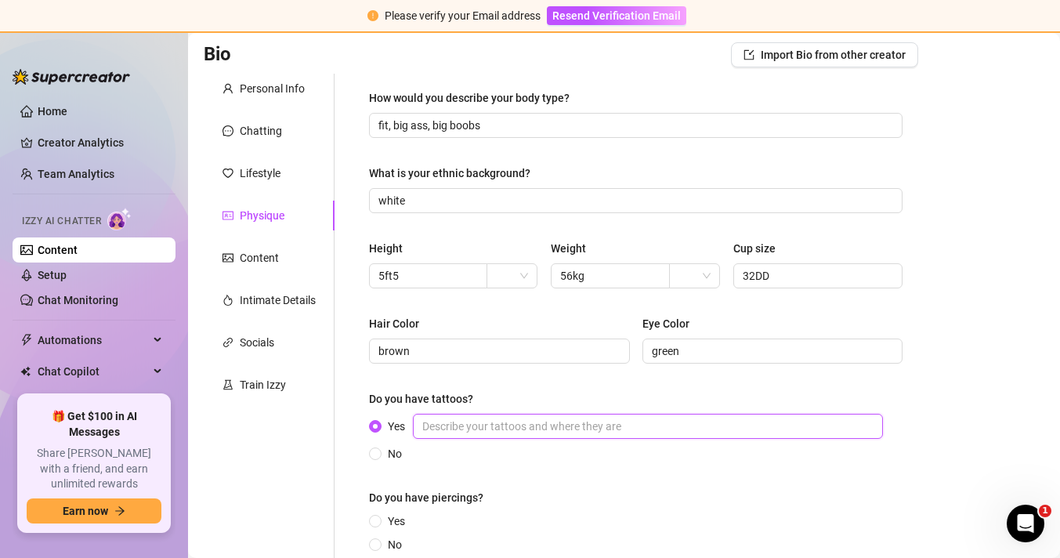
click at [493, 418] on input "Yes" at bounding box center [648, 426] width 470 height 25
click at [507, 429] on input "3 tattoos, moon on my [MEDICAL_DATA]" at bounding box center [648, 426] width 470 height 25
click at [474, 428] on input "3 tattoos, moon on my [MEDICAL_DATA]" at bounding box center [648, 426] width 470 height 25
click at [590, 433] on input "3 tattoos, tiny moon on my [MEDICAL_DATA]" at bounding box center [648, 426] width 470 height 25
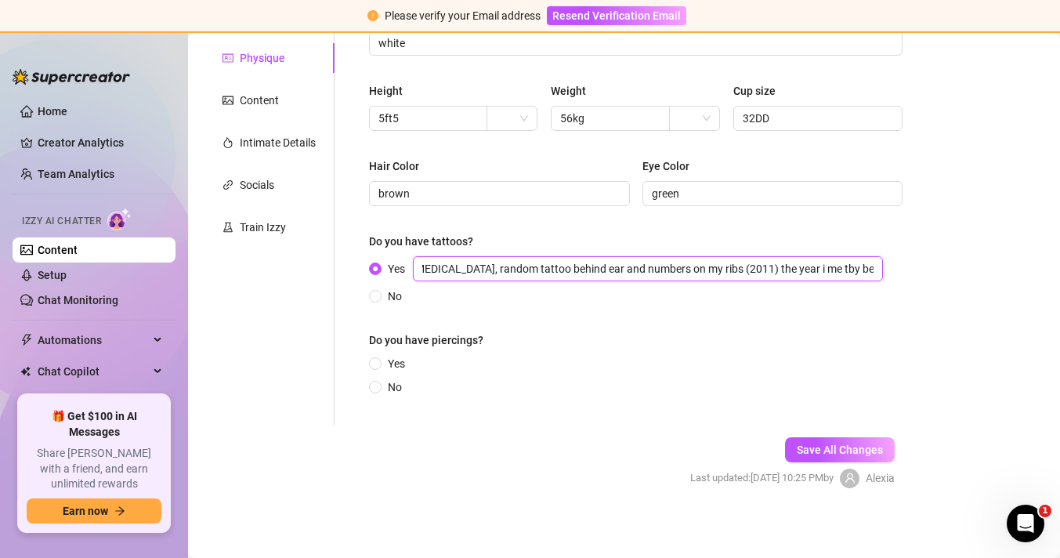
scroll to position [270, 0]
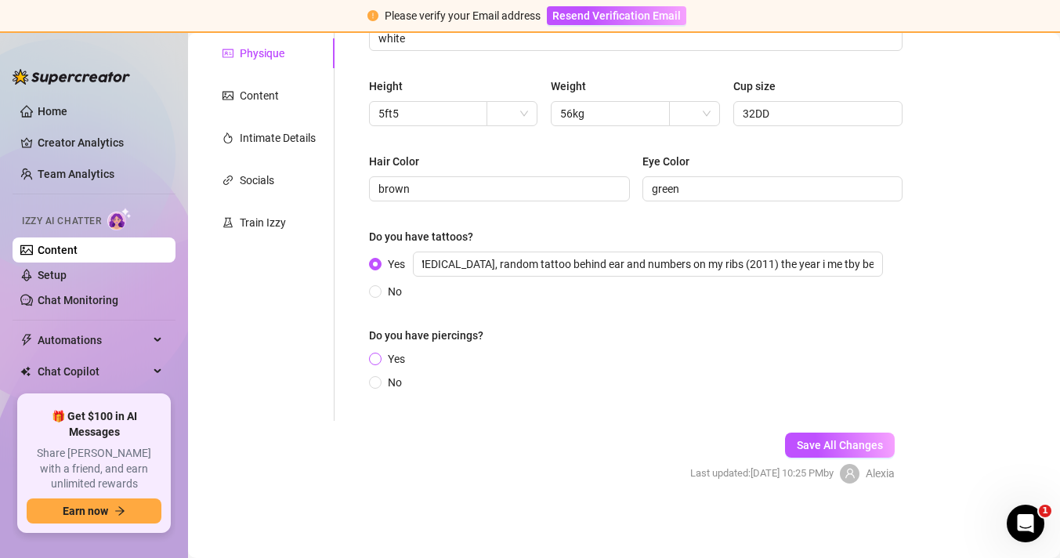
click at [384, 360] on span "Yes" at bounding box center [397, 358] width 30 height 17
click at [379, 360] on input "Yes" at bounding box center [376, 360] width 6 height 10
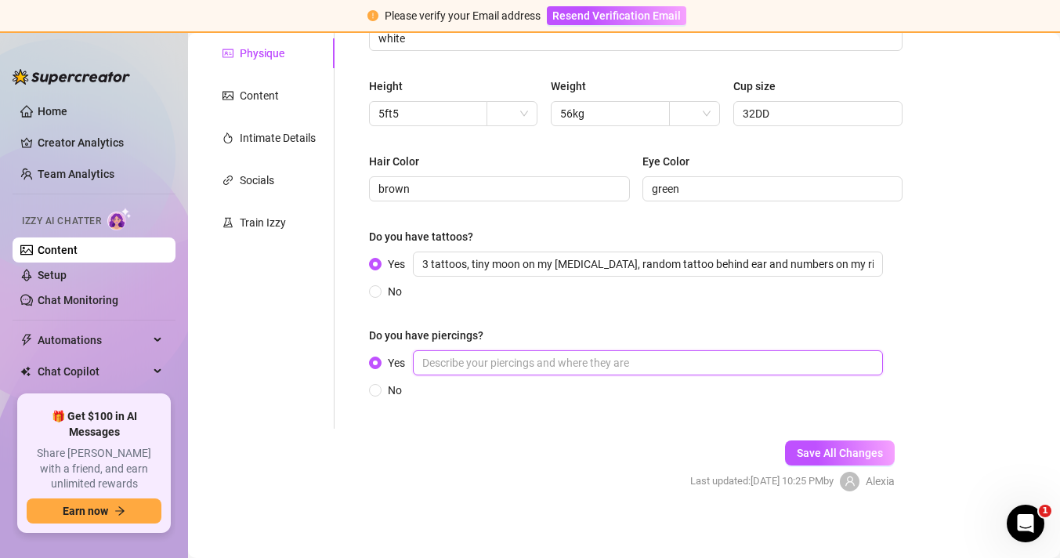
click at [488, 362] on input "Yes" at bounding box center [648, 362] width 470 height 25
click at [869, 459] on button "Save All Changes" at bounding box center [840, 452] width 110 height 25
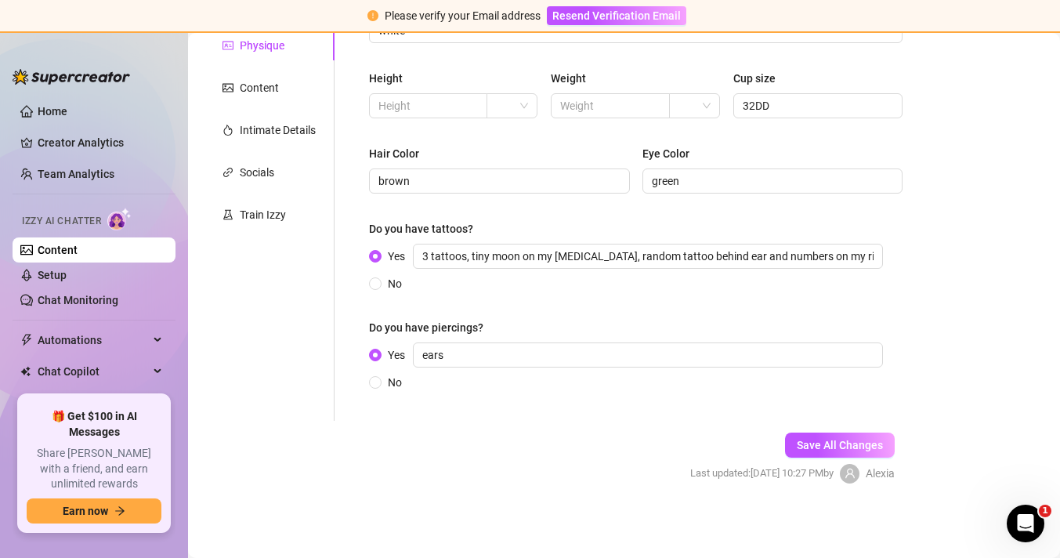
scroll to position [227, 0]
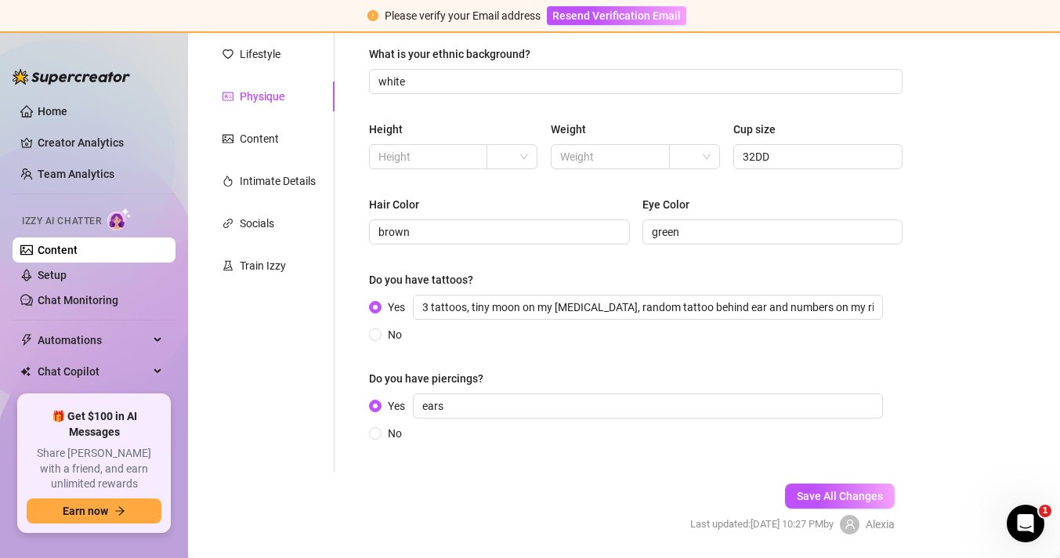
click at [295, 146] on div "Content" at bounding box center [269, 139] width 131 height 30
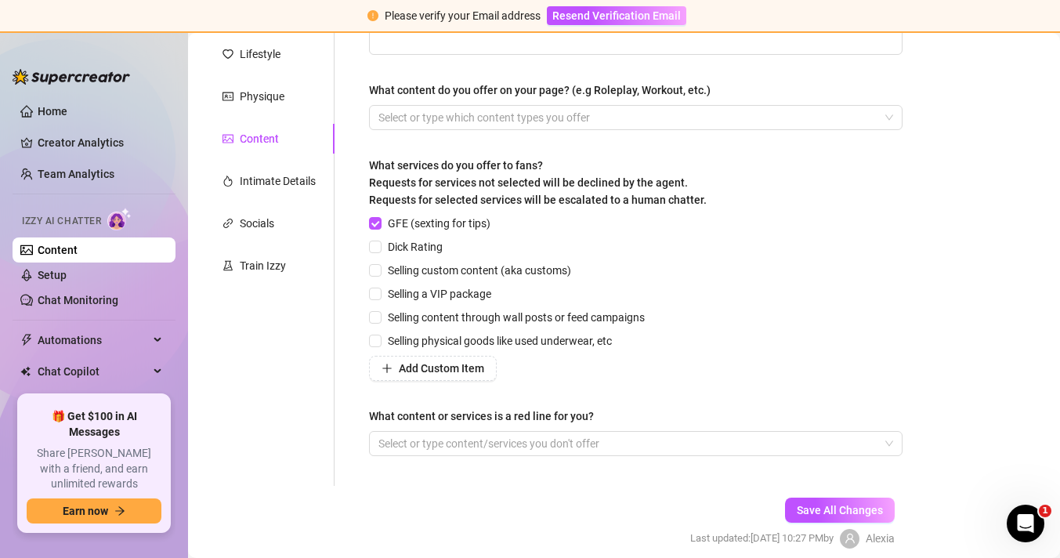
click at [282, 111] on div "Personal Info Chatting Lifestyle Physique Content Intimate Details Socials Trai…" at bounding box center [269, 220] width 131 height 531
click at [280, 96] on div "Physique" at bounding box center [262, 96] width 45 height 17
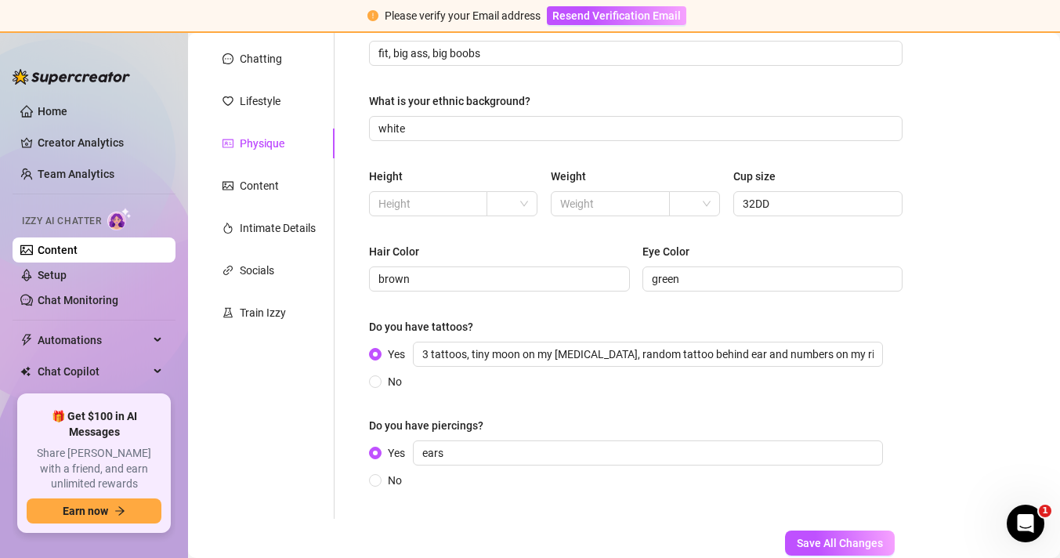
scroll to position [175, 0]
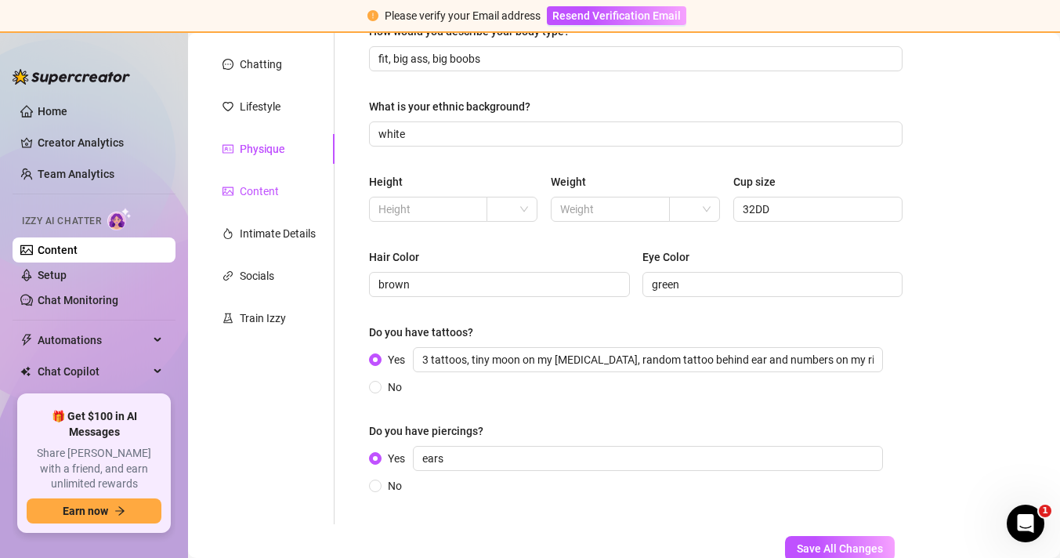
click at [264, 186] on div "Content" at bounding box center [259, 191] width 39 height 17
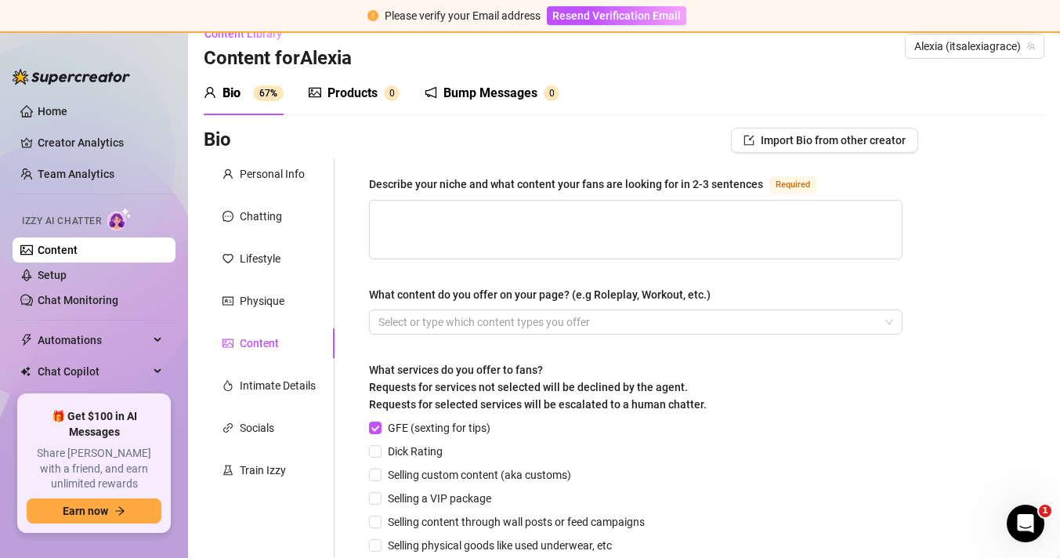
scroll to position [0, 0]
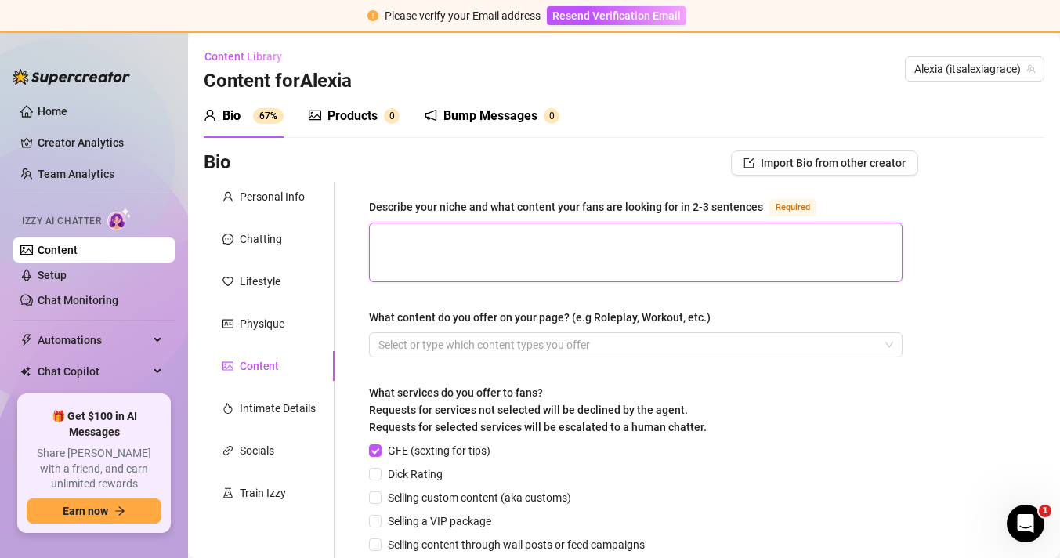
click at [452, 255] on textarea "Describe your niche and what content your fans are looking for in 2-3 sentences…" at bounding box center [636, 252] width 532 height 58
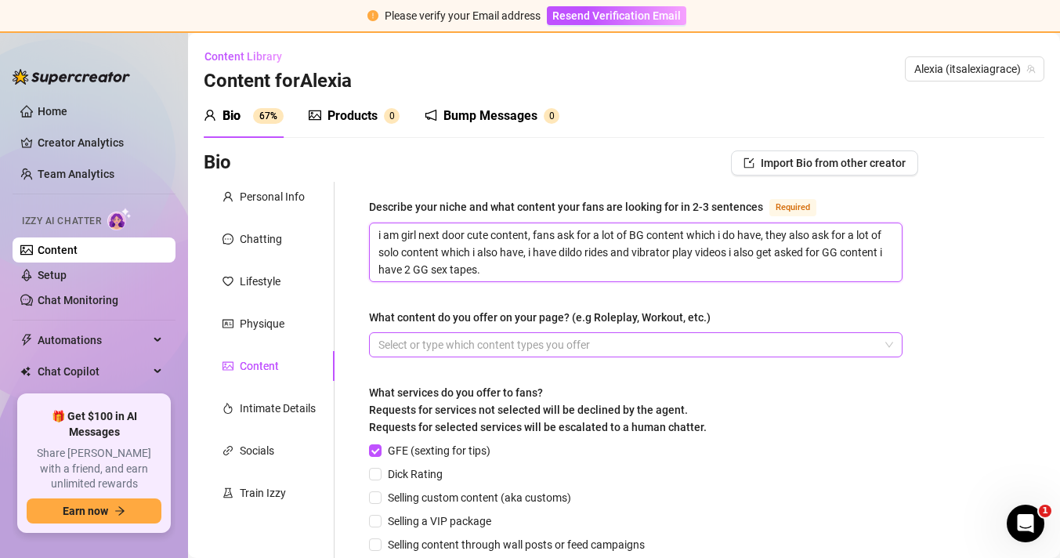
click at [454, 354] on div at bounding box center [627, 345] width 511 height 22
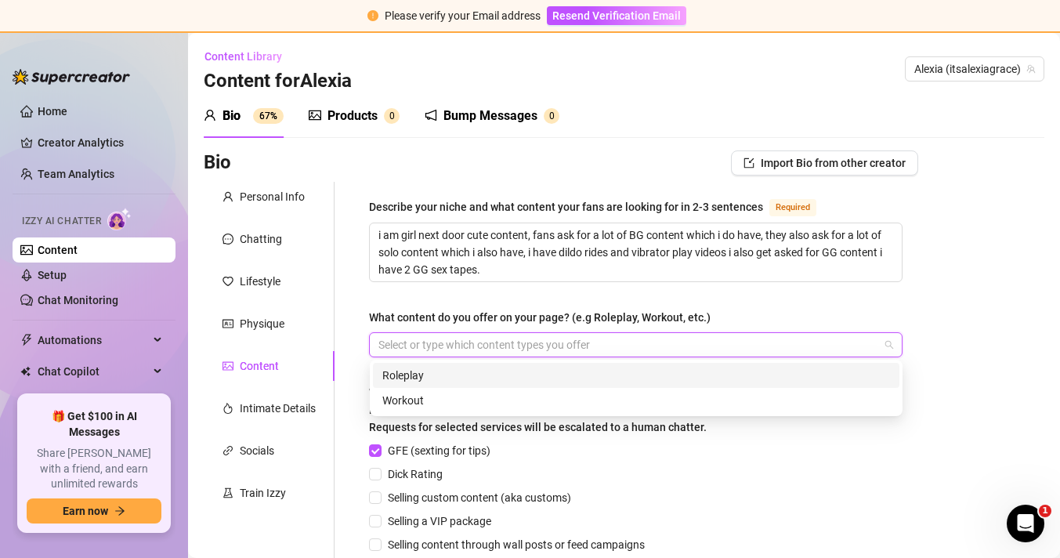
click at [489, 342] on div at bounding box center [627, 345] width 511 height 22
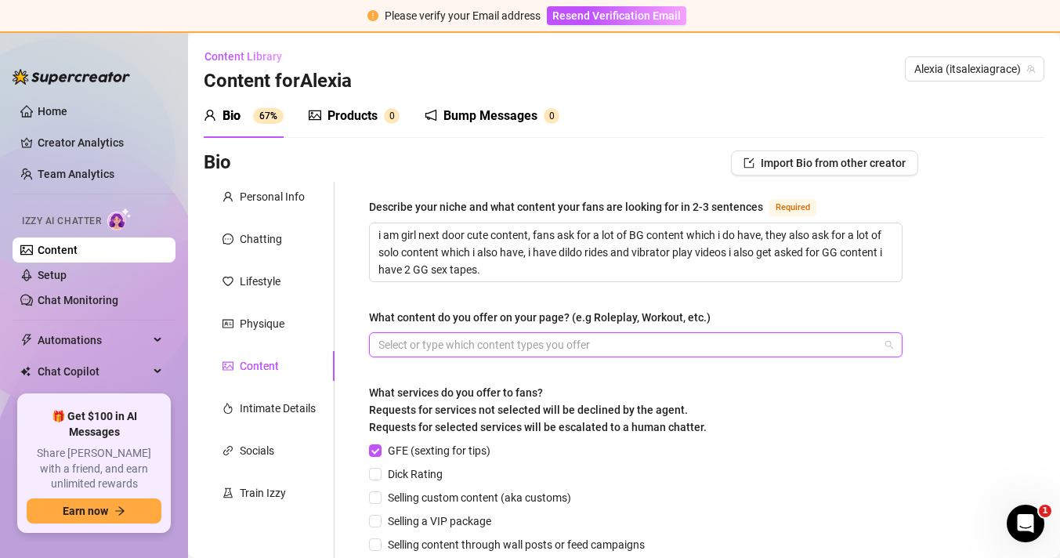
click at [479, 350] on div at bounding box center [627, 345] width 511 height 22
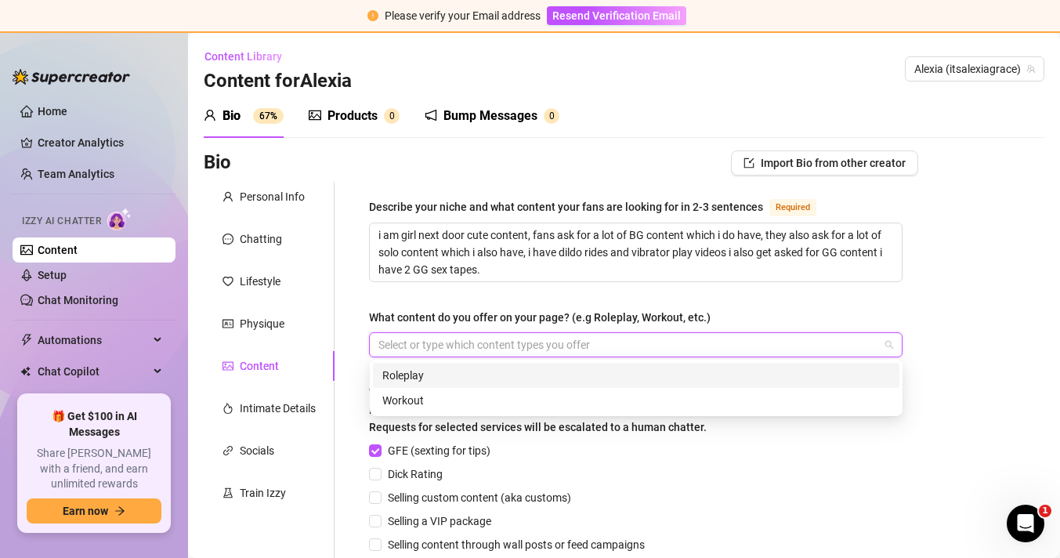
click at [472, 367] on div "Roleplay" at bounding box center [636, 375] width 508 height 17
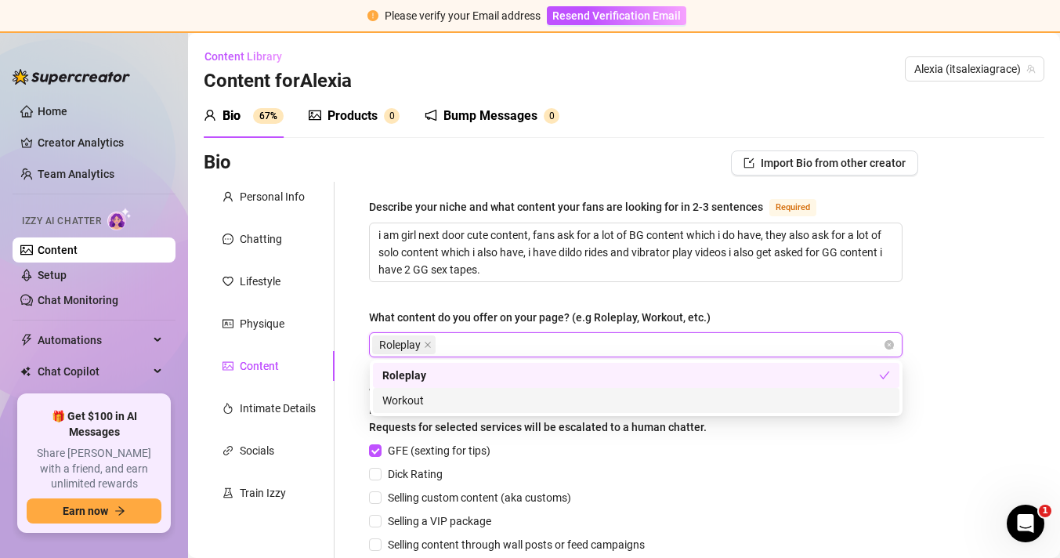
click at [468, 404] on div "Workout" at bounding box center [636, 400] width 508 height 17
click at [485, 394] on div "Workout" at bounding box center [630, 400] width 497 height 17
click at [608, 300] on div "Describe your niche and what content your fans are looking for in 2-3 sentences…" at bounding box center [635, 447] width 533 height 500
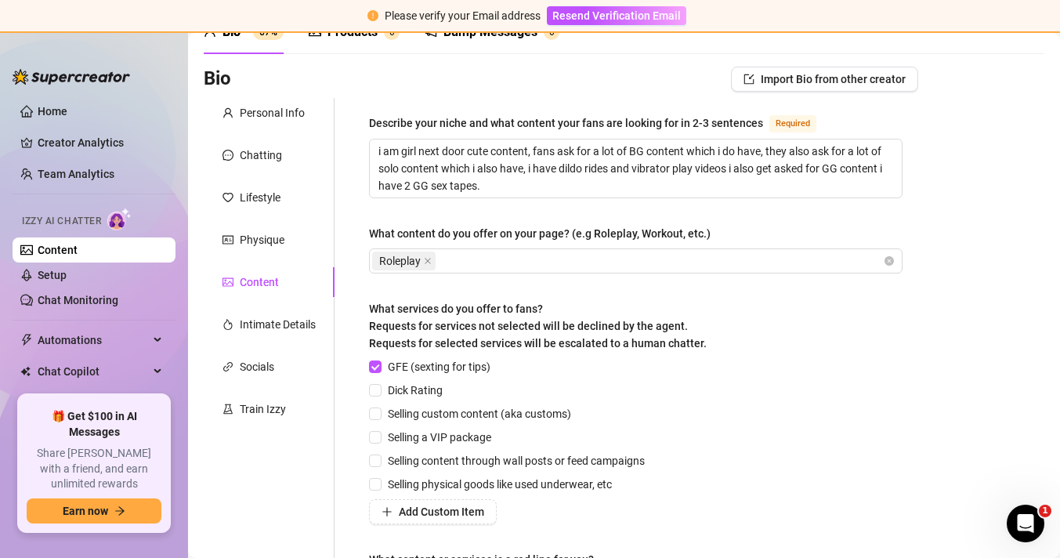
scroll to position [89, 0]
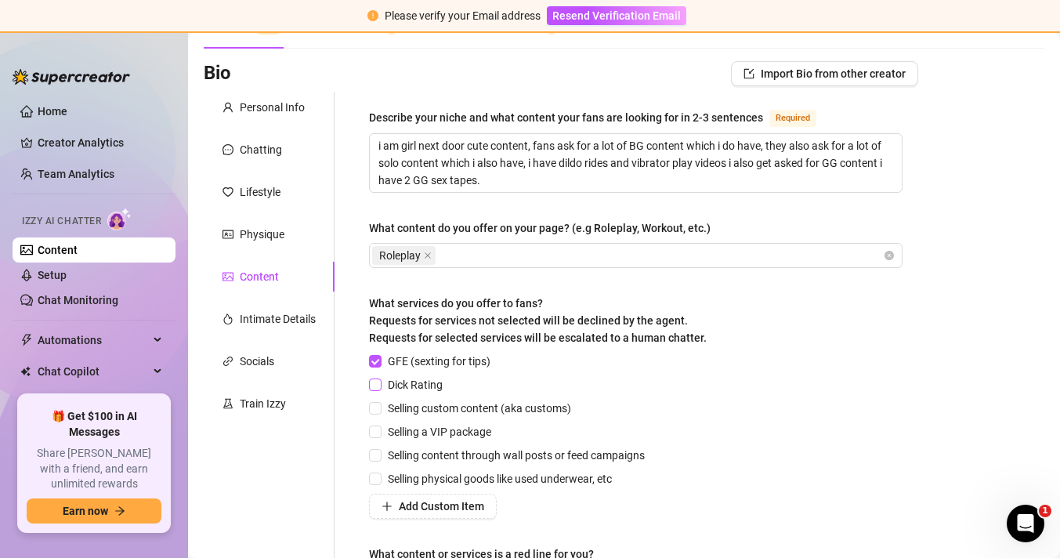
click at [387, 386] on span "Dick Rating" at bounding box center [415, 384] width 67 height 17
click at [380, 386] on input "Dick Rating" at bounding box center [374, 383] width 11 height 11
click at [378, 404] on input "Selling custom content (aka customs)" at bounding box center [374, 407] width 11 height 11
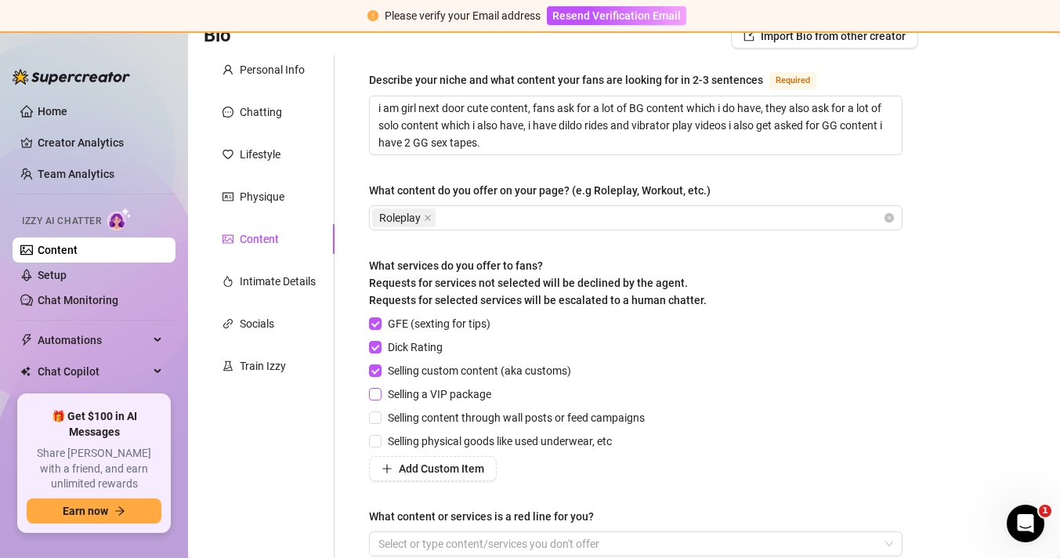
scroll to position [136, 0]
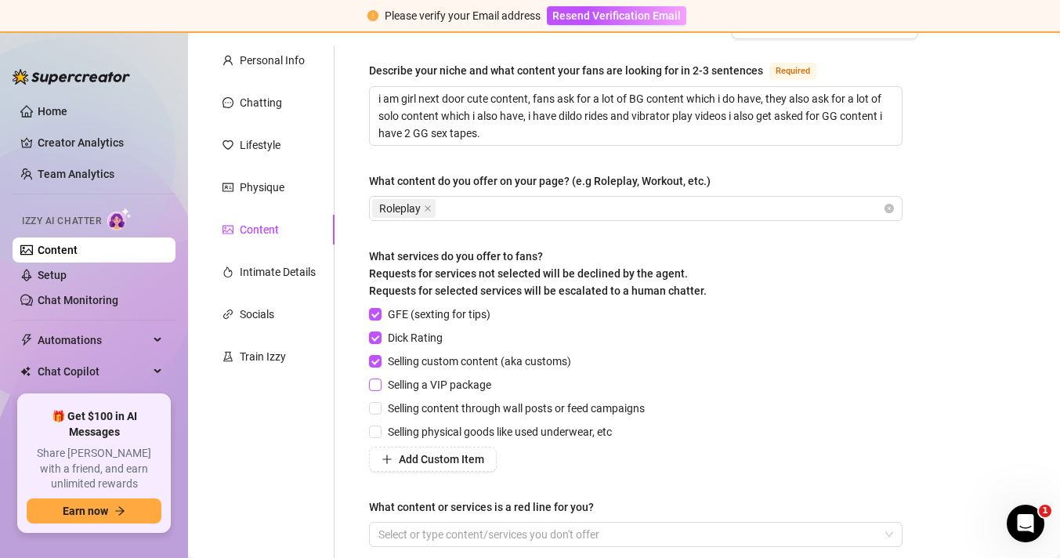
click at [383, 389] on span "Selling a VIP package" at bounding box center [440, 384] width 116 height 17
click at [380, 389] on input "Selling a VIP package" at bounding box center [374, 383] width 11 height 11
click at [375, 390] on label "Selling a VIP package" at bounding box center [433, 384] width 128 height 17
click at [375, 389] on input "Selling a VIP package" at bounding box center [374, 383] width 11 height 11
click at [374, 407] on input "Selling content through wall posts or feed campaigns" at bounding box center [374, 407] width 11 height 11
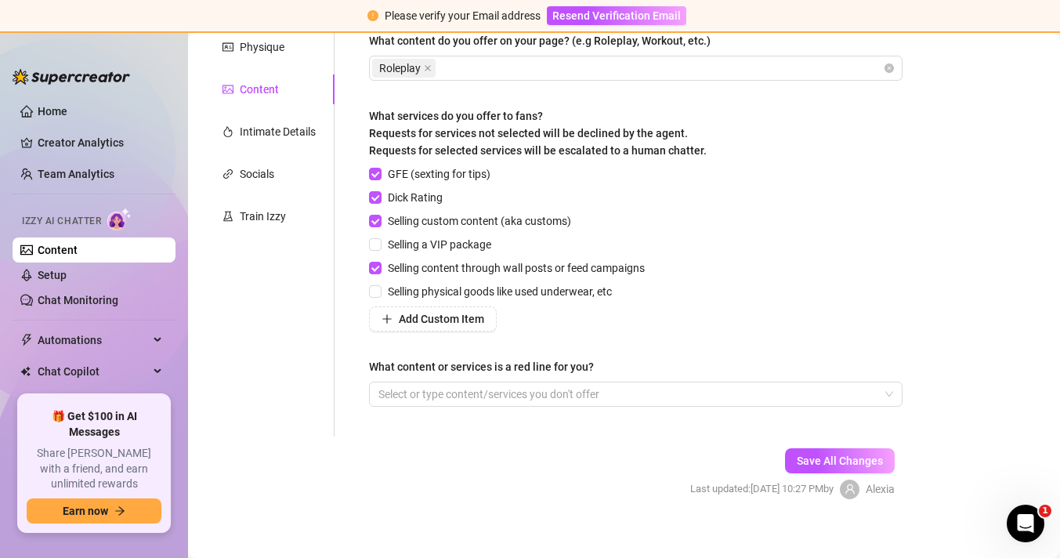
scroll to position [280, 0]
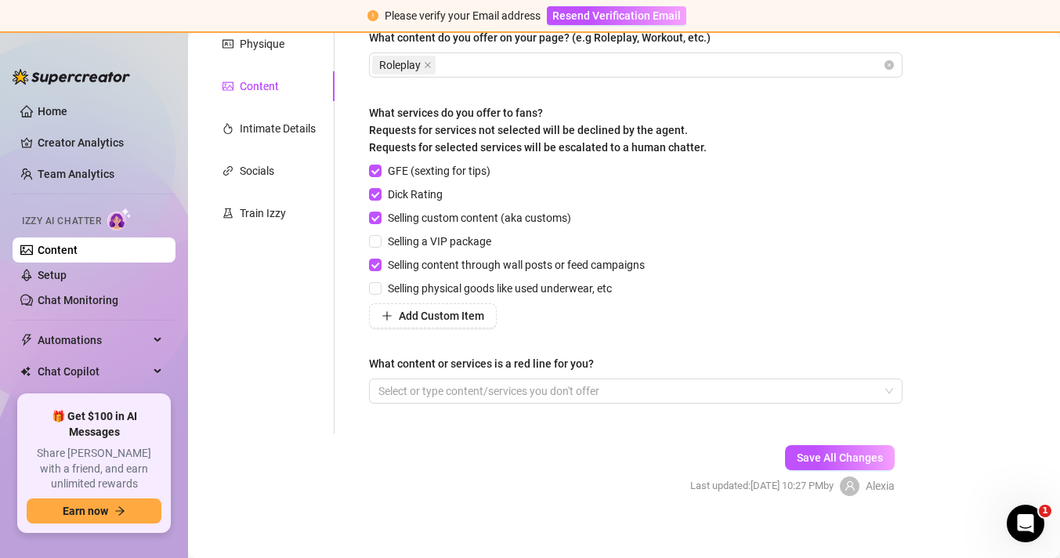
click at [370, 298] on div "GFE (sexting for tips) Dick Rating Selling custom content (aka customs) Selling…" at bounding box center [510, 245] width 282 height 166
click at [378, 291] on input "Selling physical goods like used underwear, etc" at bounding box center [374, 287] width 11 height 11
click at [416, 385] on div at bounding box center [627, 391] width 511 height 22
click at [380, 287] on input "Selling physical goods like used underwear, etc" at bounding box center [374, 287] width 11 height 11
click at [374, 170] on input "GFE (sexting for tips)" at bounding box center [374, 170] width 11 height 11
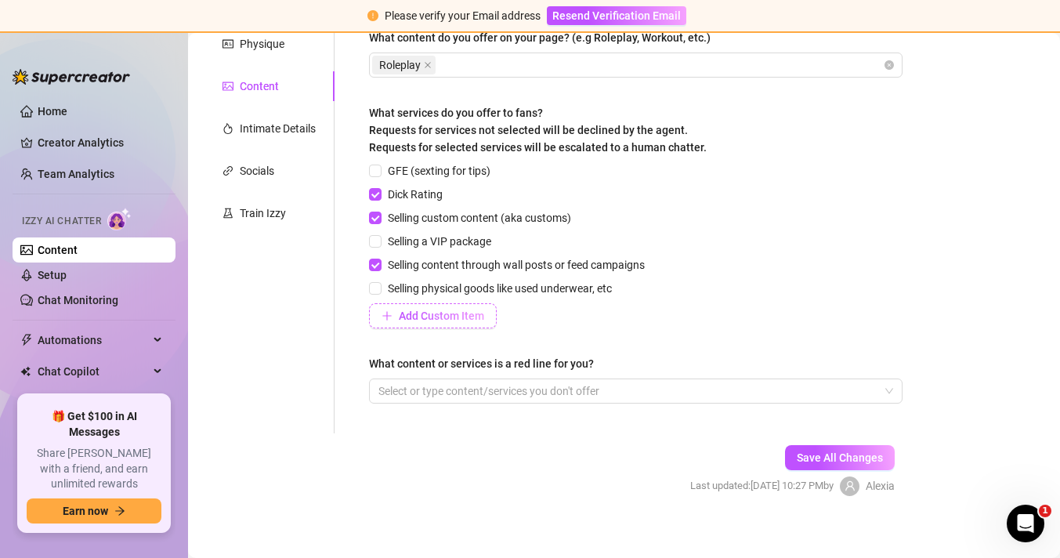
click at [402, 310] on span "Add Custom Item" at bounding box center [441, 315] width 85 height 13
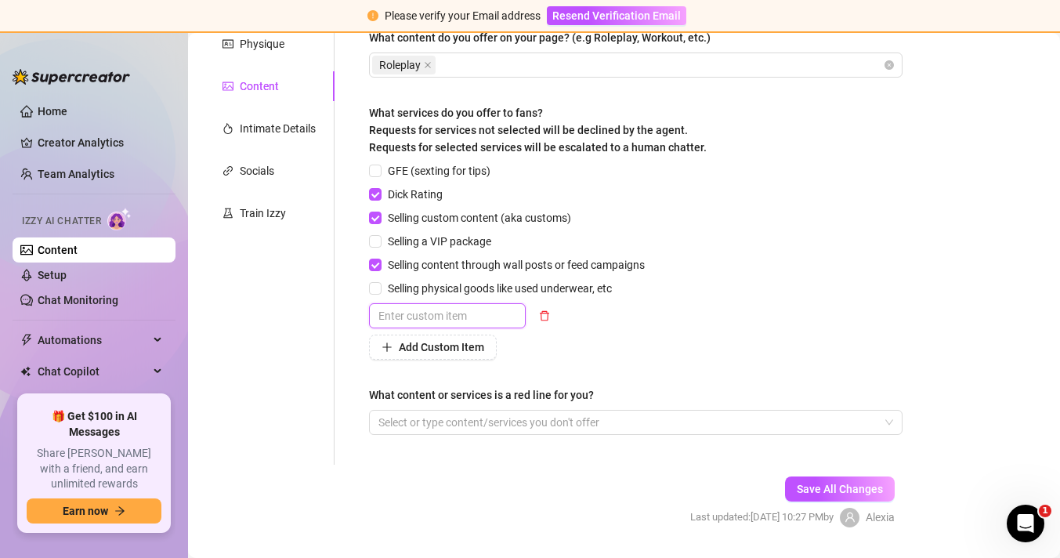
click at [430, 321] on input "text" at bounding box center [447, 315] width 157 height 25
click at [523, 350] on div "Add Custom Item" at bounding box center [510, 347] width 282 height 25
click at [680, 388] on div "What content or services is a red line for you?" at bounding box center [635, 398] width 533 height 24
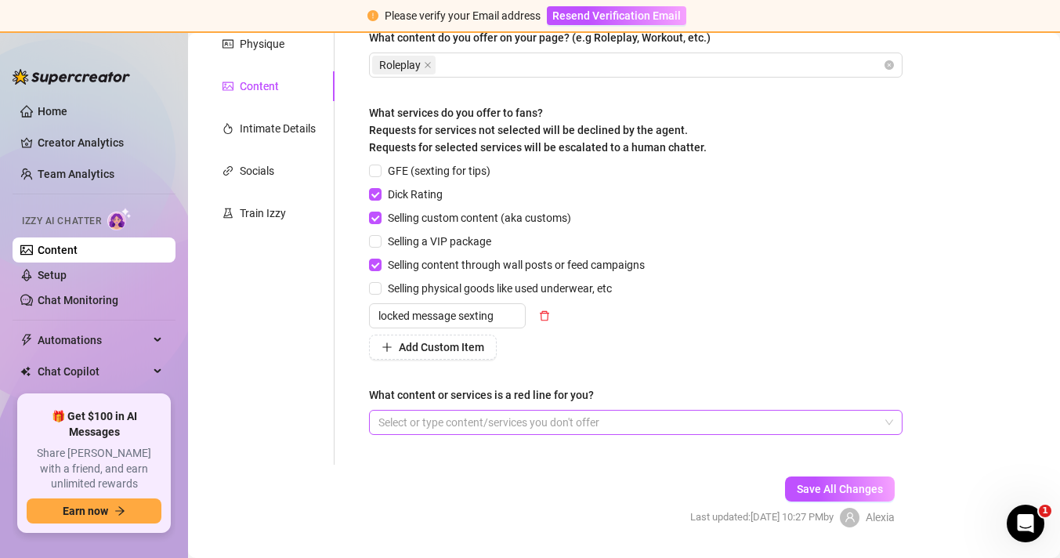
click at [626, 413] on div at bounding box center [627, 422] width 511 height 22
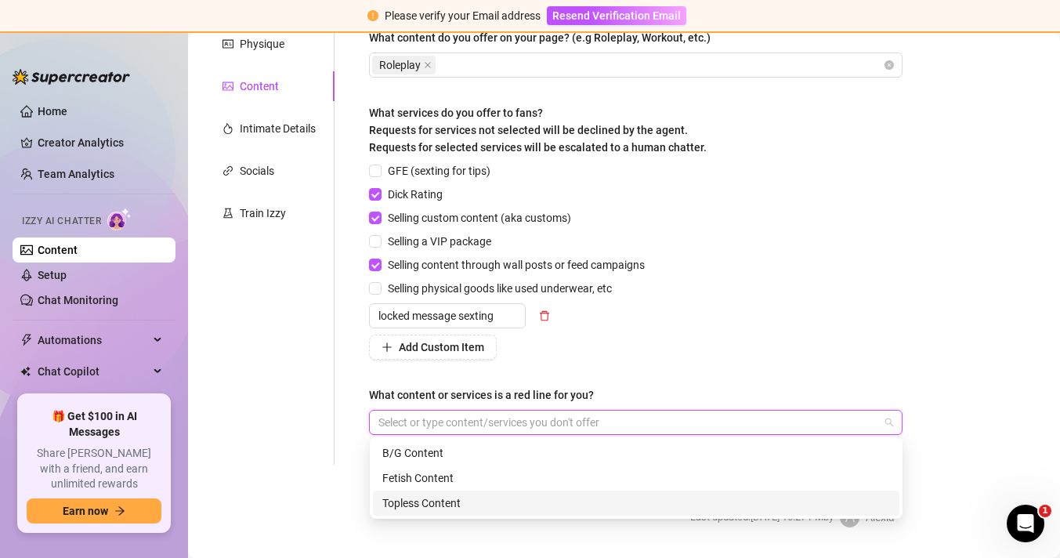
click at [537, 542] on form "Personal Info Chatting Lifestyle Physique Content Intimate Details Socials Trai…" at bounding box center [561, 228] width 714 height 653
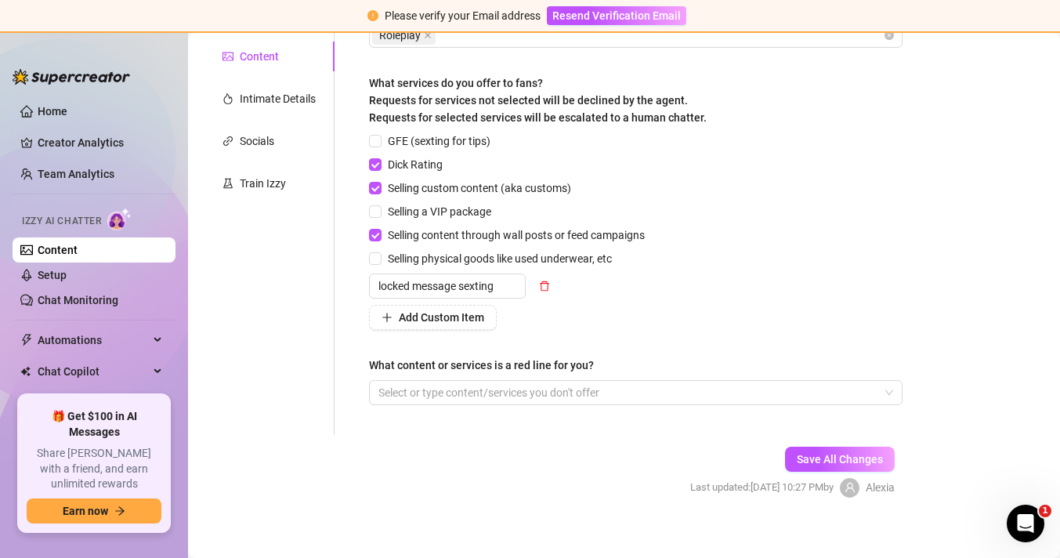
scroll to position [313, 0]
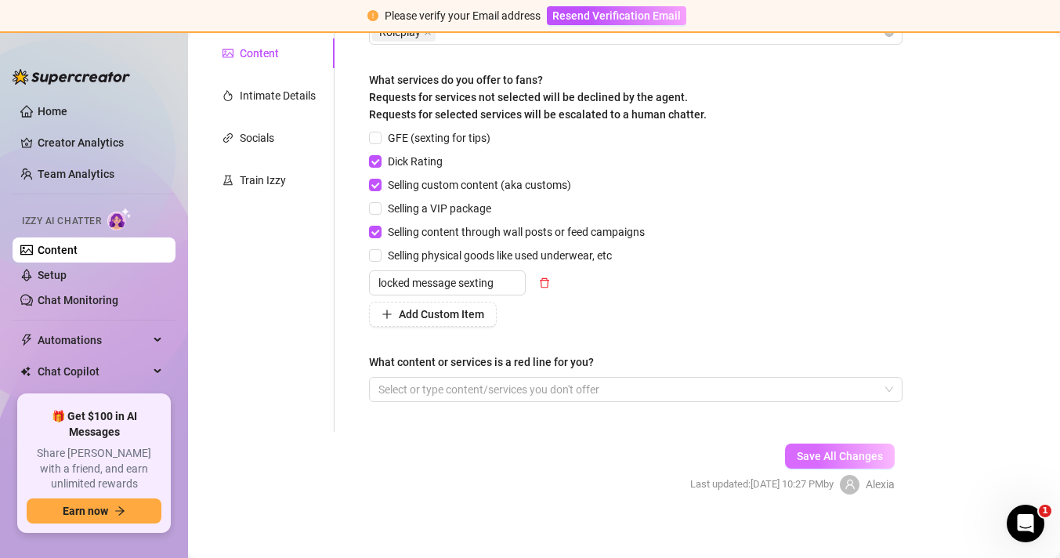
click at [871, 460] on span "Save All Changes" at bounding box center [840, 456] width 86 height 13
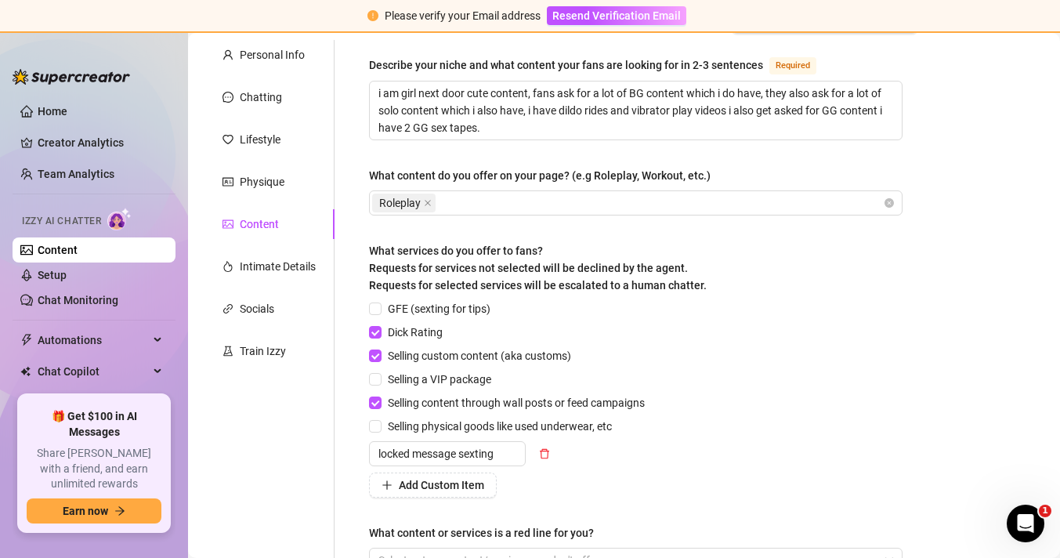
scroll to position [208, 0]
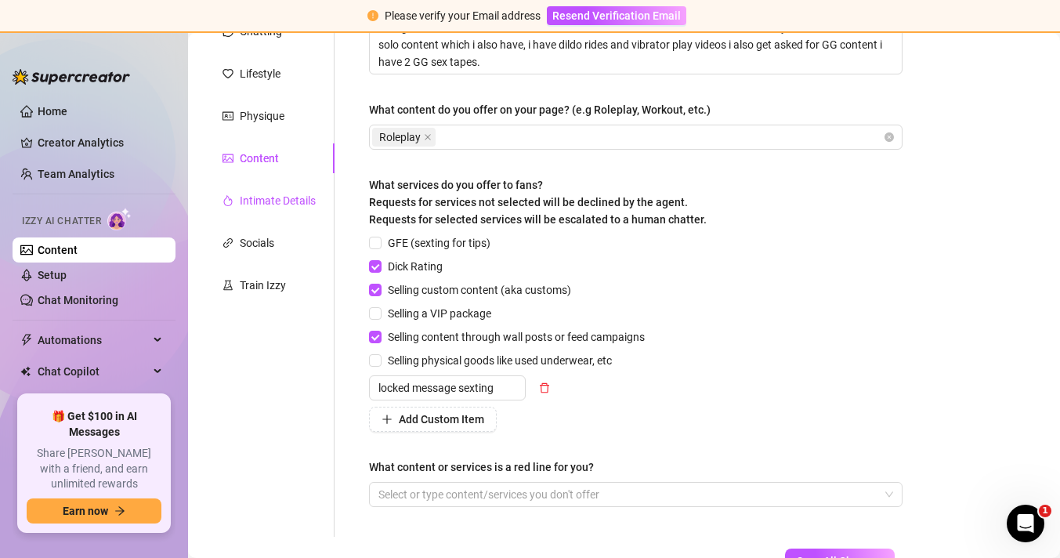
click at [291, 204] on div "Intimate Details" at bounding box center [278, 200] width 76 height 17
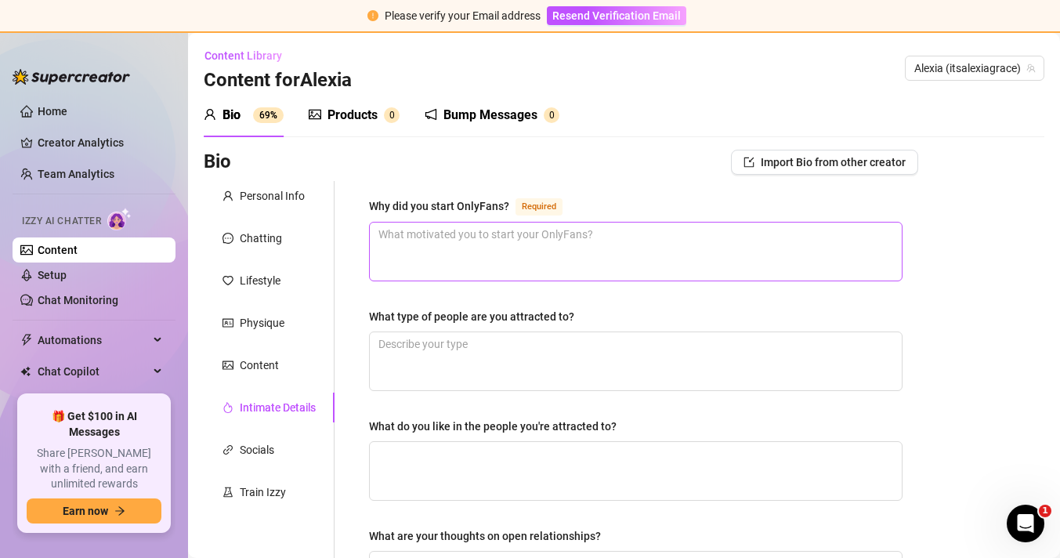
scroll to position [0, 0]
click at [544, 247] on textarea "Why did you start OnlyFans? Required" at bounding box center [636, 252] width 532 height 58
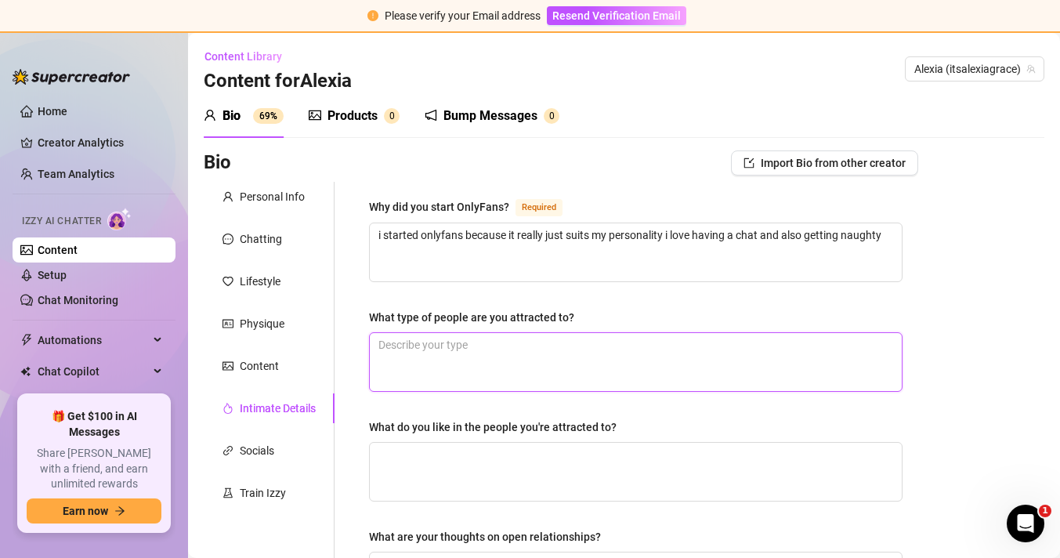
click at [471, 371] on textarea "What type of people are you attracted to?" at bounding box center [636, 362] width 532 height 58
drag, startPoint x: 461, startPoint y: 331, endPoint x: 374, endPoint y: 331, distance: 87.0
click at [374, 332] on span "men" at bounding box center [635, 362] width 533 height 60
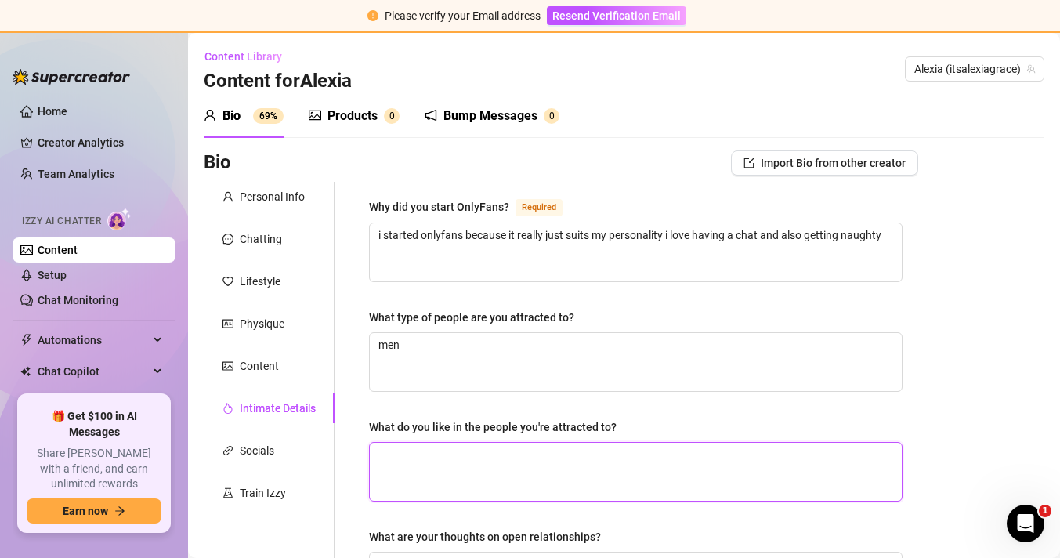
click at [431, 491] on textarea "What do you like in the people you're attracted to?" at bounding box center [636, 472] width 532 height 58
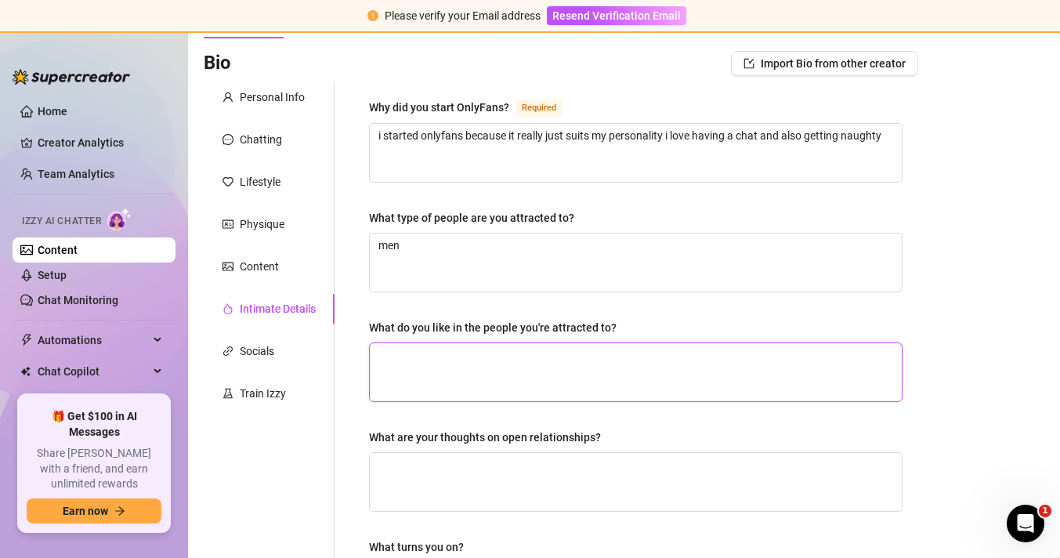
scroll to position [153, 0]
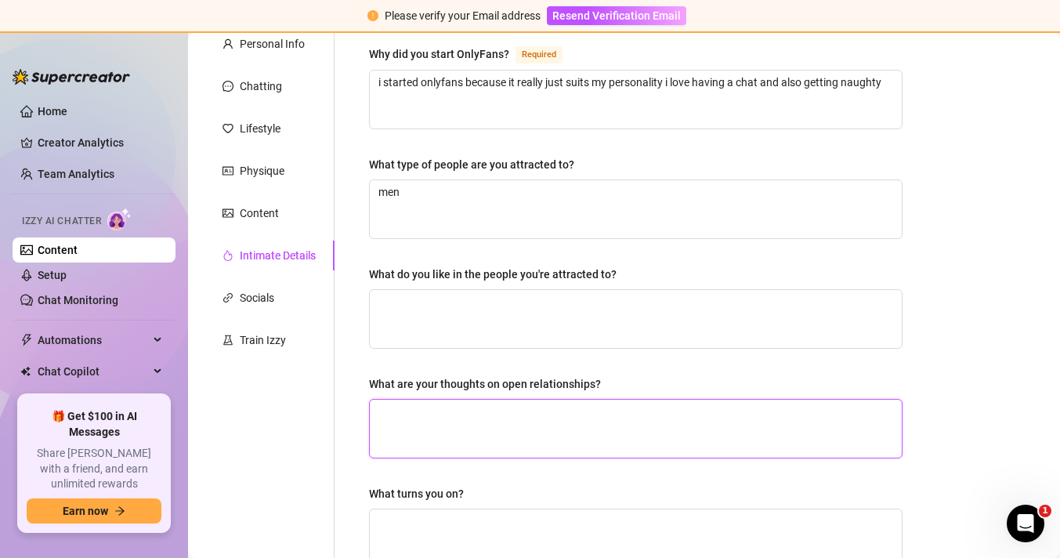
click at [465, 429] on textarea "What are your thoughts on open relationships?" at bounding box center [636, 429] width 532 height 58
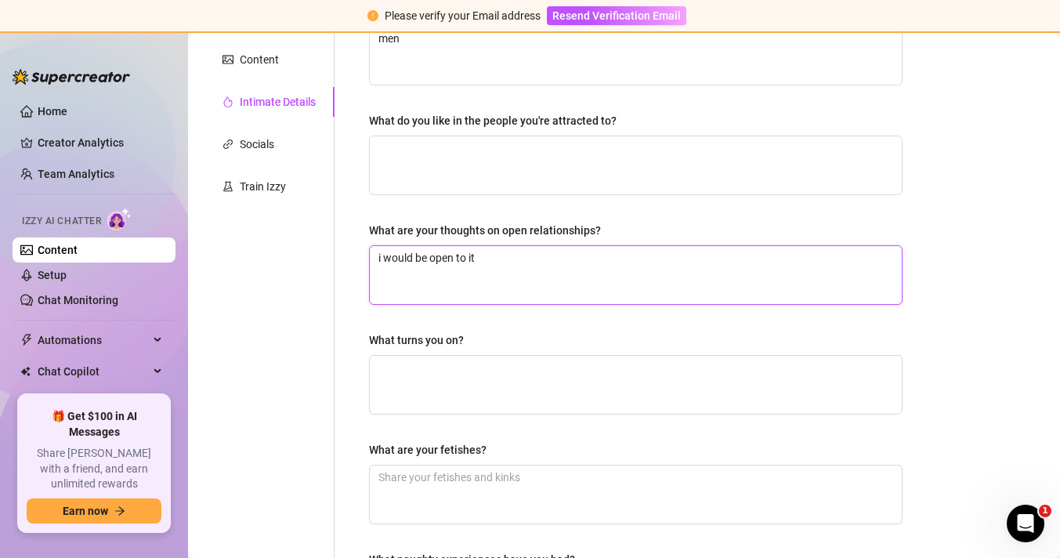
scroll to position [337, 0]
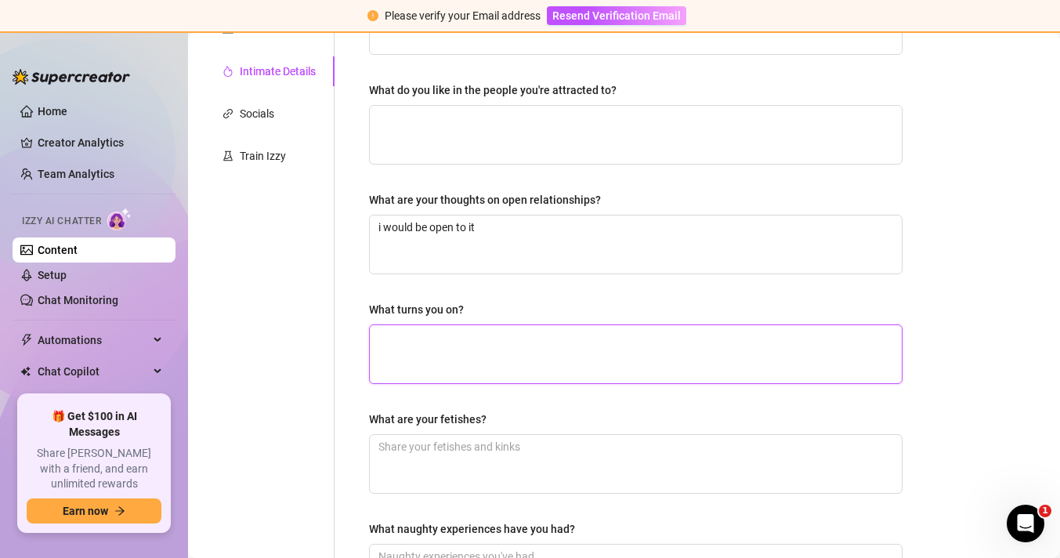
click at [552, 359] on textarea "What turns you on?" at bounding box center [636, 354] width 532 height 58
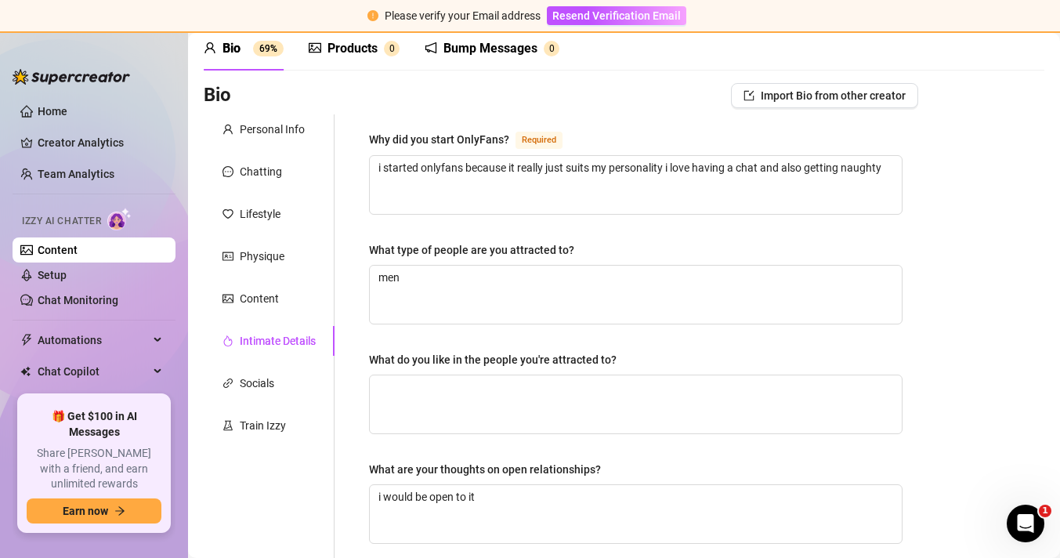
scroll to position [60, 0]
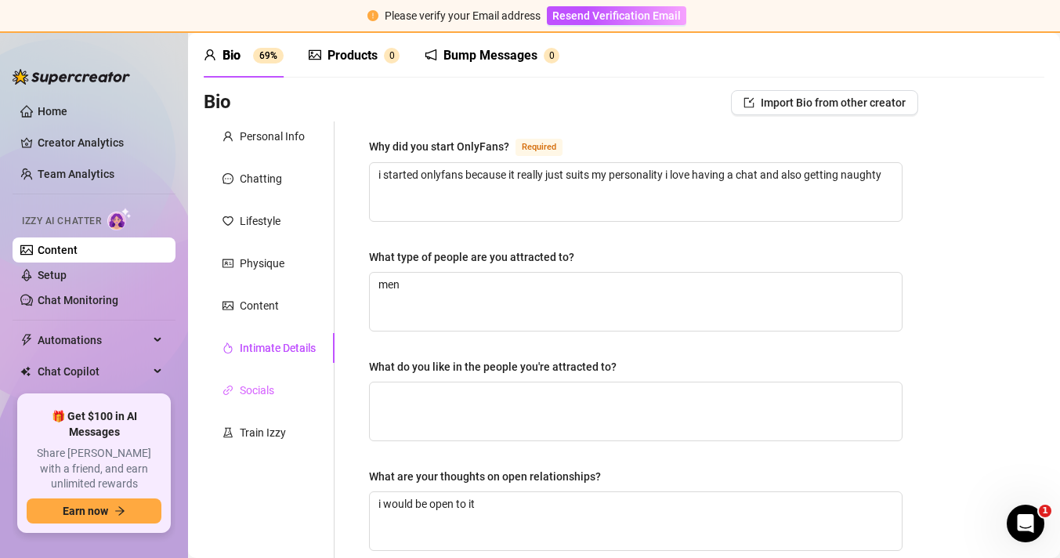
click at [264, 378] on div "Socials" at bounding box center [269, 390] width 131 height 30
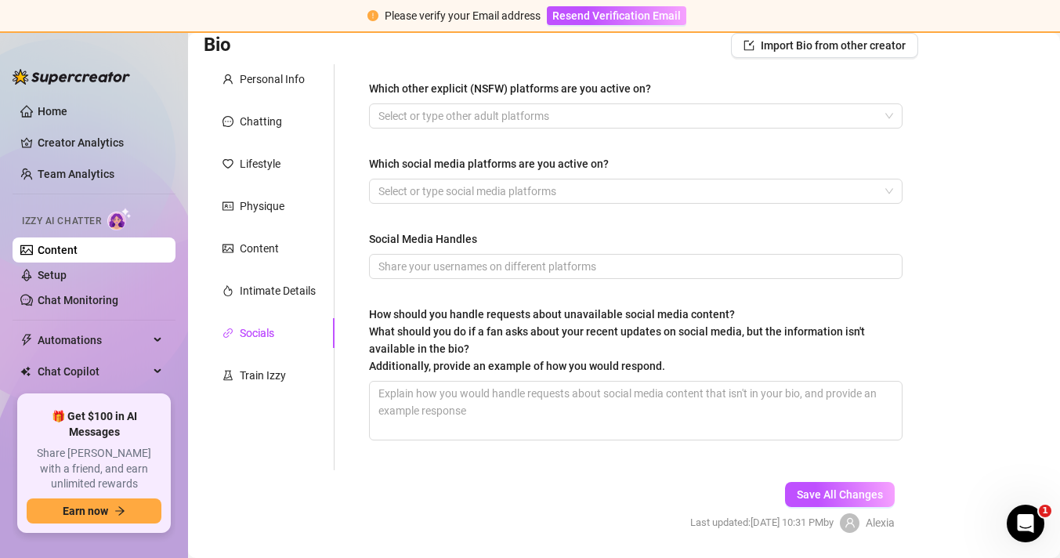
scroll to position [132, 0]
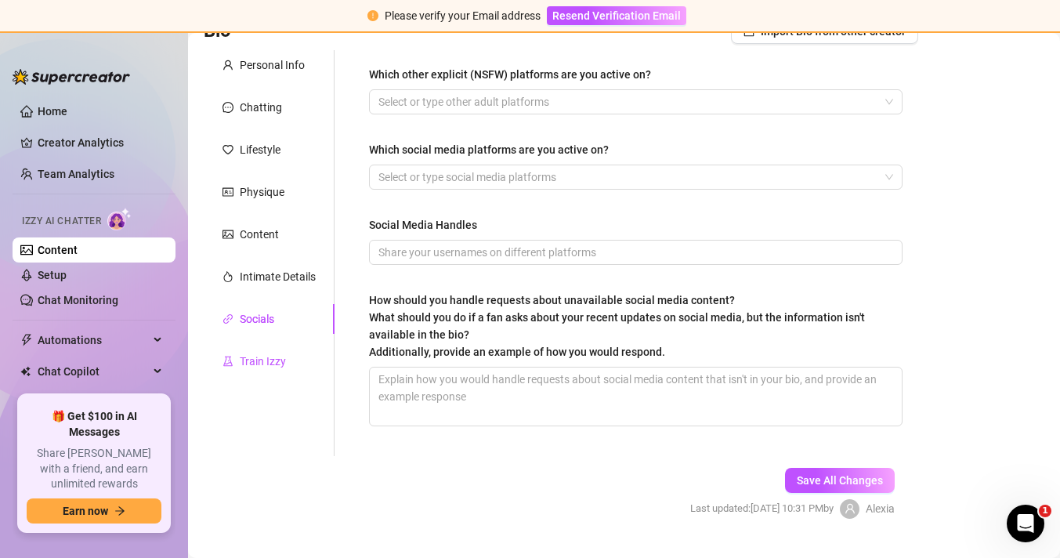
click at [234, 363] on div "Train Izzy" at bounding box center [253, 361] width 63 height 17
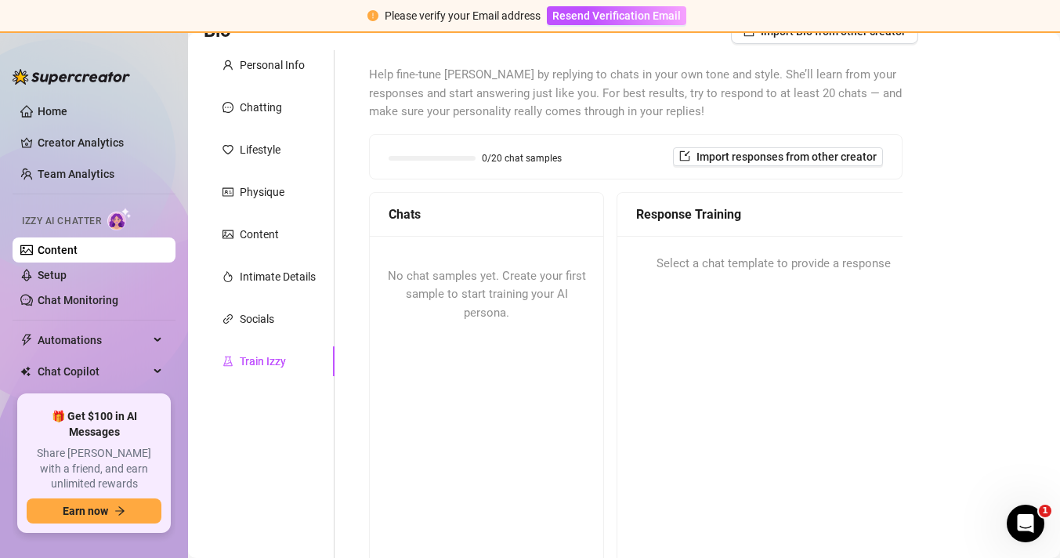
click at [288, 351] on div "Train Izzy" at bounding box center [269, 361] width 131 height 30
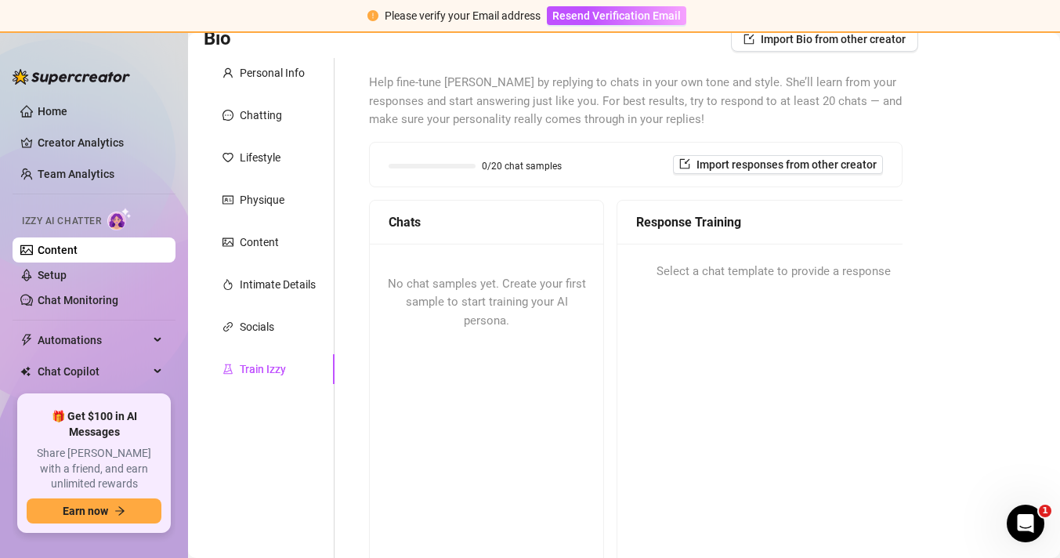
click at [707, 231] on div "Response Training" at bounding box center [773, 222] width 274 height 20
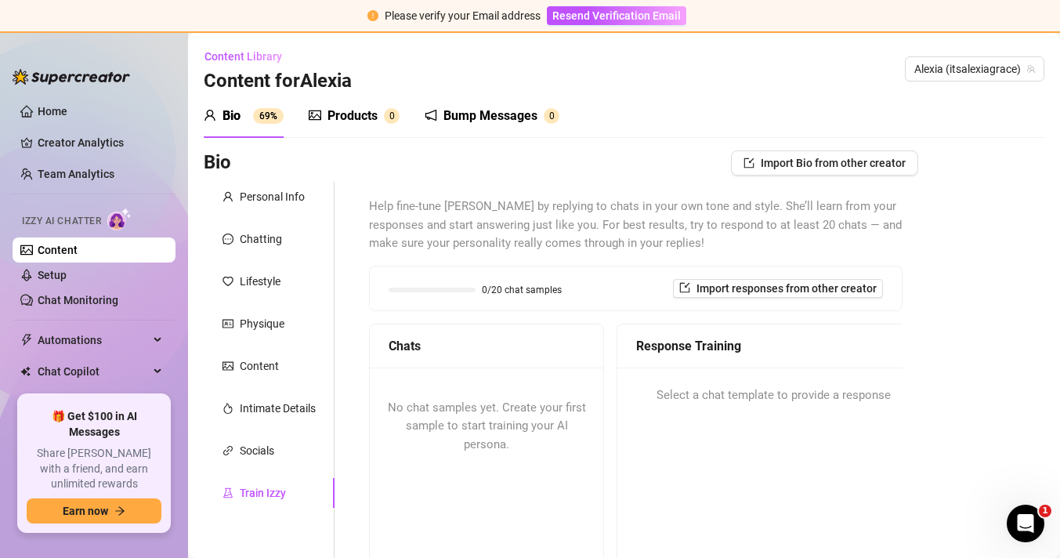
scroll to position [0, 0]
click at [266, 366] on div "Content" at bounding box center [259, 365] width 39 height 17
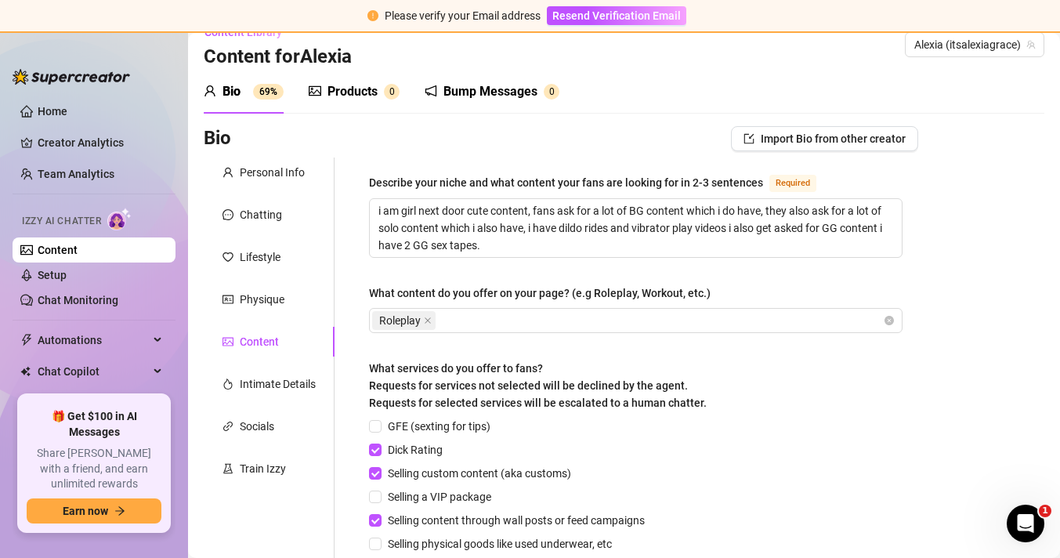
scroll to position [36, 0]
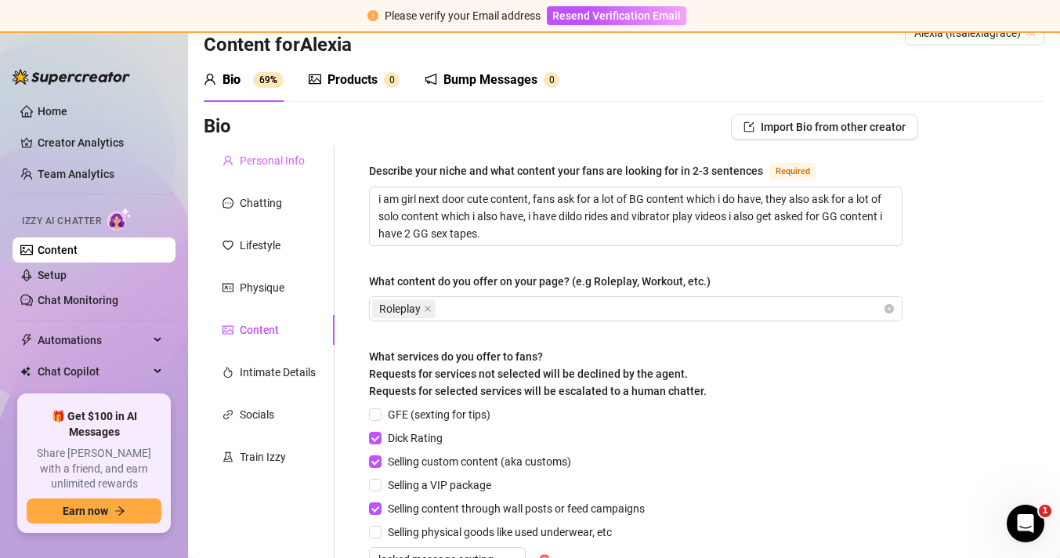
click at [258, 169] on div "Personal Info" at bounding box center [269, 161] width 131 height 30
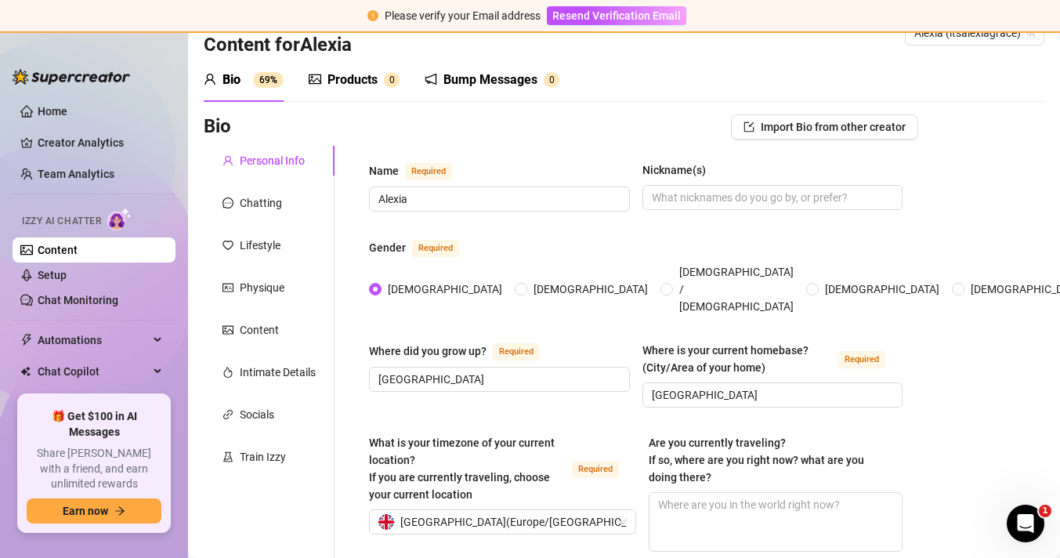
scroll to position [0, 0]
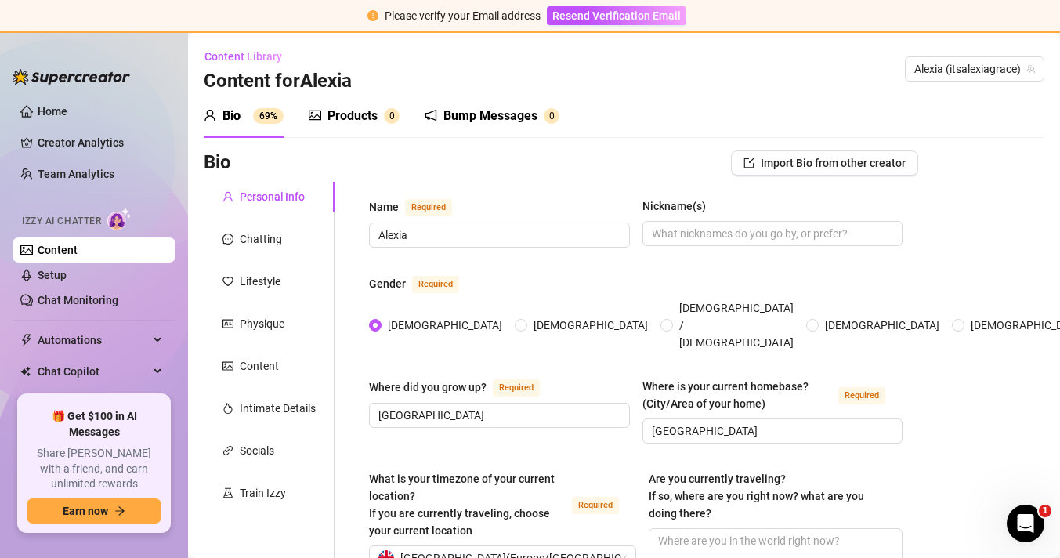
click at [331, 130] on div "Products 0" at bounding box center [354, 116] width 91 height 44
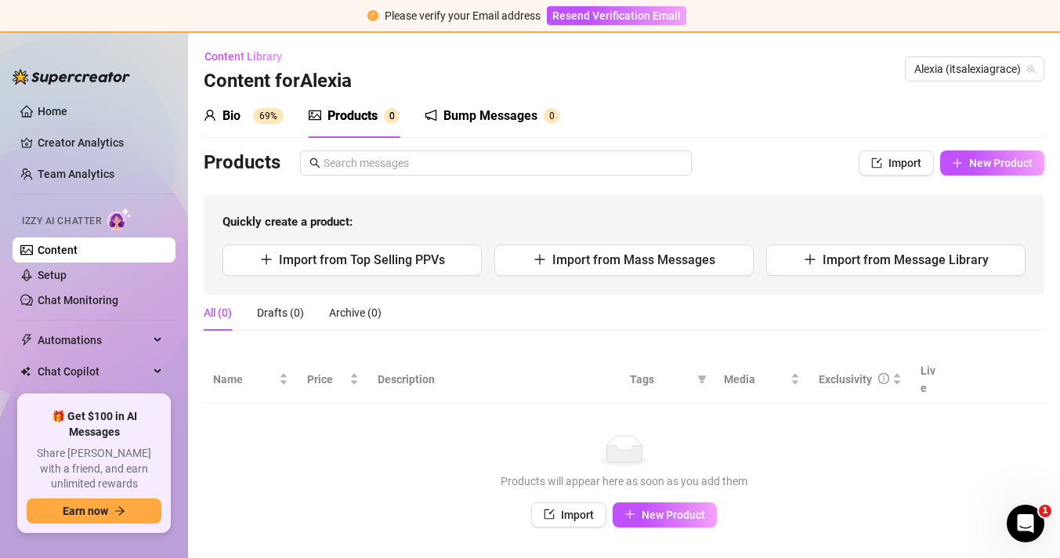
click at [352, 114] on div "Products" at bounding box center [352, 116] width 50 height 19
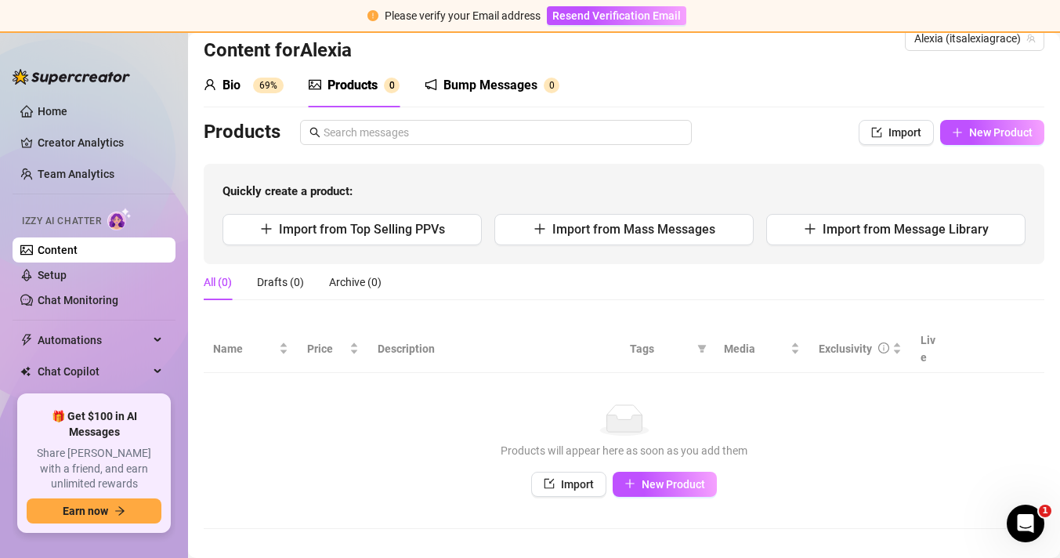
click at [472, 65] on div "Bump Messages 0" at bounding box center [492, 85] width 135 height 44
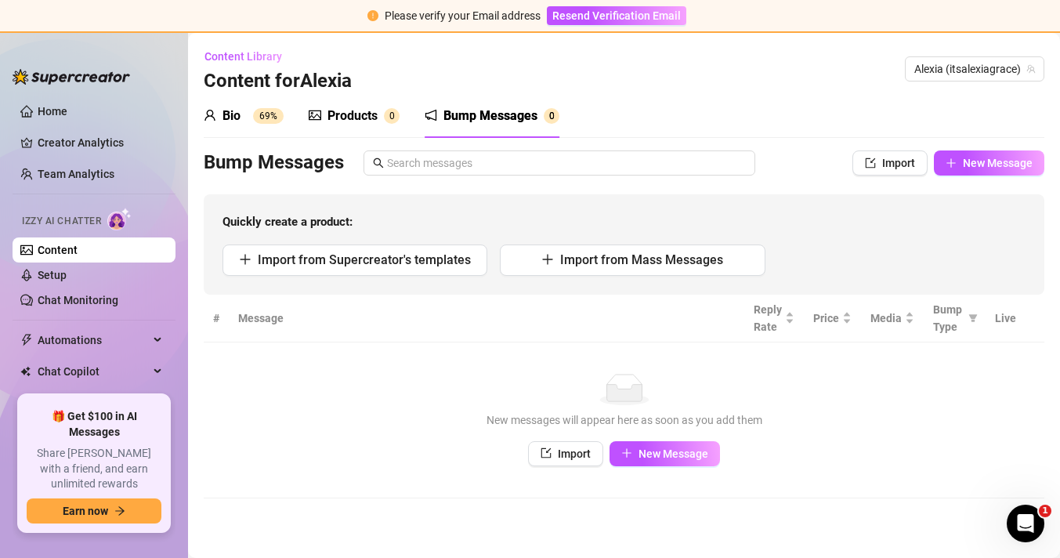
click at [472, 79] on div "Content Library Content for [MEDICAL_DATA][PERSON_NAME][MEDICAL_DATA] (itsalexi…" at bounding box center [624, 69] width 841 height 50
click at [67, 109] on link "Home" at bounding box center [53, 111] width 30 height 13
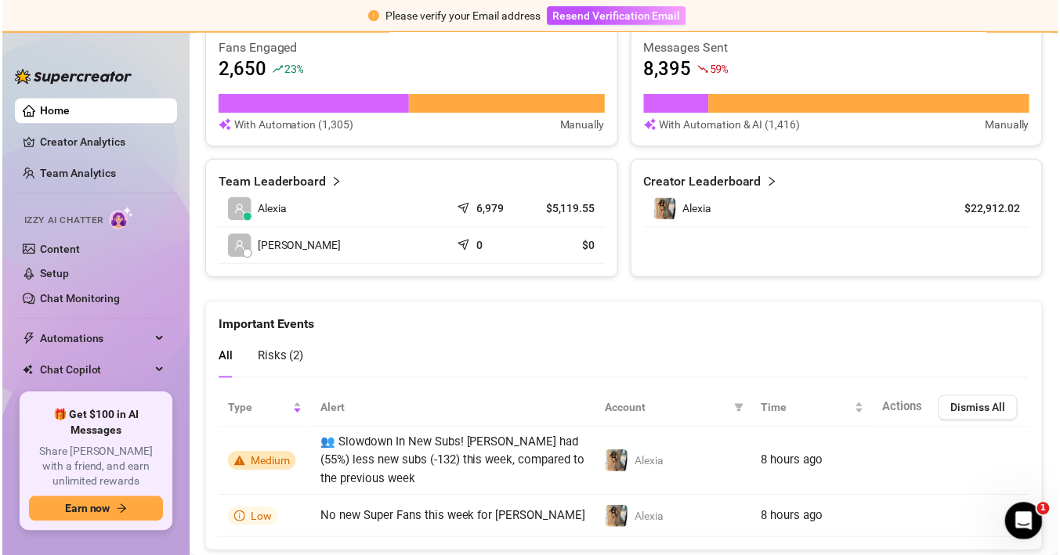
scroll to position [716, 0]
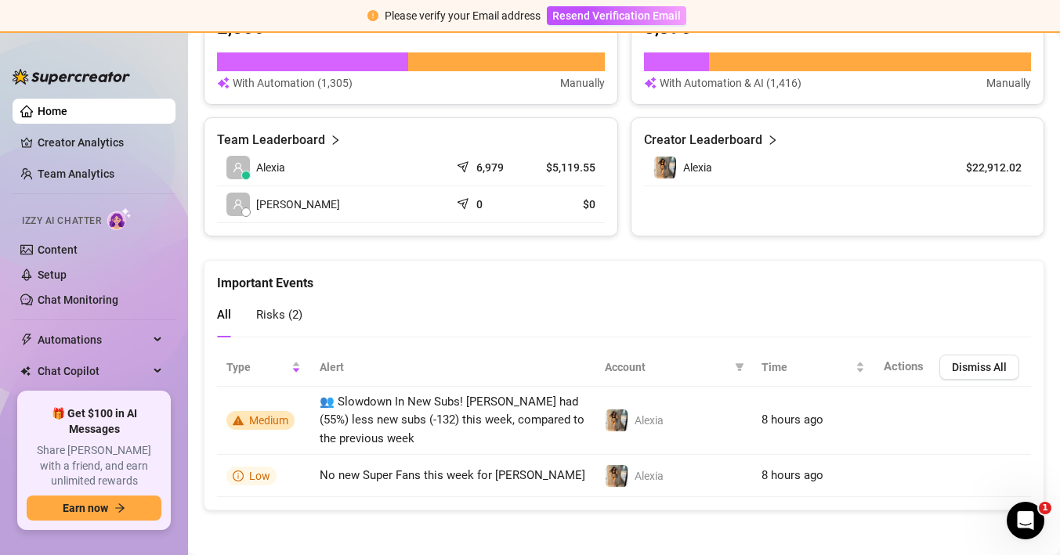
click at [87, 225] on span "Izzy AI Chatter" at bounding box center [61, 221] width 79 height 15
click at [76, 244] on link "Content" at bounding box center [58, 250] width 40 height 13
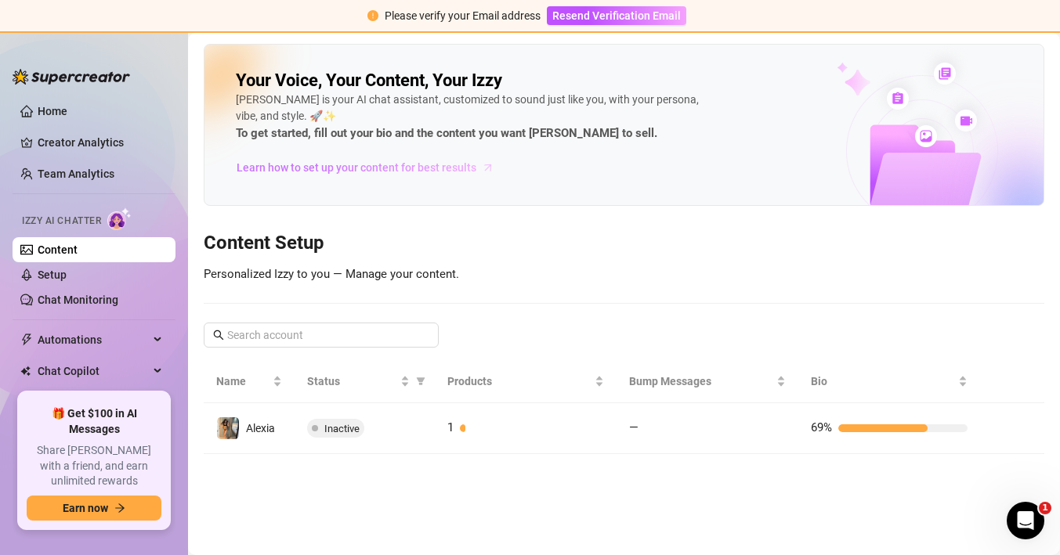
click at [392, 165] on span "Learn how to set up your content for best results" at bounding box center [357, 167] width 240 height 17
click at [67, 269] on link "Setup" at bounding box center [52, 275] width 29 height 13
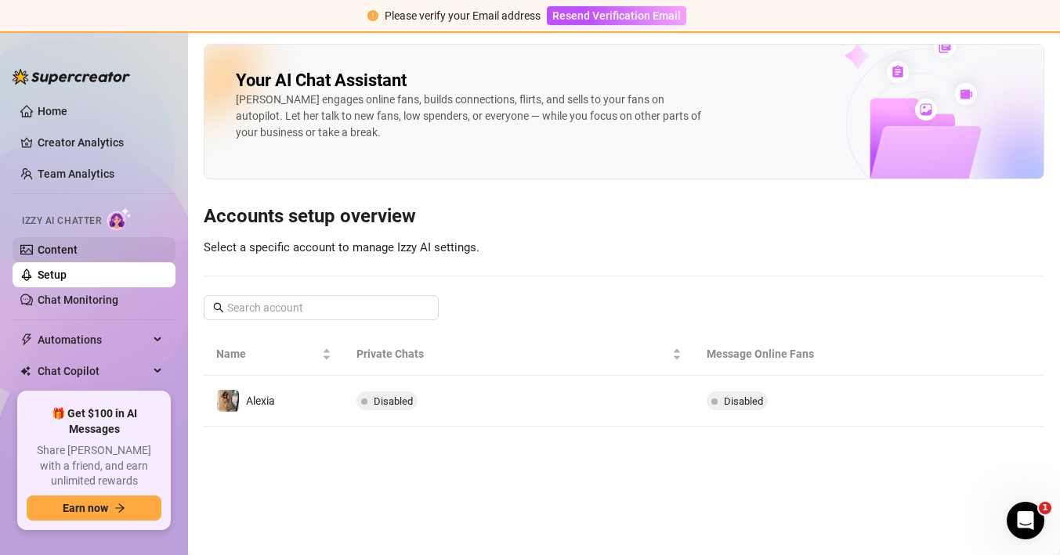
click at [78, 254] on link "Content" at bounding box center [58, 250] width 40 height 13
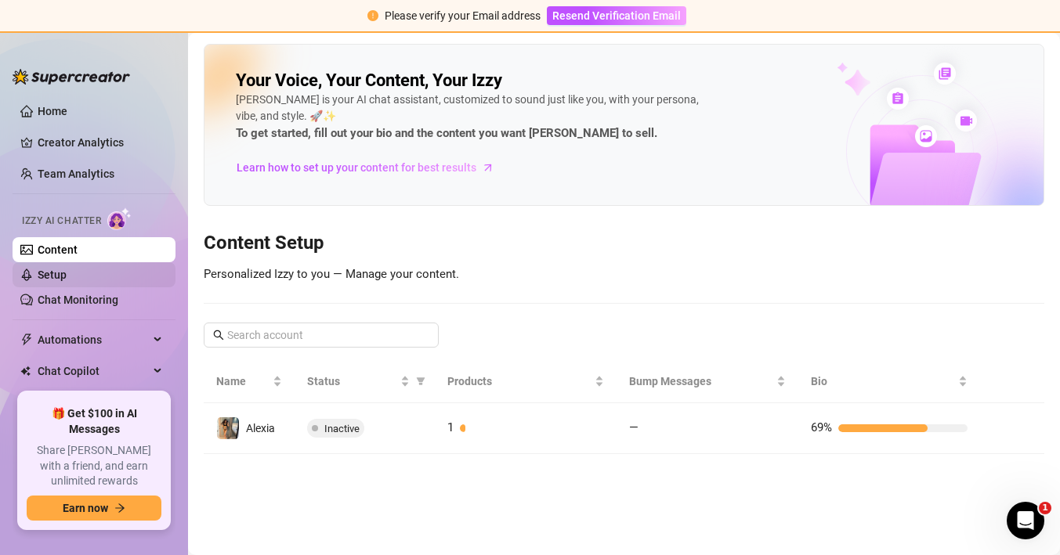
click at [67, 275] on link "Setup" at bounding box center [52, 275] width 29 height 13
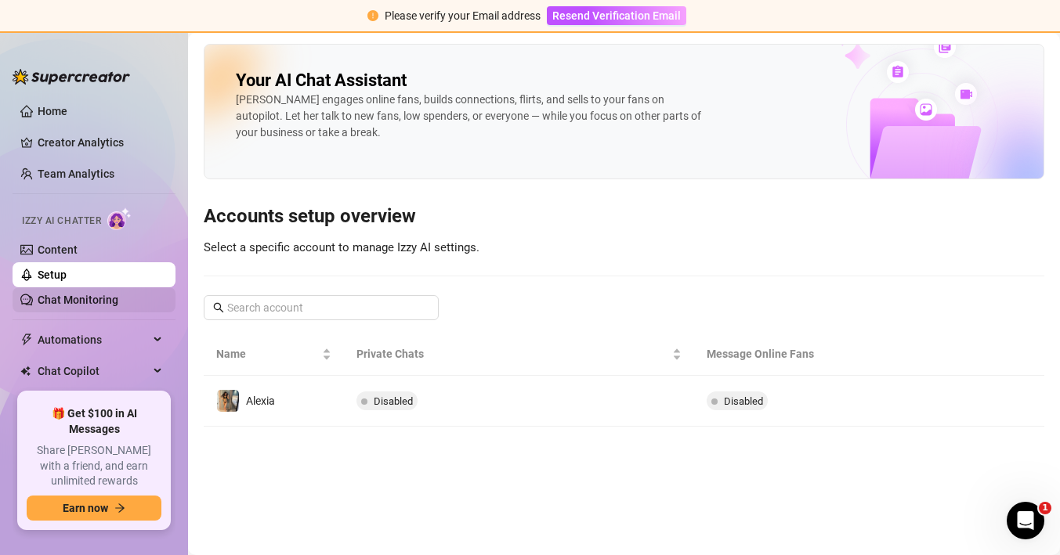
click at [88, 298] on link "Chat Monitoring" at bounding box center [78, 300] width 81 height 13
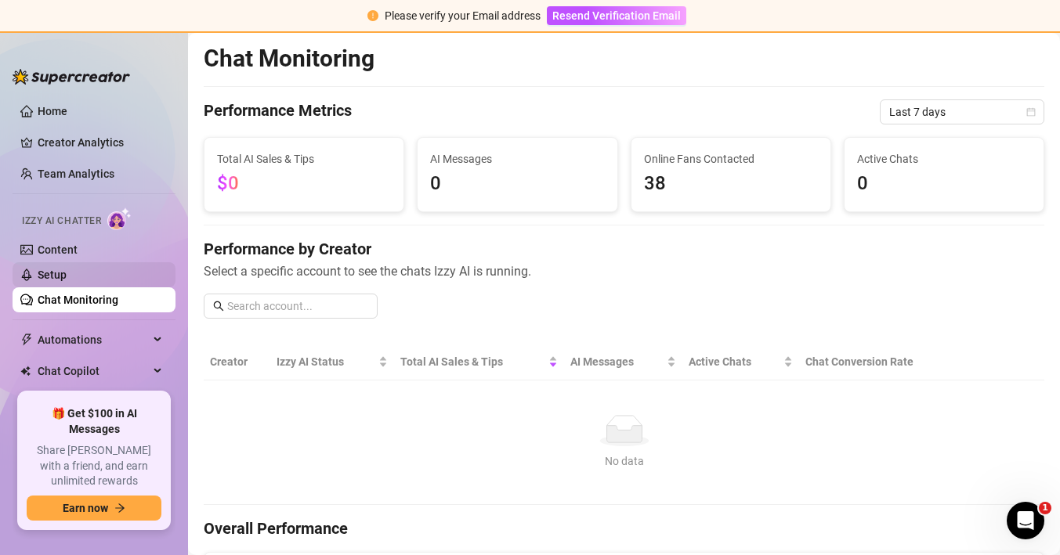
click at [67, 269] on link "Setup" at bounding box center [52, 275] width 29 height 13
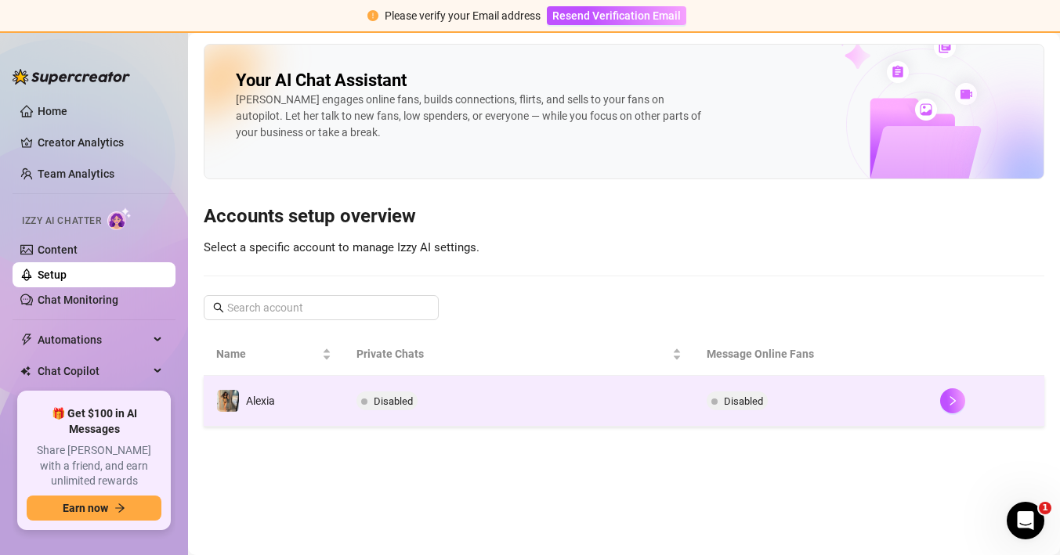
click at [237, 404] on img at bounding box center [228, 401] width 22 height 22
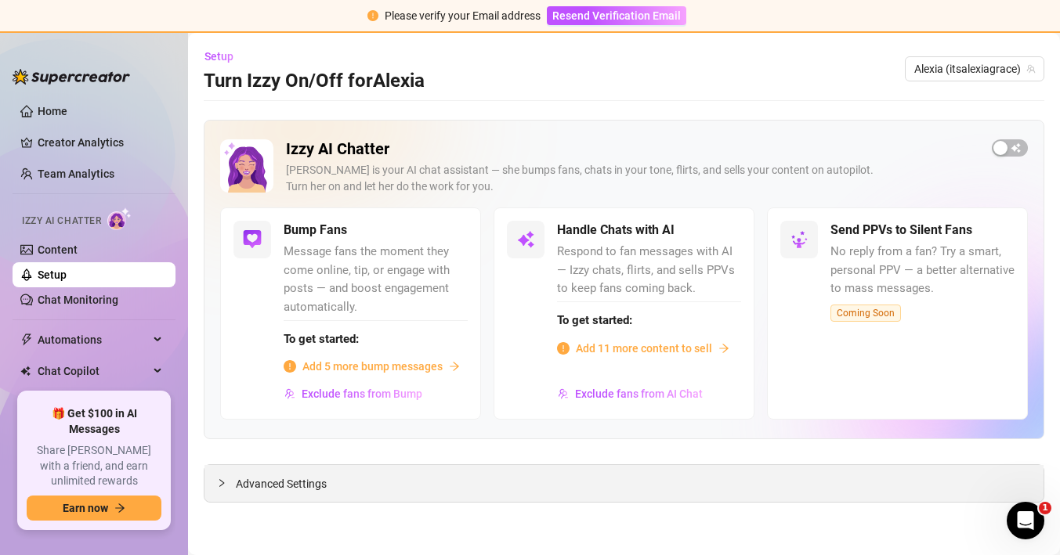
click at [304, 489] on span "Advanced Settings" at bounding box center [281, 484] width 91 height 17
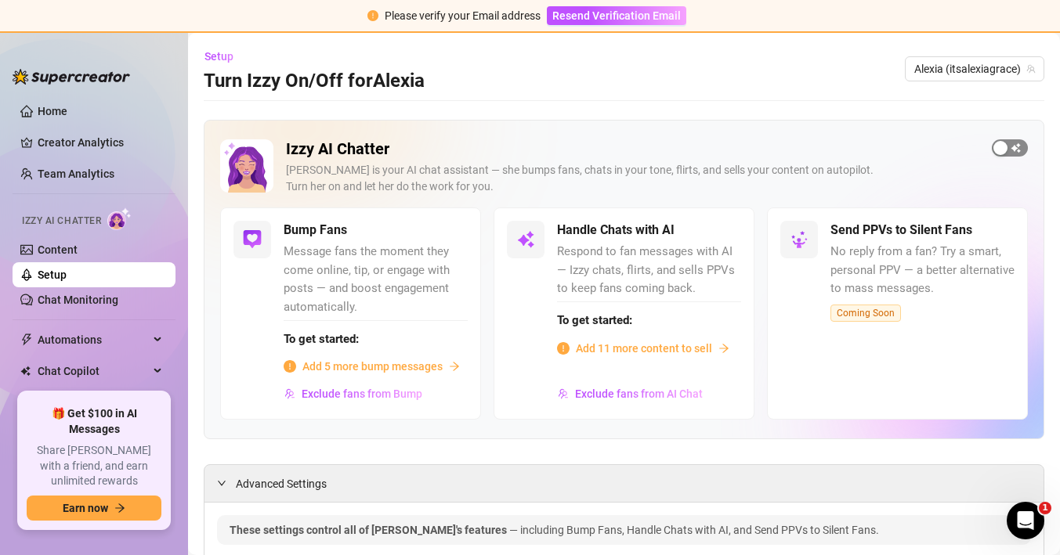
click at [1011, 141] on span "button" at bounding box center [1010, 147] width 36 height 17
click at [1015, 143] on div "button" at bounding box center [1019, 148] width 14 height 14
